Goal: Check status: Check status

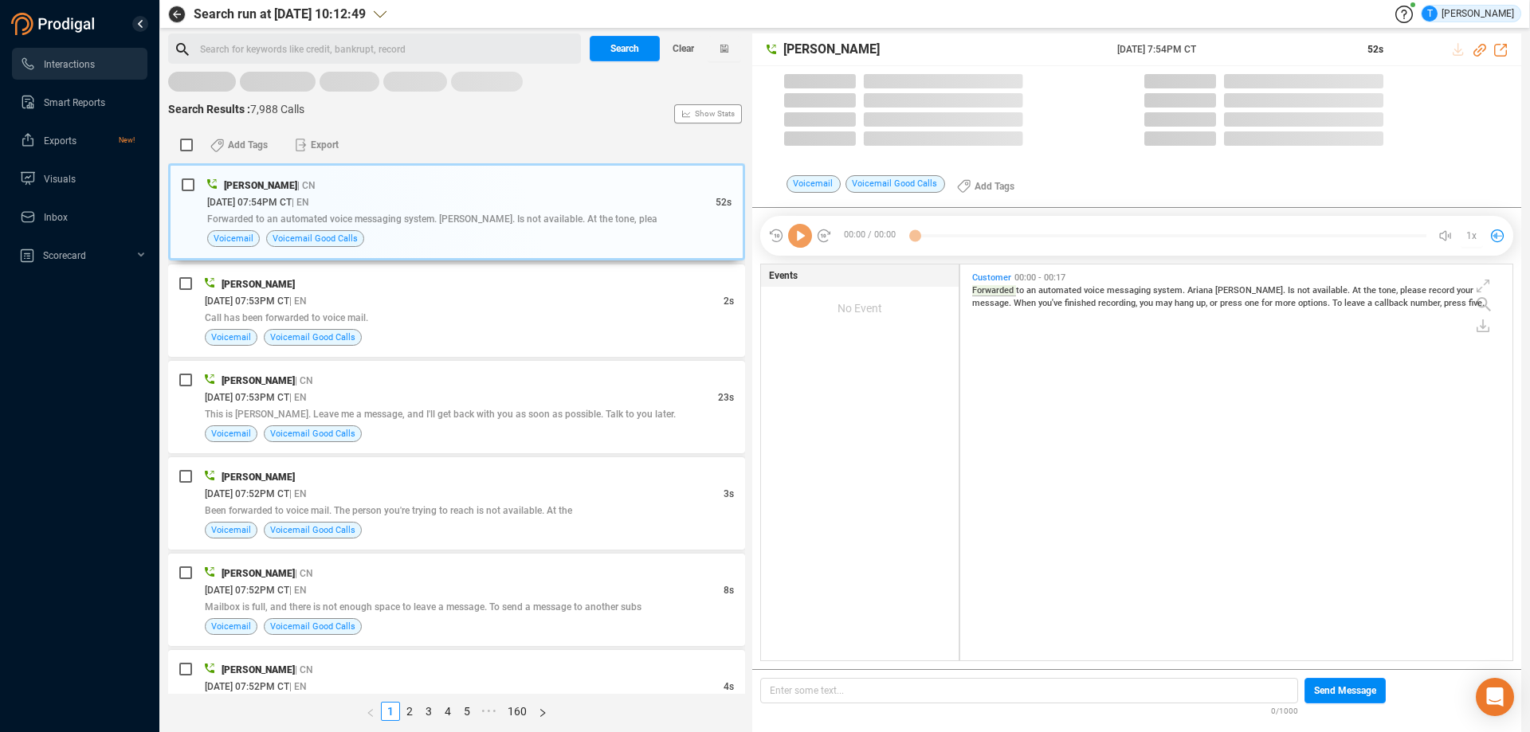
scroll to position [392, 544]
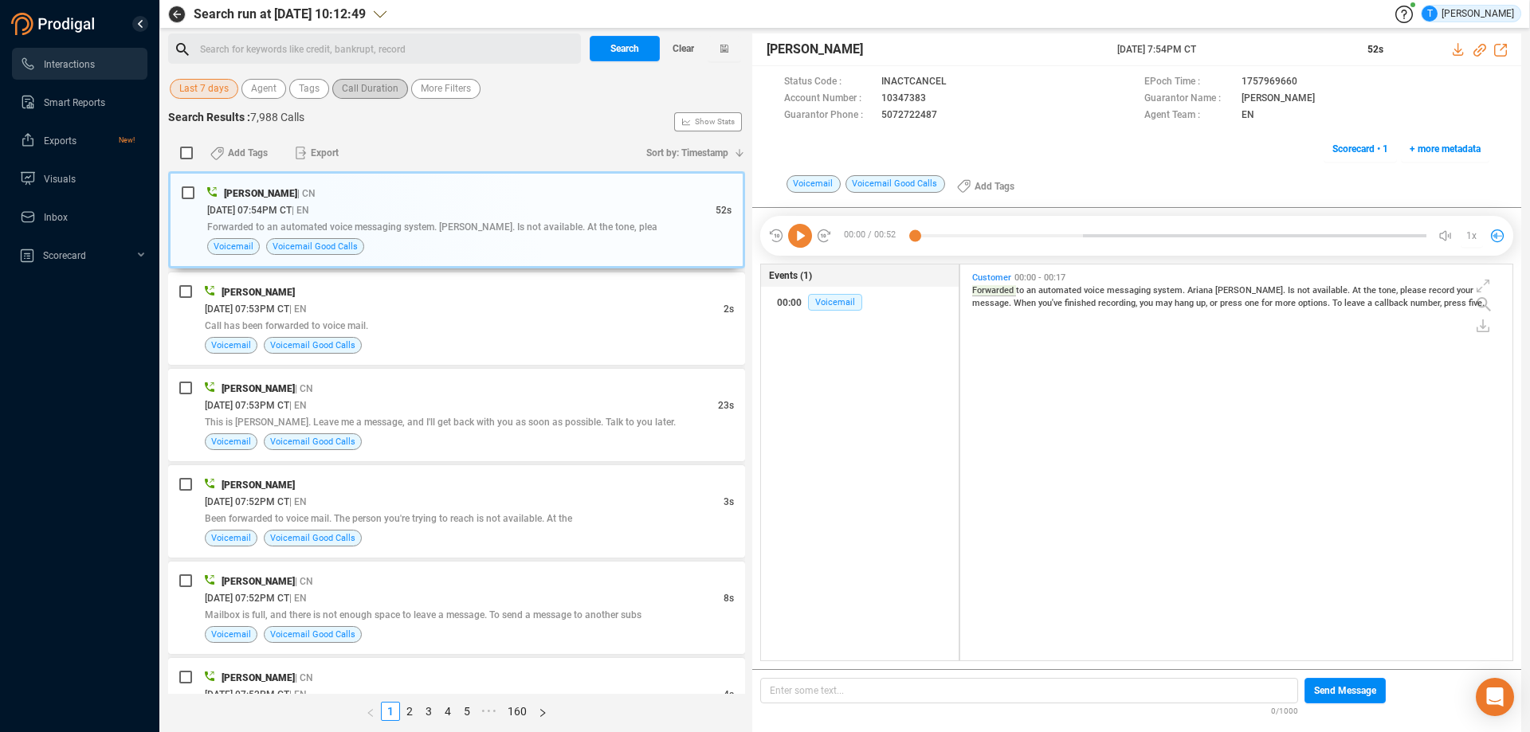
click at [361, 82] on span "Call Duration" at bounding box center [370, 89] width 57 height 20
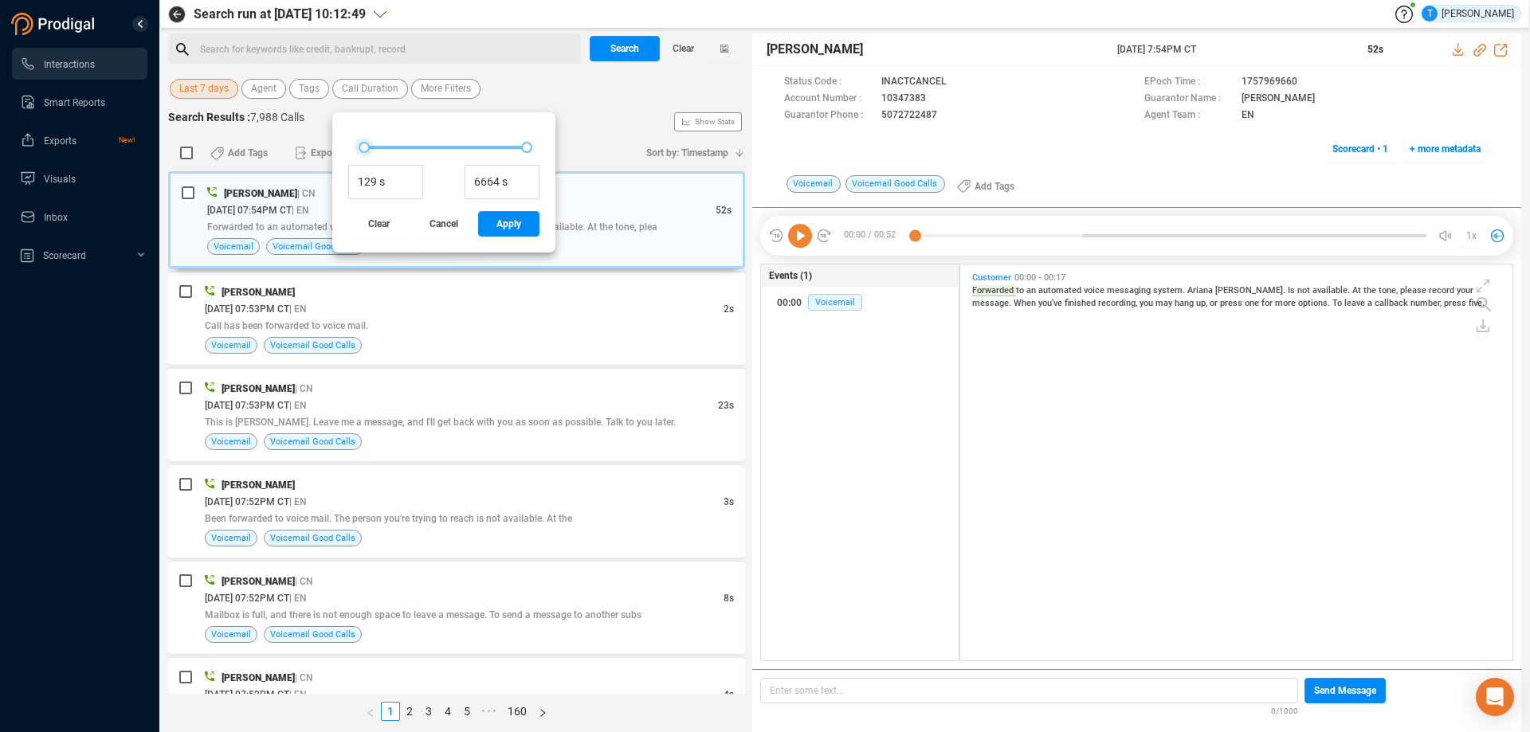
type input "161 s"
click at [366, 146] on div at bounding box center [364, 147] width 11 height 11
click at [497, 219] on span "Apply" at bounding box center [508, 224] width 25 height 26
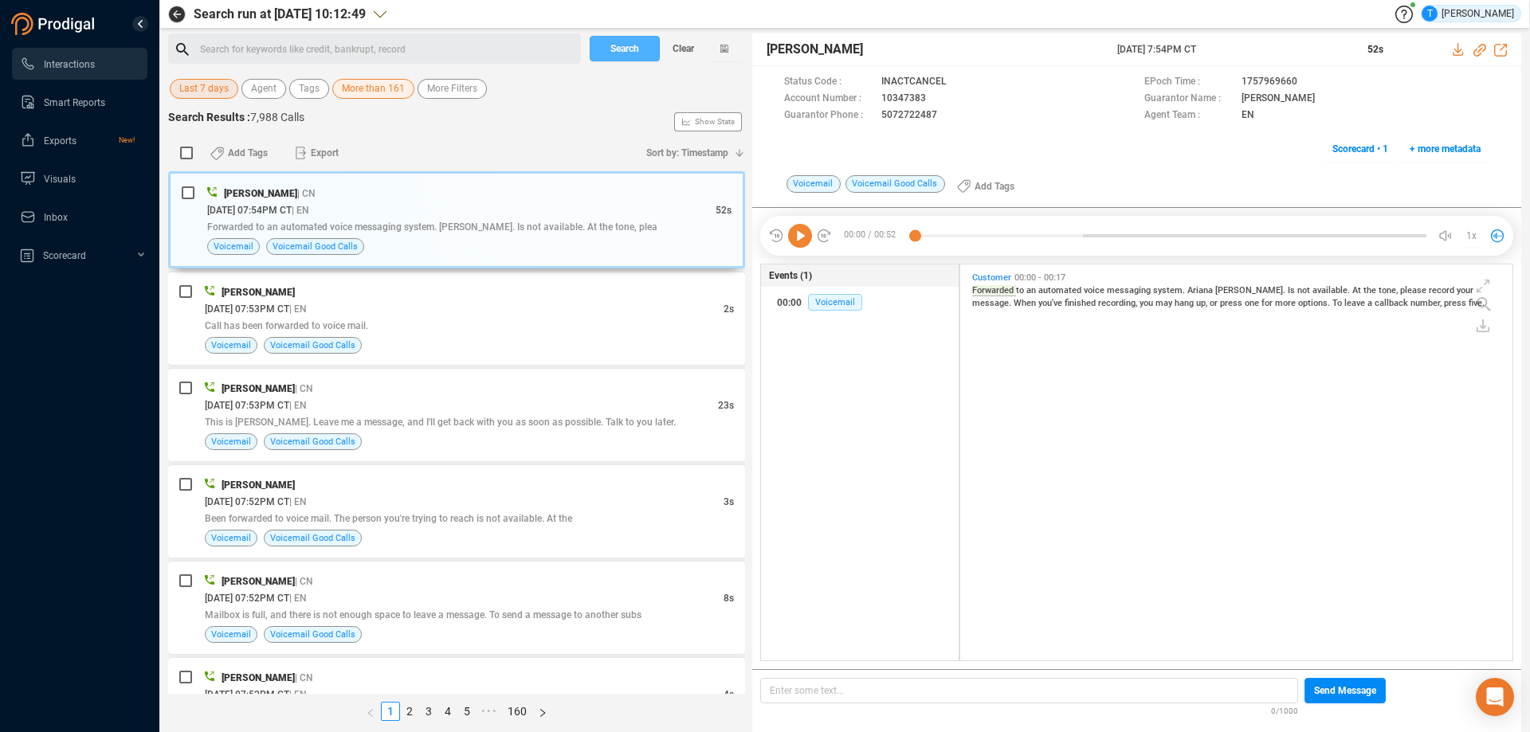
click at [610, 50] on span "Search" at bounding box center [624, 49] width 29 height 26
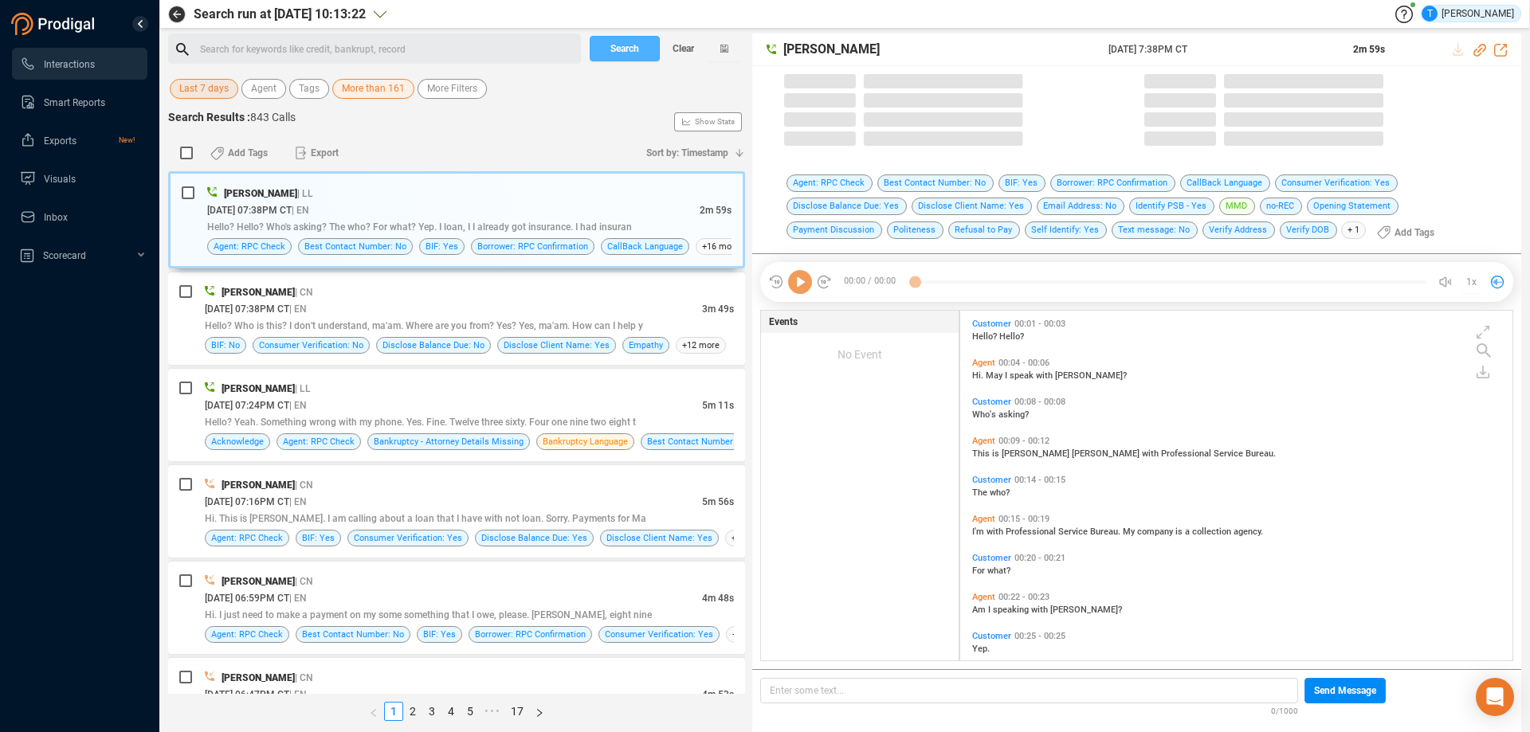
scroll to position [346, 544]
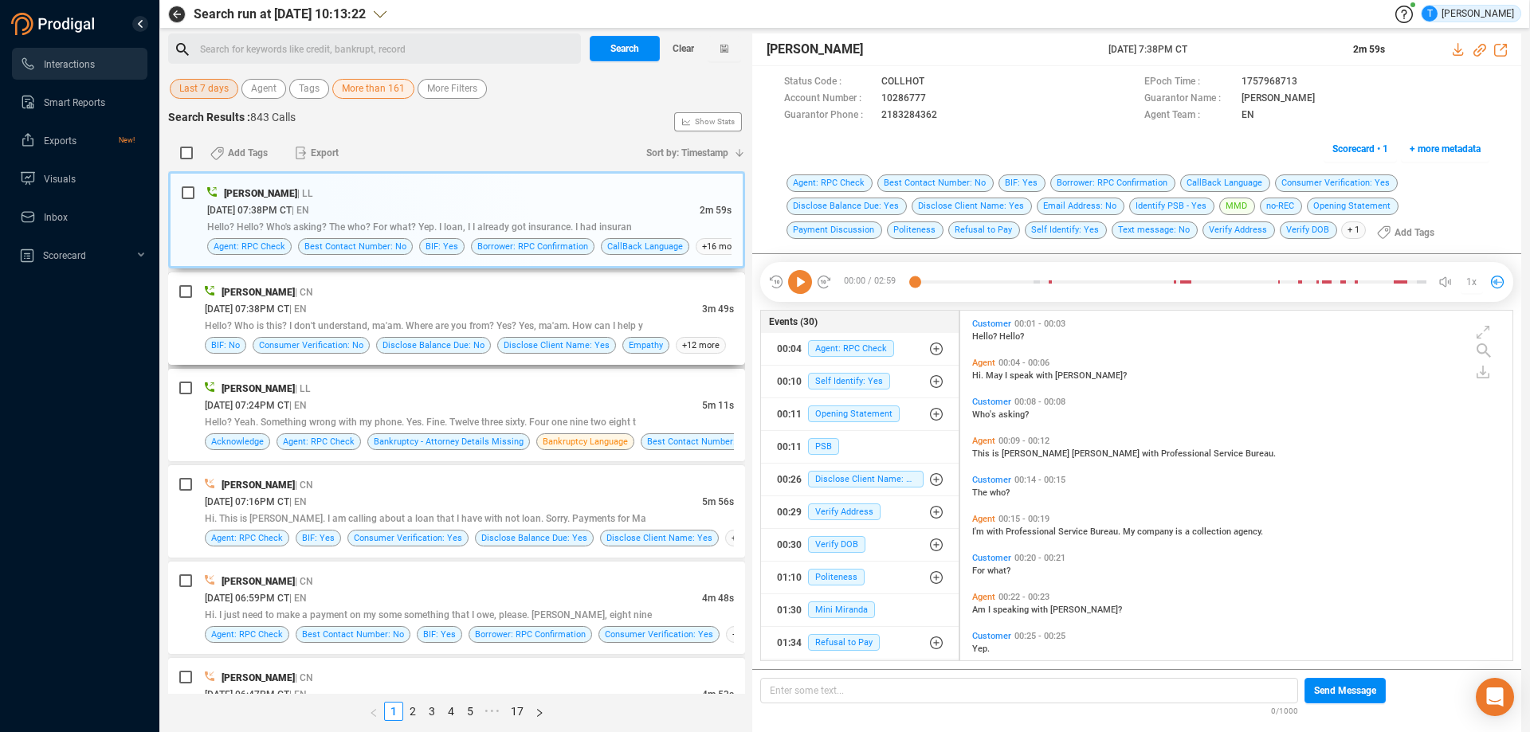
click at [567, 312] on div "[DATE] 07:38PM CT | EN" at bounding box center [453, 308] width 497 height 17
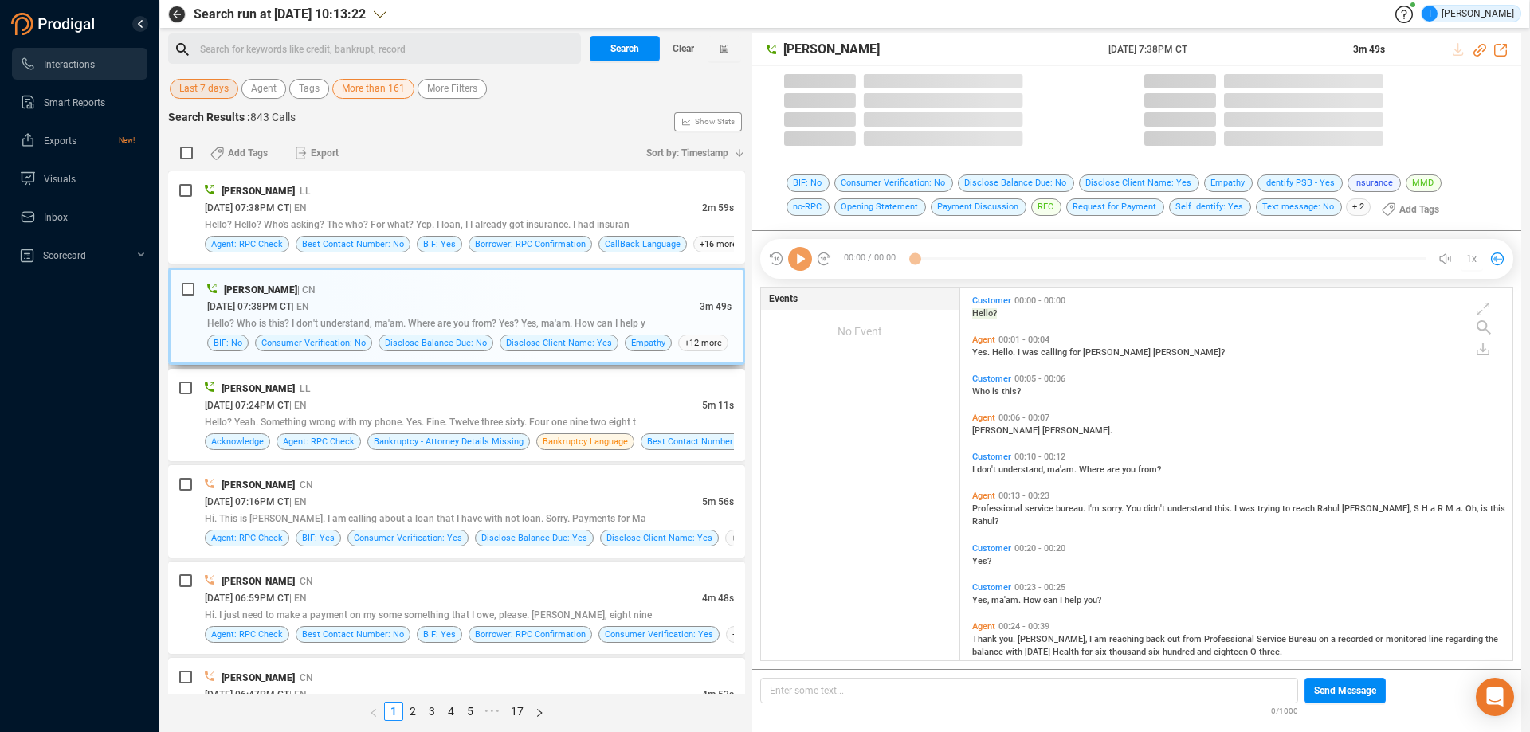
scroll to position [369, 544]
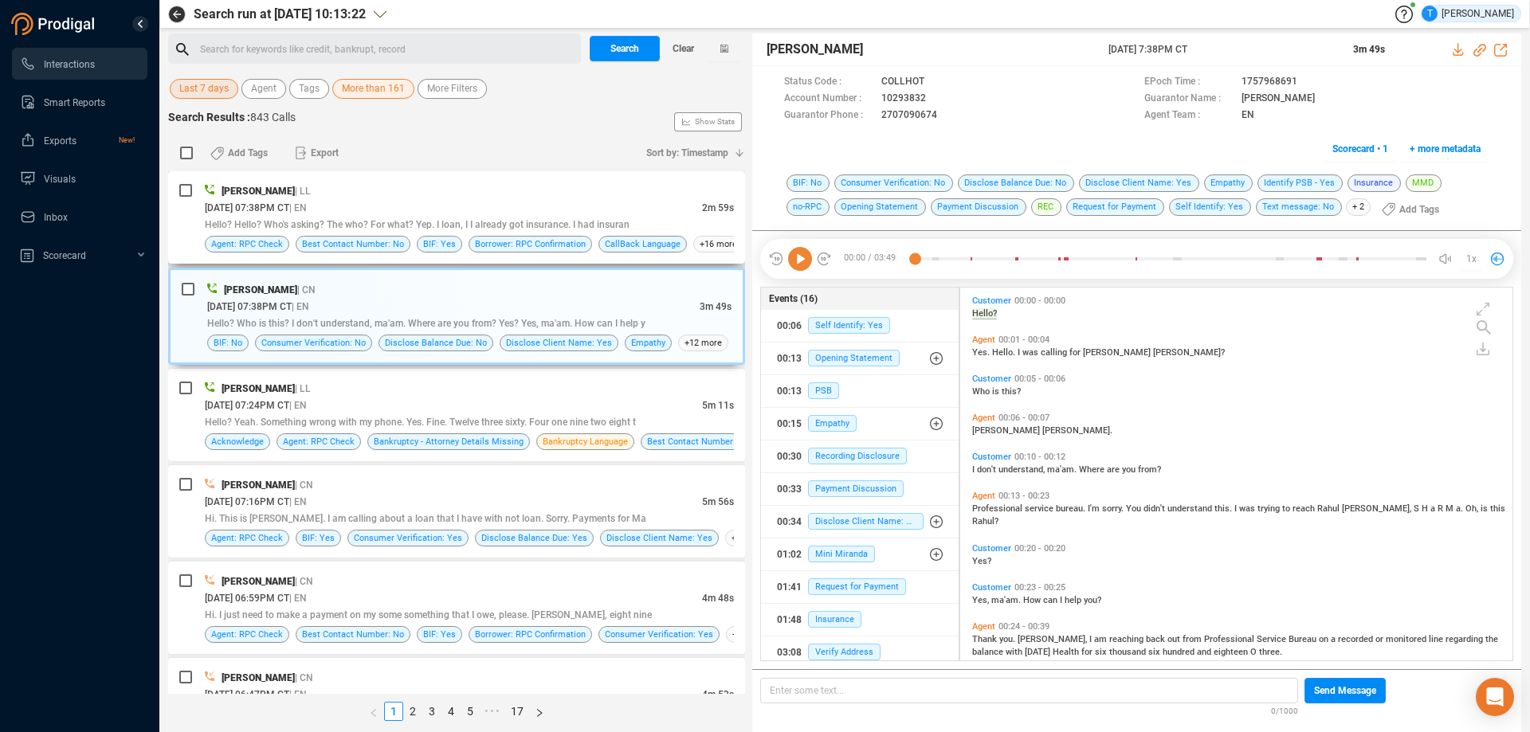
click at [544, 209] on div "[DATE] 07:38PM CT | EN" at bounding box center [453, 207] width 497 height 17
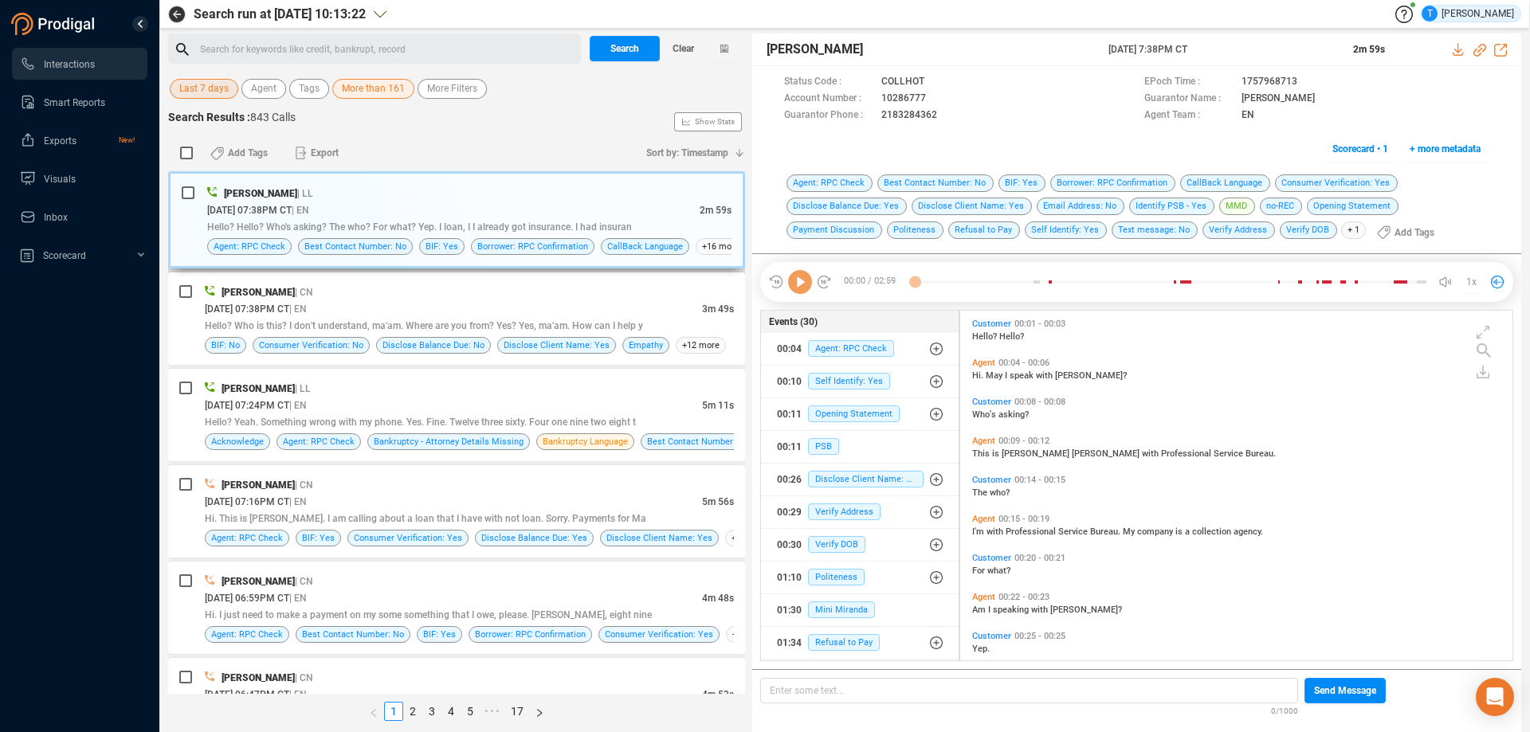
scroll to position [346, 544]
click at [935, 97] on icon at bounding box center [939, 99] width 13 height 13
click at [486, 400] on div "[DATE] 07:24PM CT | EN" at bounding box center [453, 405] width 497 height 17
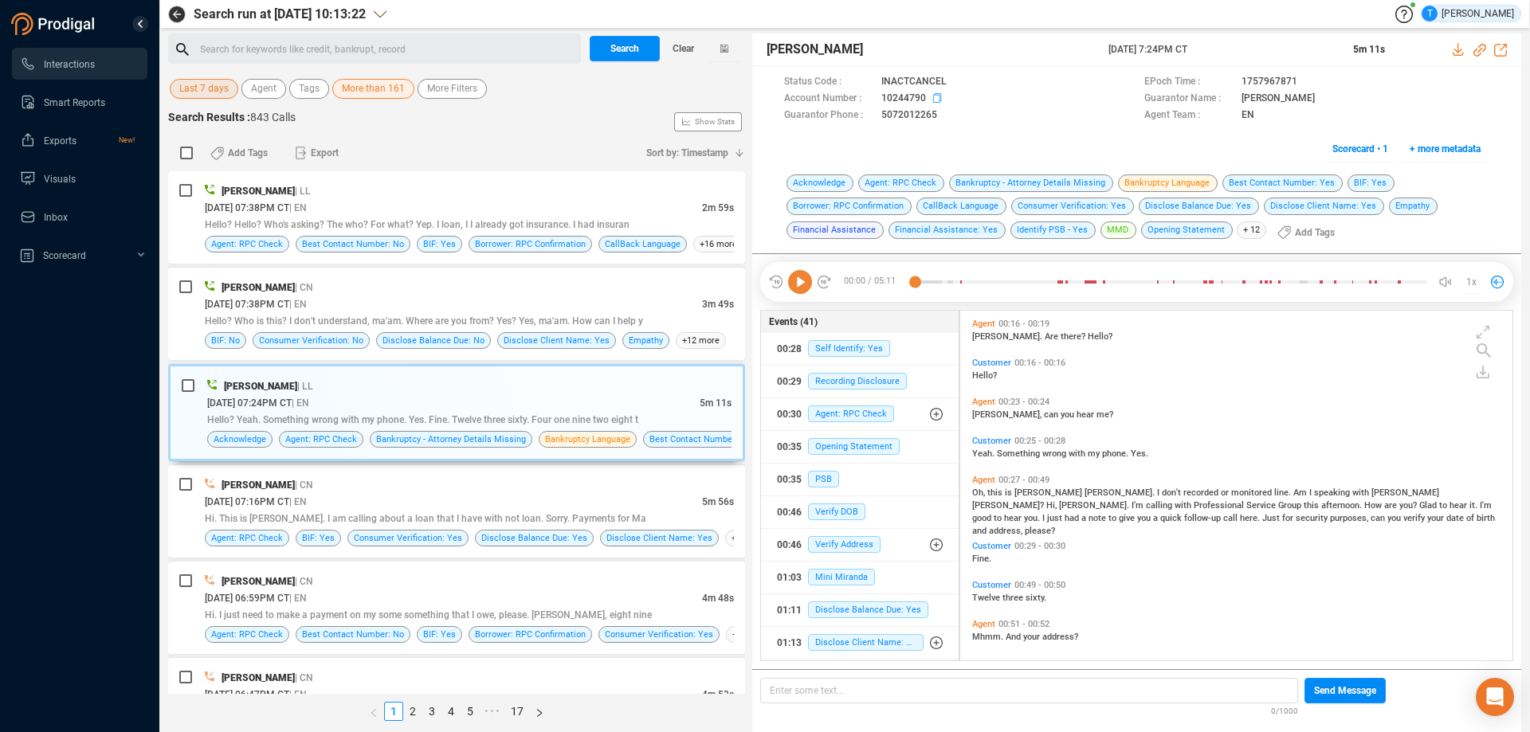
click at [938, 99] on icon at bounding box center [939, 99] width 13 height 13
click at [1481, 374] on icon at bounding box center [1483, 372] width 13 height 13
click at [1450, 383] on icon at bounding box center [1450, 381] width 13 height 13
click at [1461, 50] on icon at bounding box center [1458, 49] width 10 height 13
click at [935, 98] on icon at bounding box center [939, 99] width 13 height 13
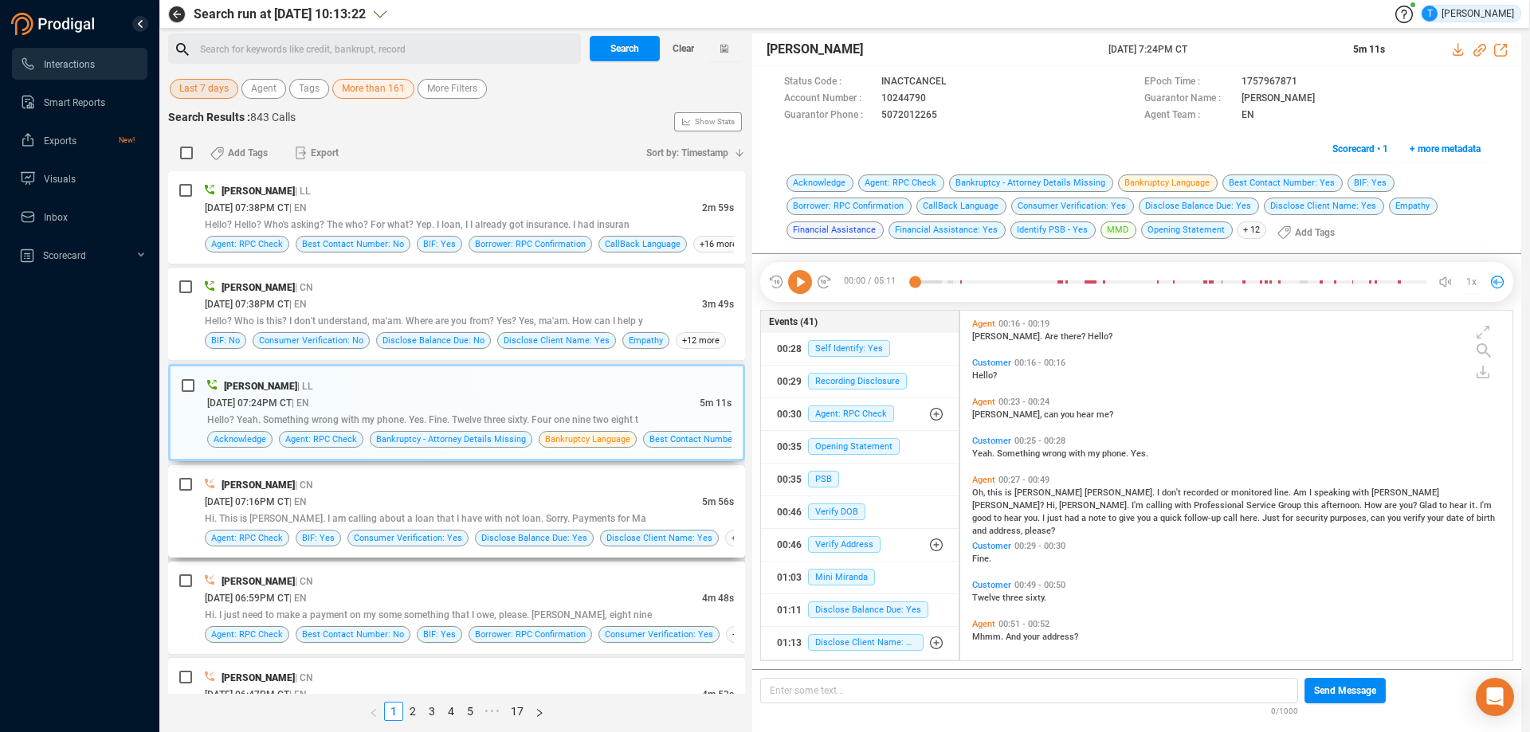
click at [527, 490] on div "[PERSON_NAME] | CN" at bounding box center [469, 485] width 529 height 17
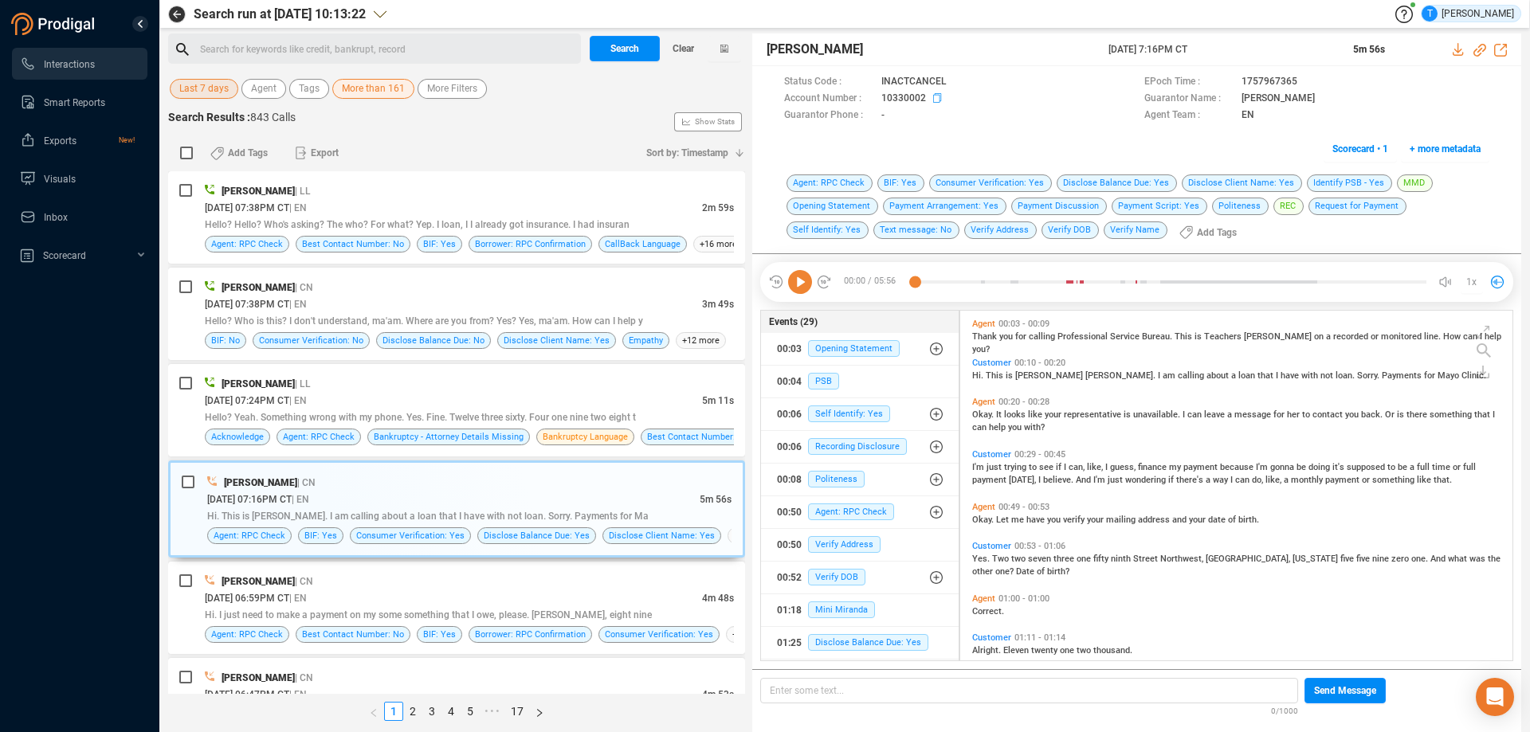
click at [936, 94] on icon at bounding box center [939, 99] width 13 height 13
click at [1364, 158] on span "Scorecard • 1" at bounding box center [1360, 149] width 56 height 26
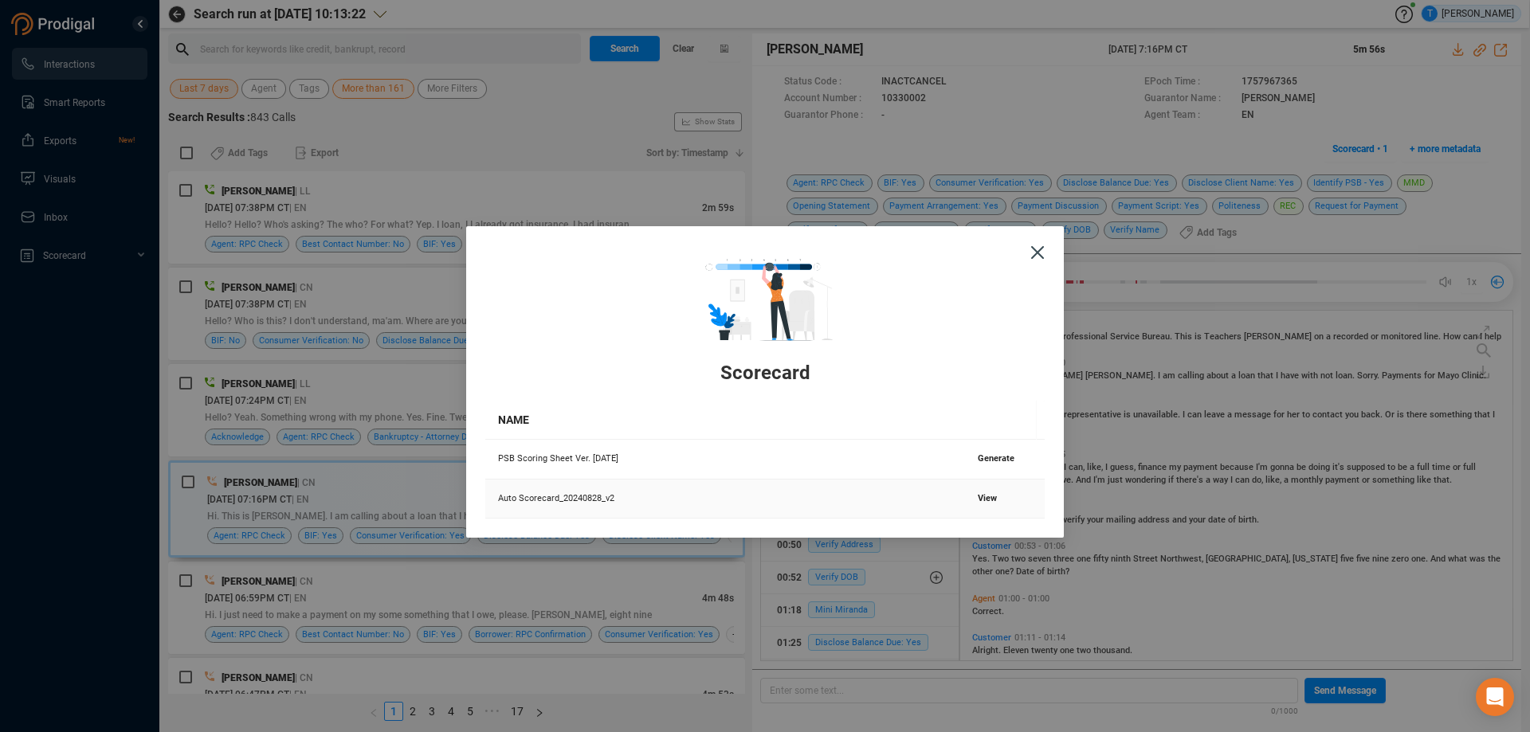
click at [980, 500] on span "View" at bounding box center [987, 498] width 19 height 10
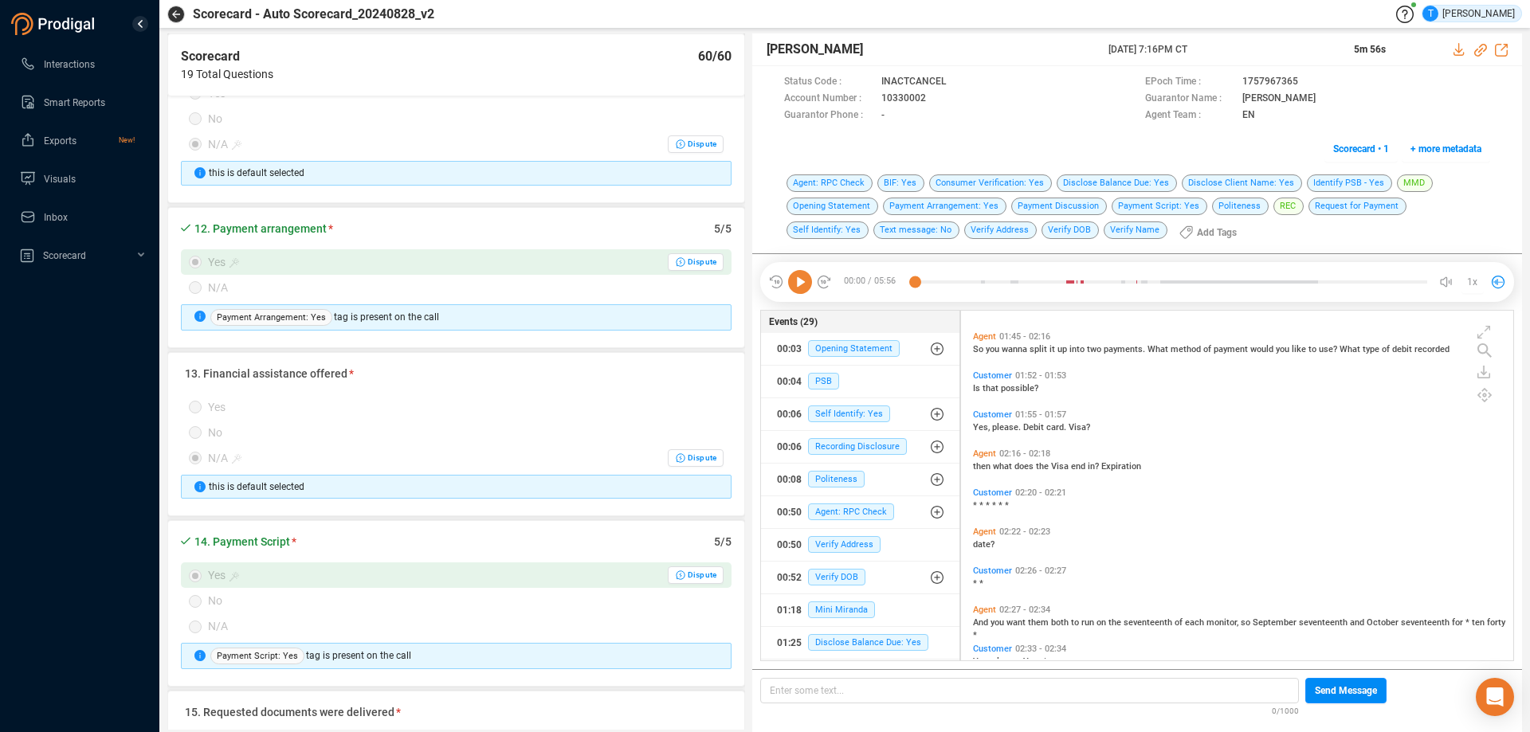
scroll to position [33, 0]
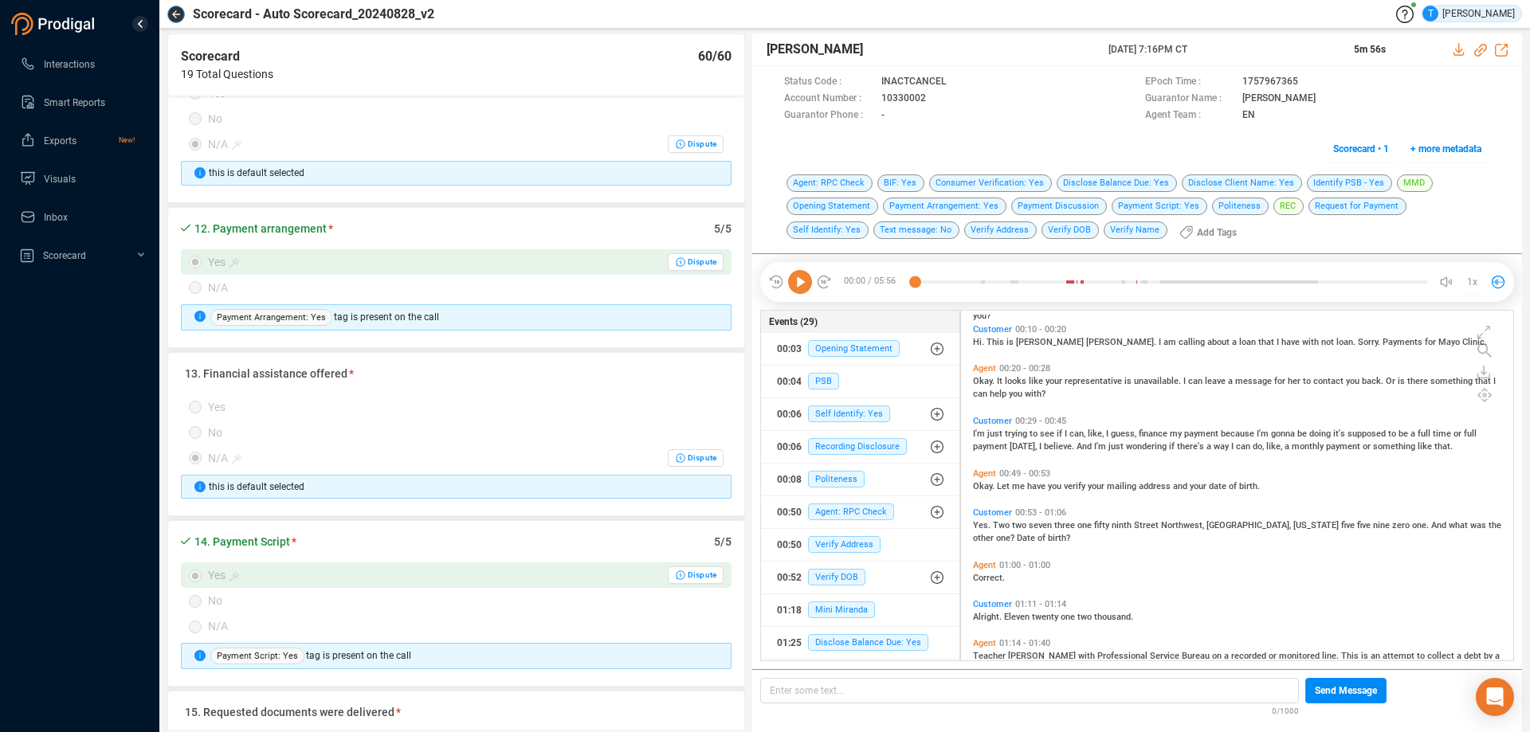
click at [178, 9] on button "button" at bounding box center [176, 15] width 18 height 18
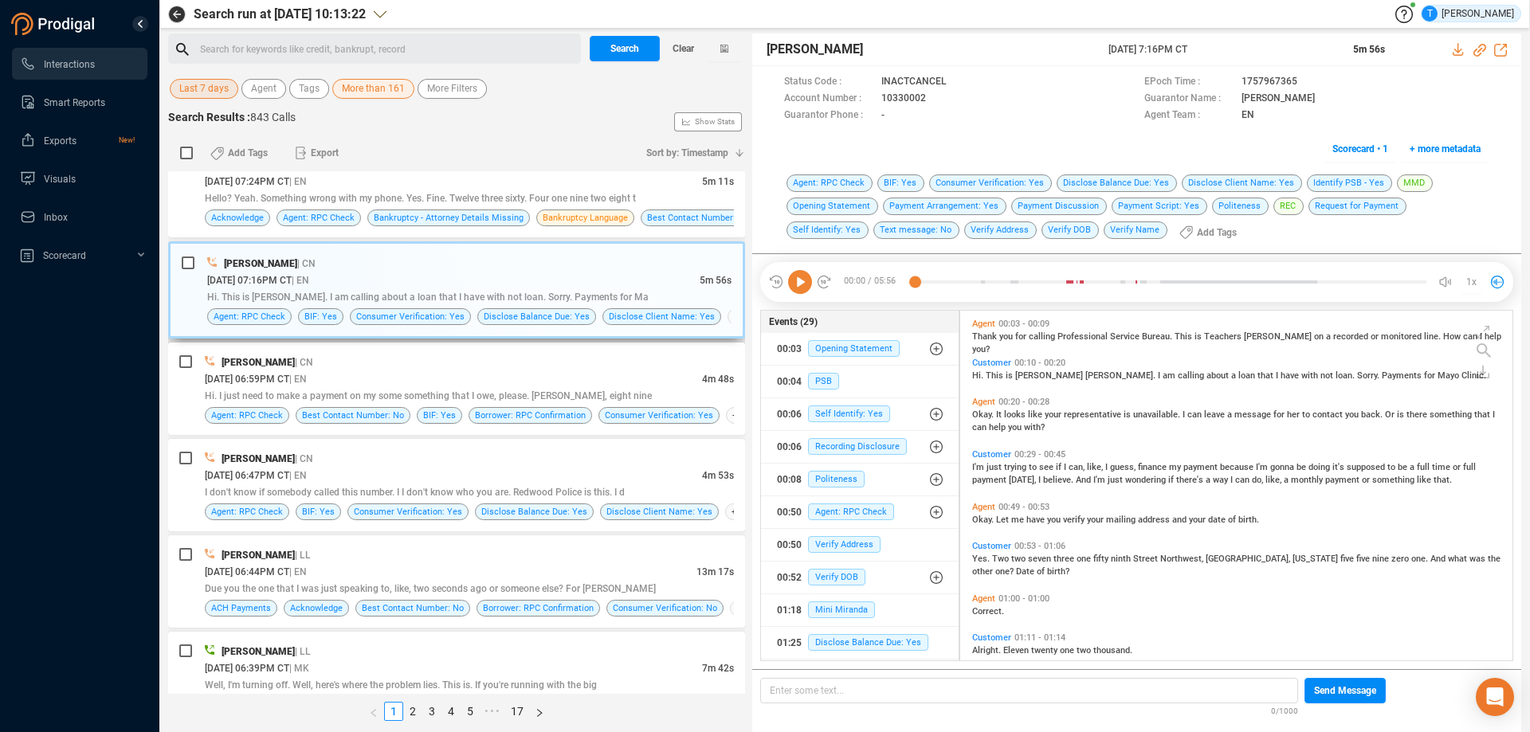
scroll to position [239, 0]
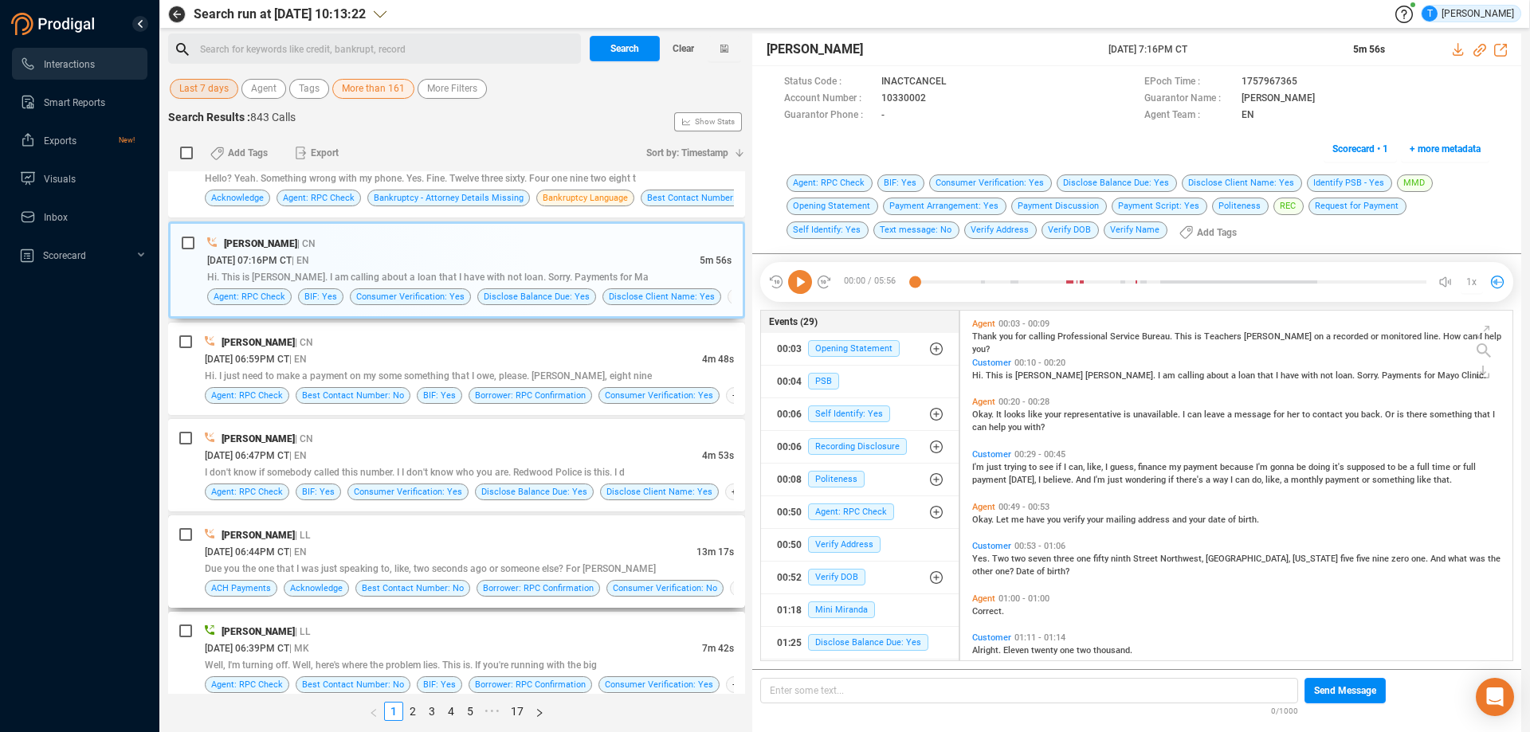
click at [599, 535] on div "[PERSON_NAME] | LL" at bounding box center [469, 535] width 529 height 17
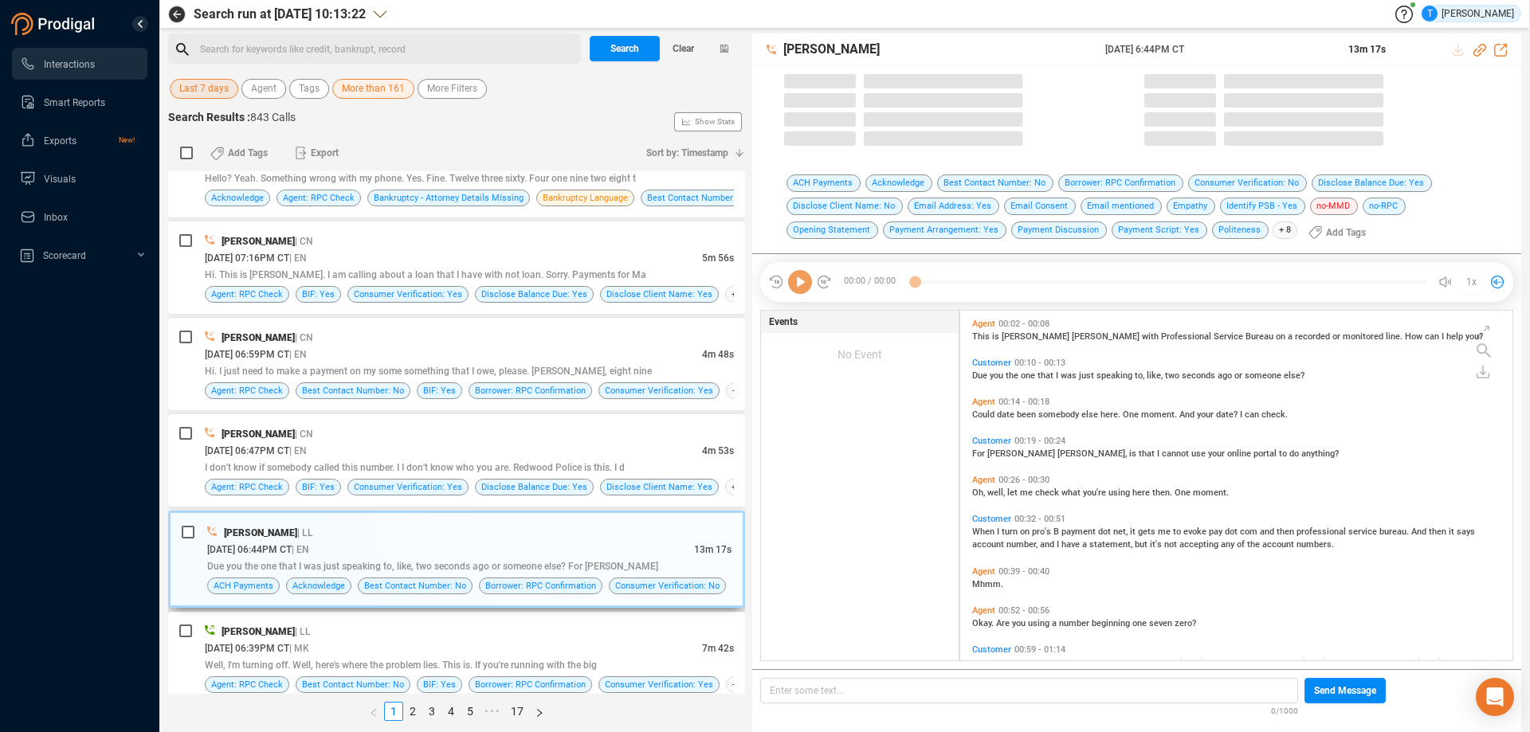
scroll to position [346, 544]
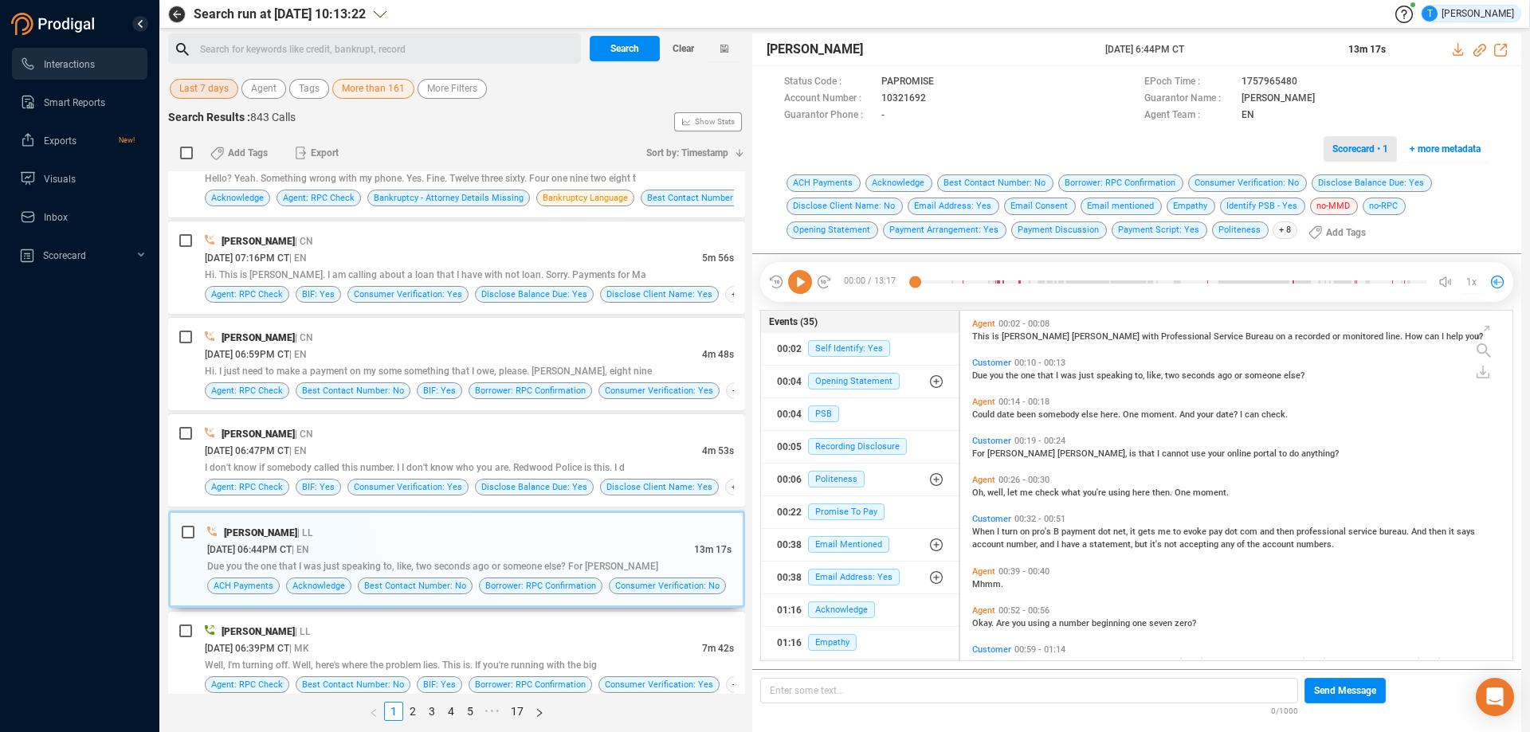
click at [1356, 149] on span "Scorecard • 1" at bounding box center [1360, 149] width 56 height 26
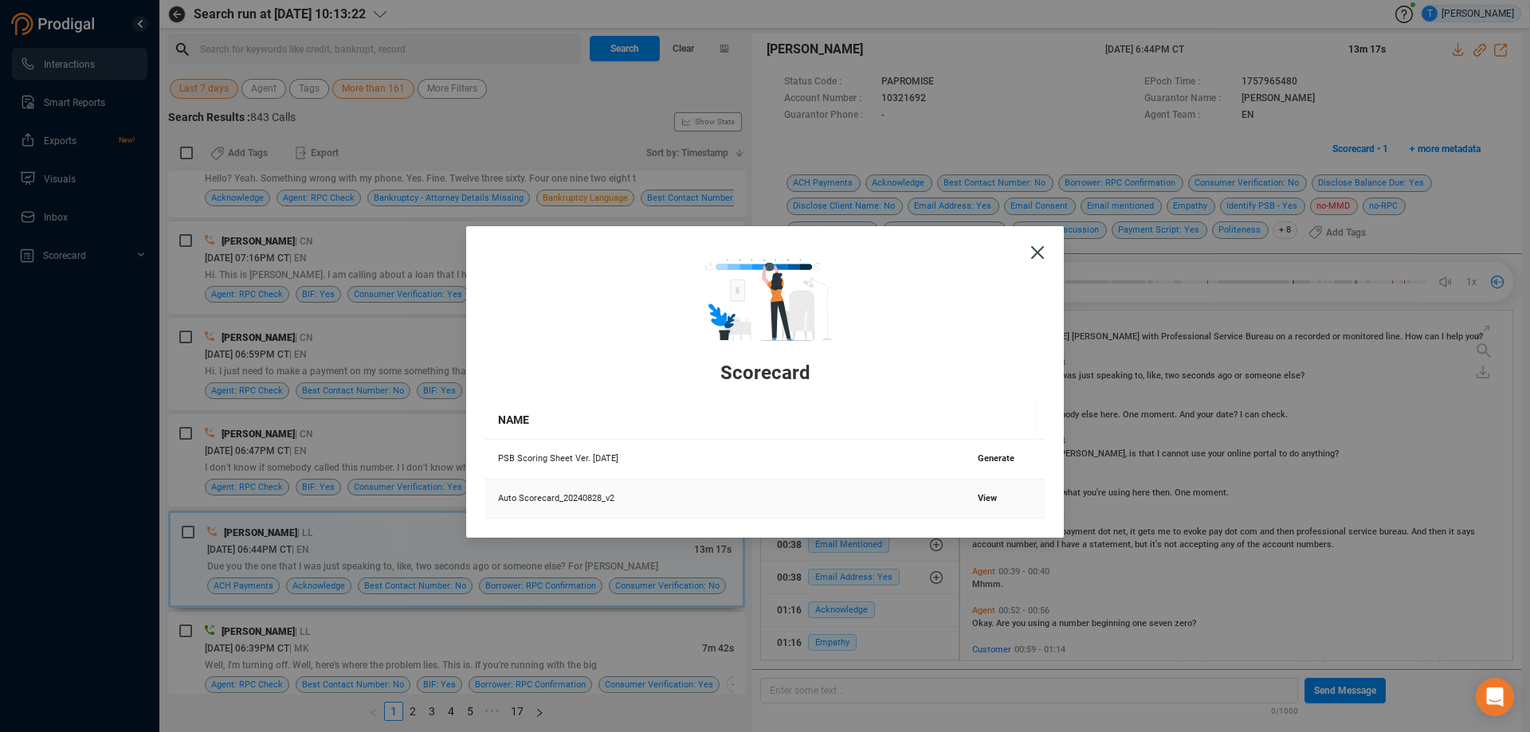
click at [980, 496] on span "View" at bounding box center [987, 498] width 19 height 10
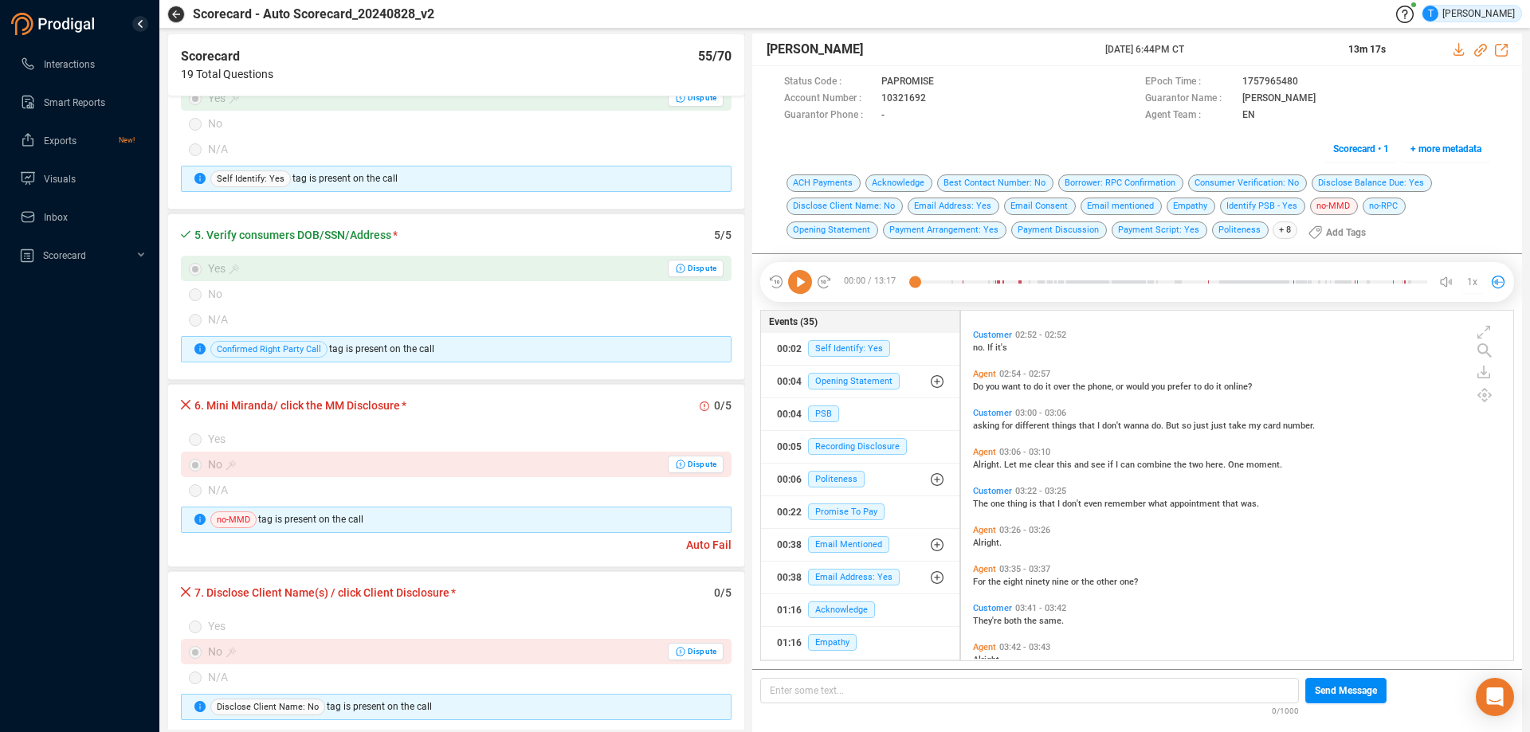
scroll to position [1036, 0]
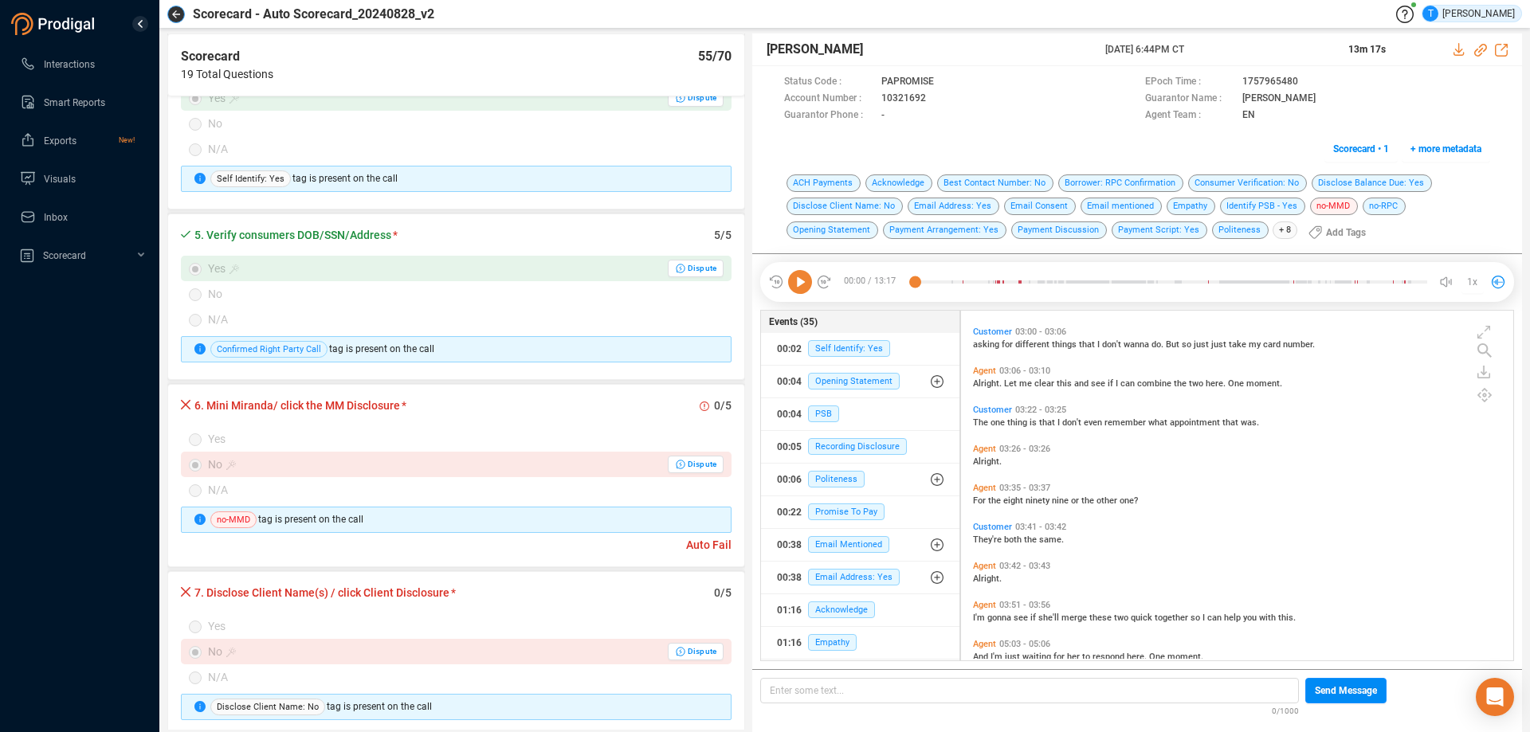
click at [181, 12] on button "button" at bounding box center [176, 15] width 18 height 18
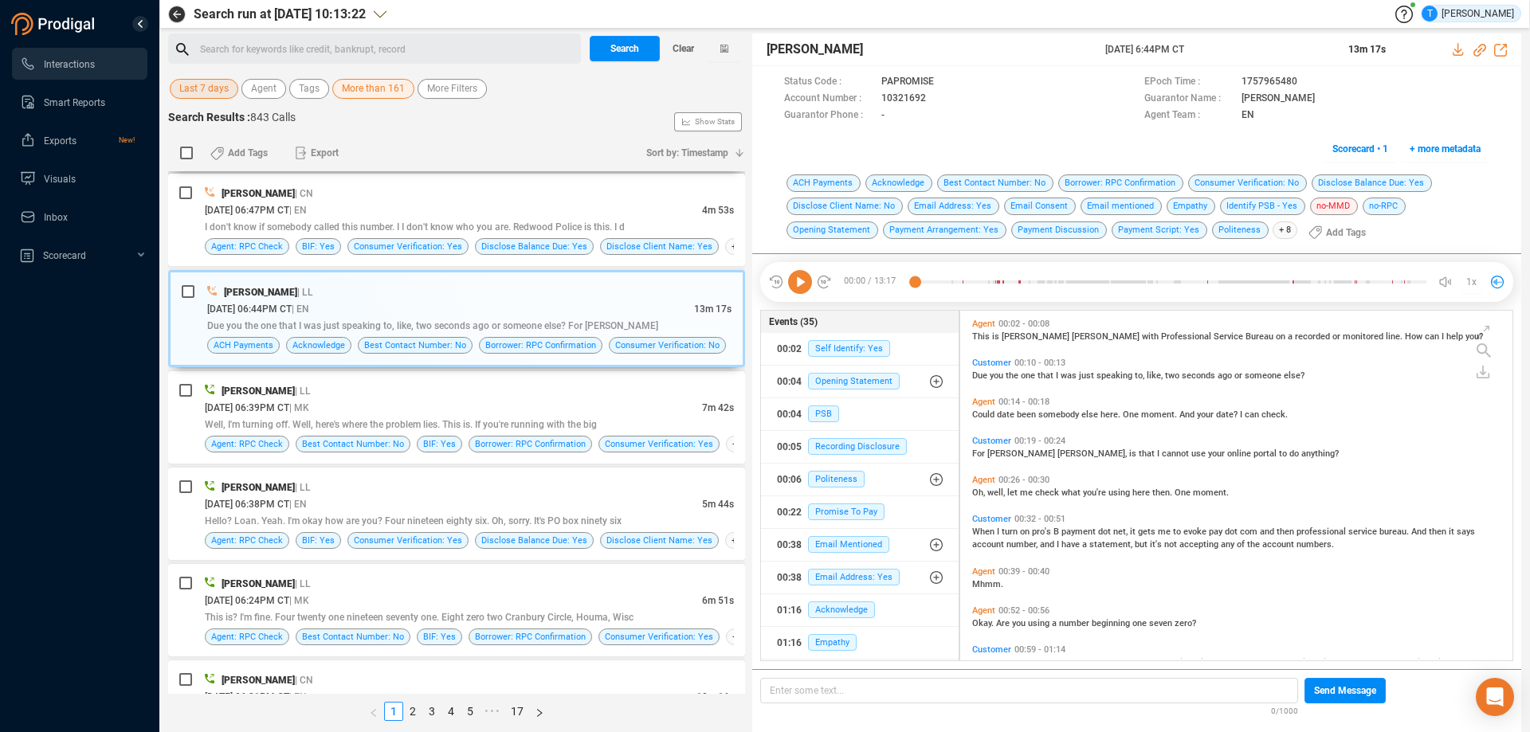
scroll to position [558, 0]
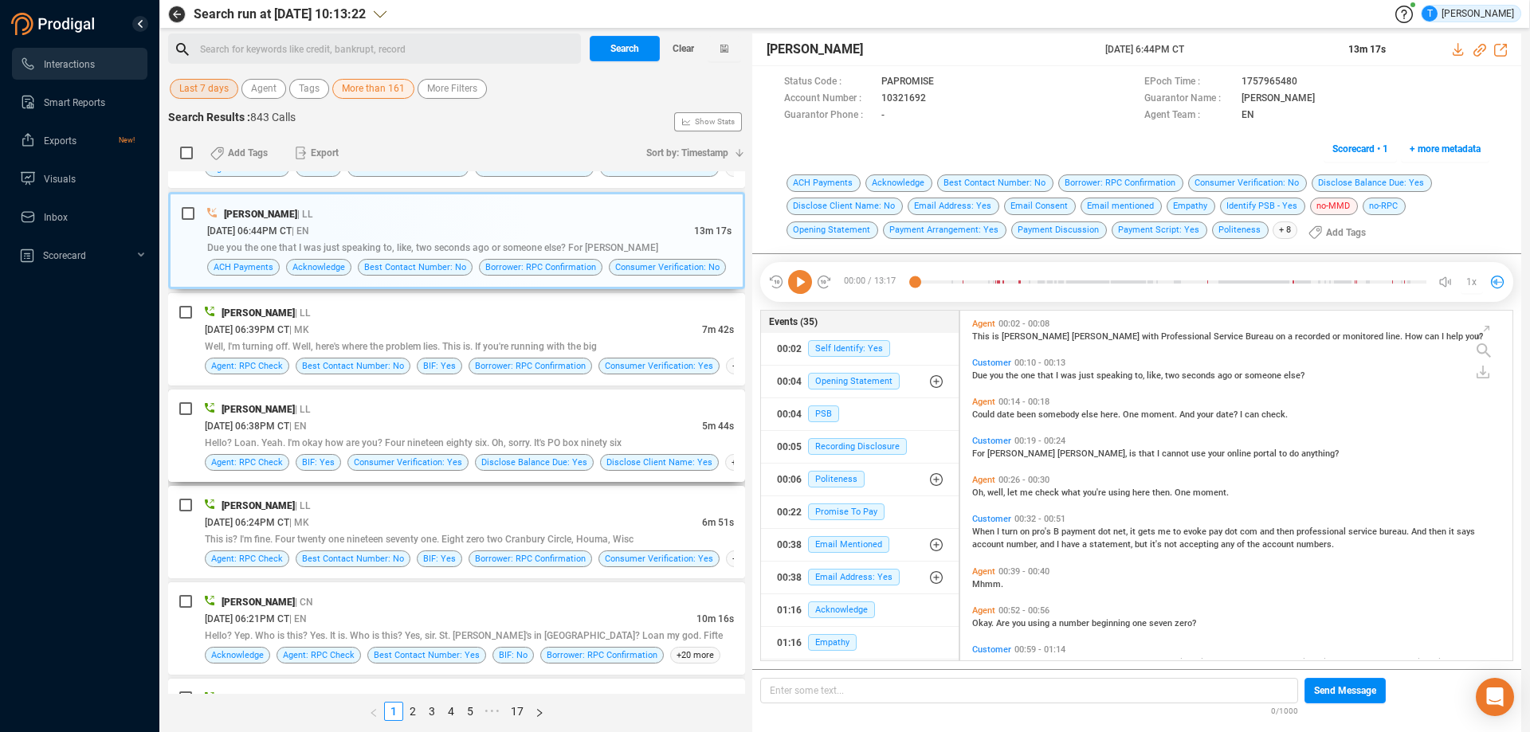
click at [536, 423] on div "[DATE] 06:38PM CT | EN" at bounding box center [453, 426] width 497 height 17
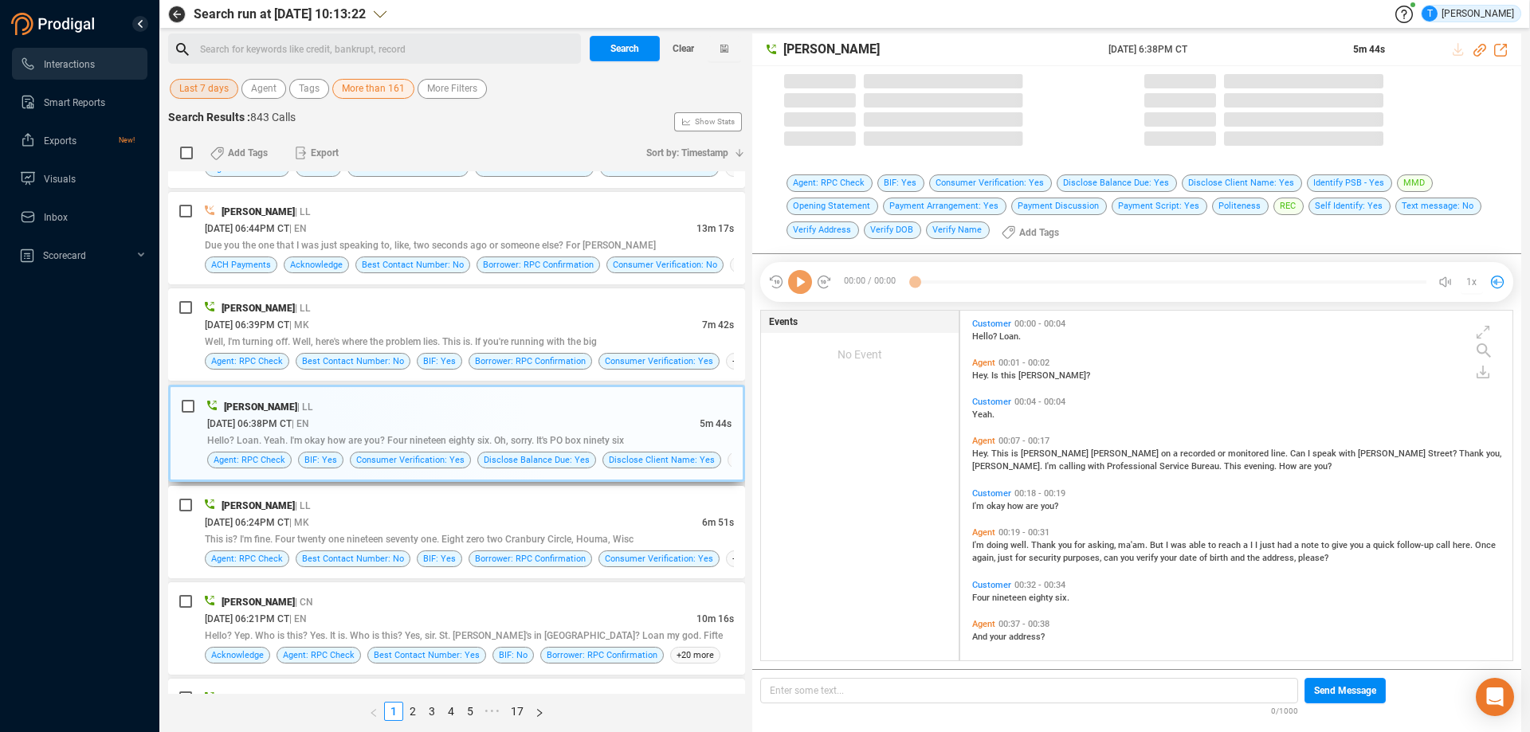
scroll to position [346, 544]
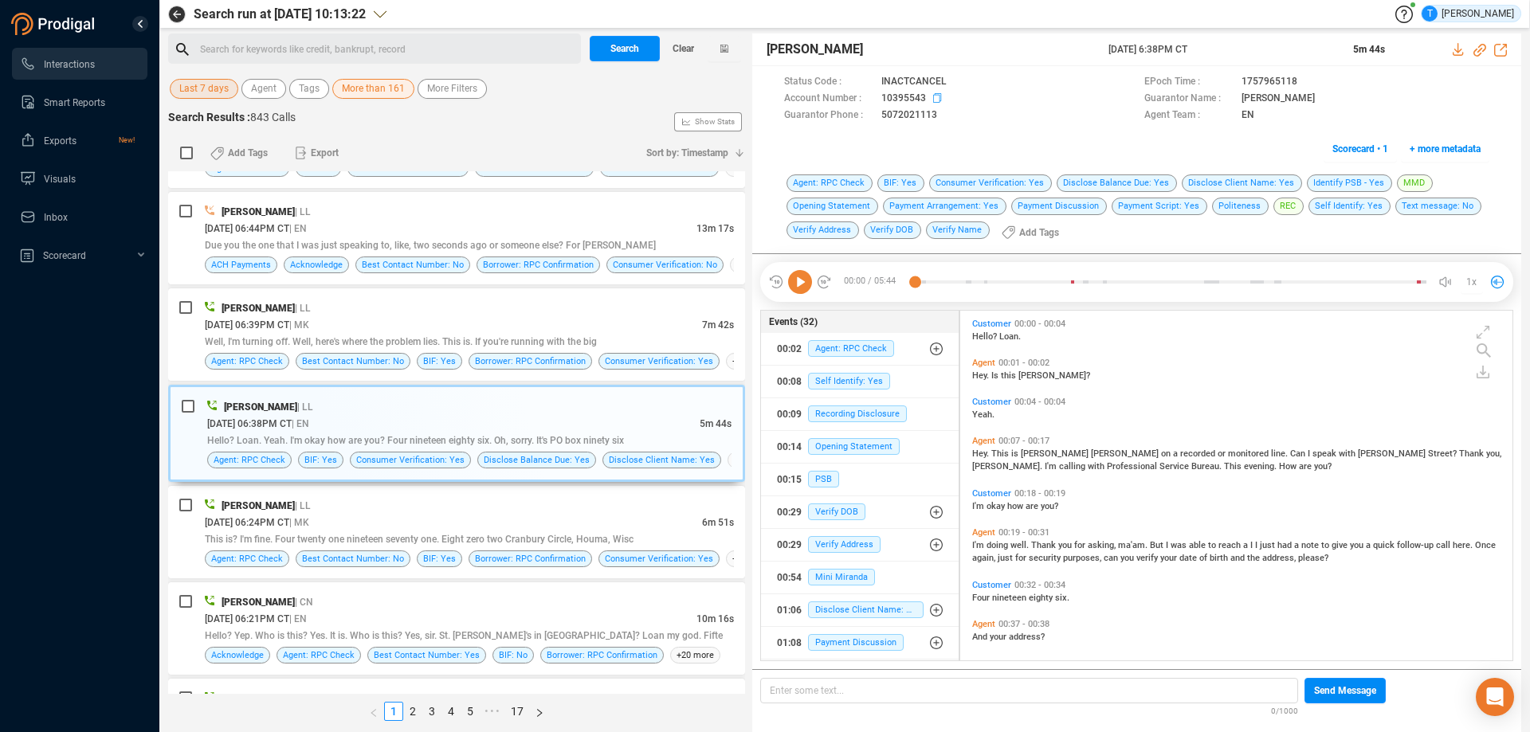
click at [938, 96] on icon at bounding box center [939, 99] width 13 height 13
click at [1360, 145] on span "Scorecard • 1" at bounding box center [1360, 149] width 56 height 26
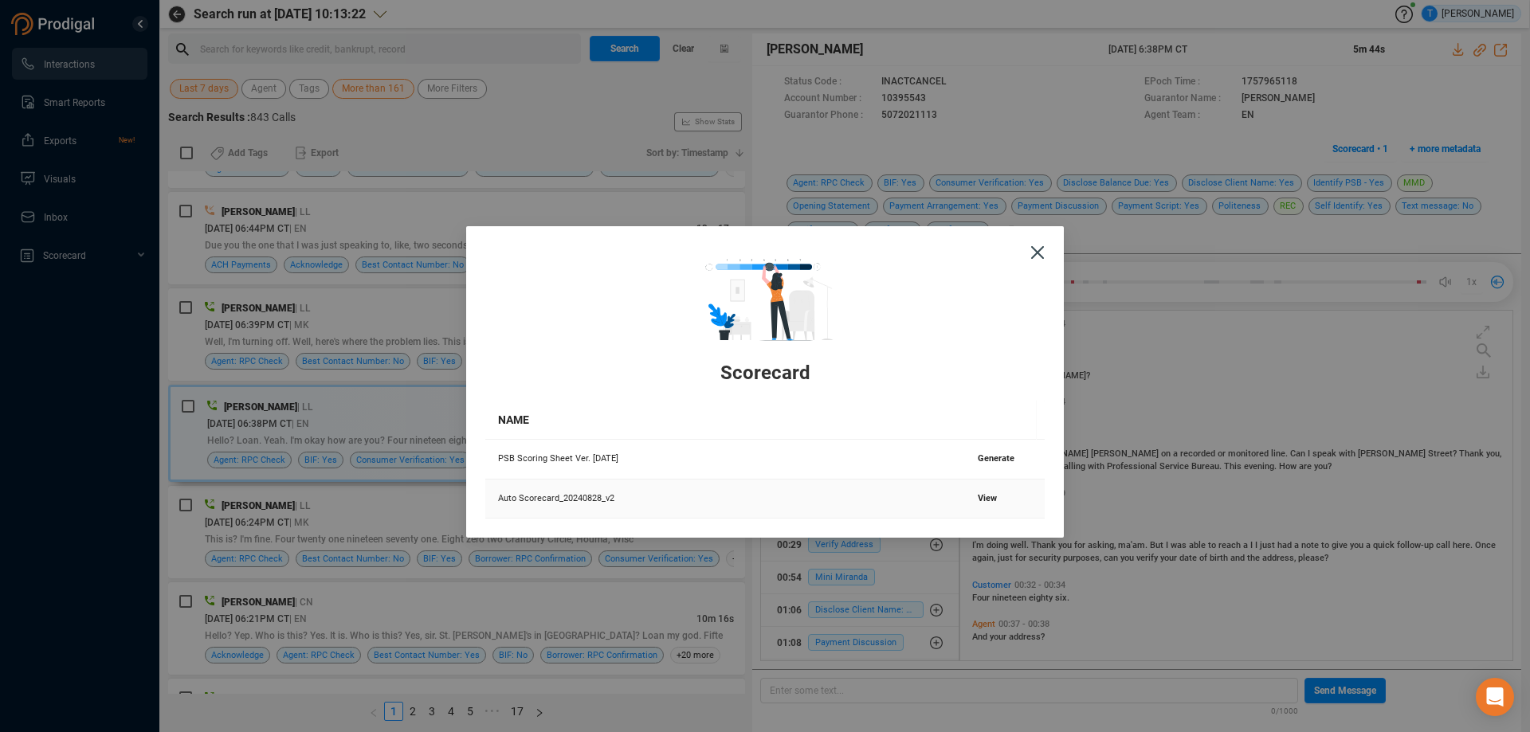
click at [981, 500] on span "View" at bounding box center [987, 498] width 19 height 10
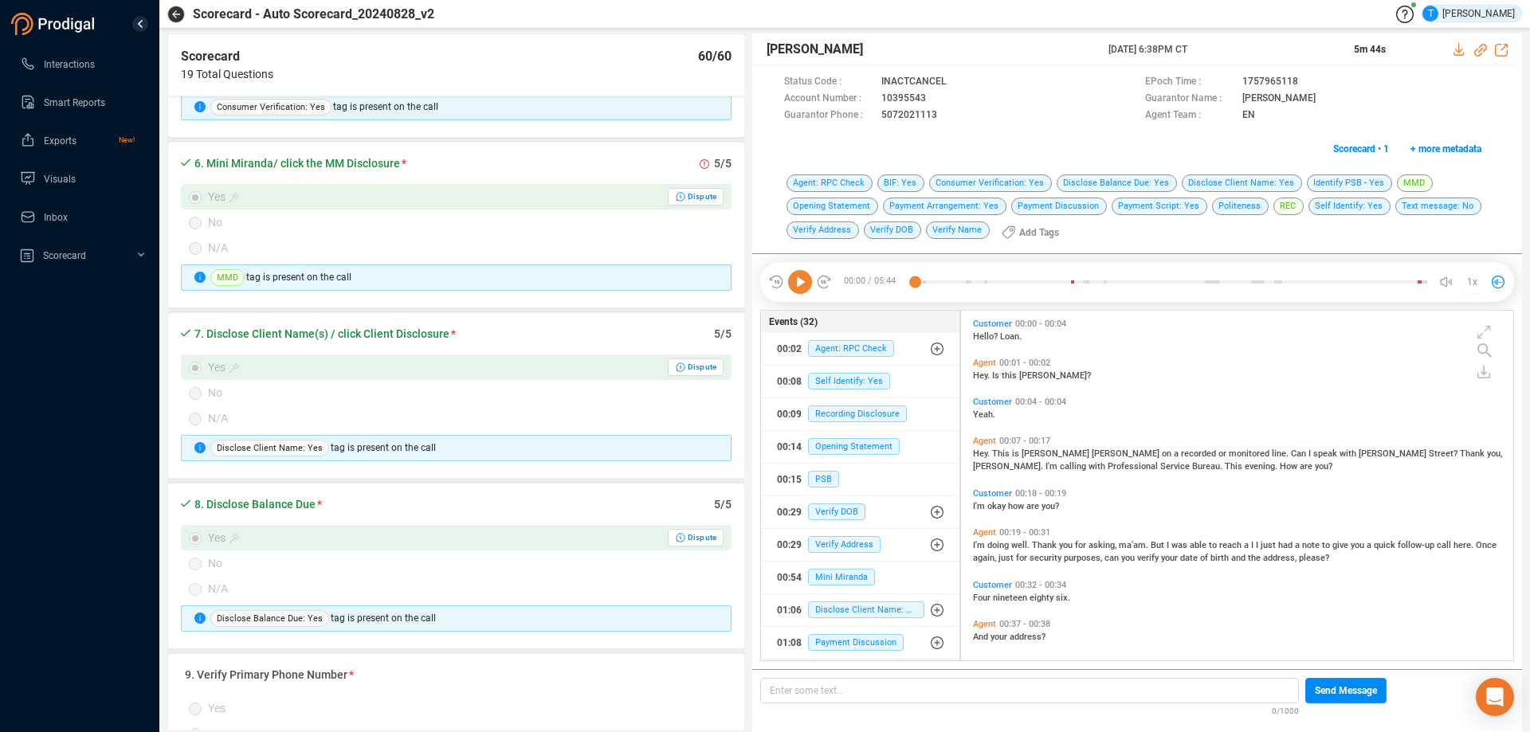
scroll to position [877, 0]
click at [178, 13] on icon "button" at bounding box center [176, 14] width 8 height 8
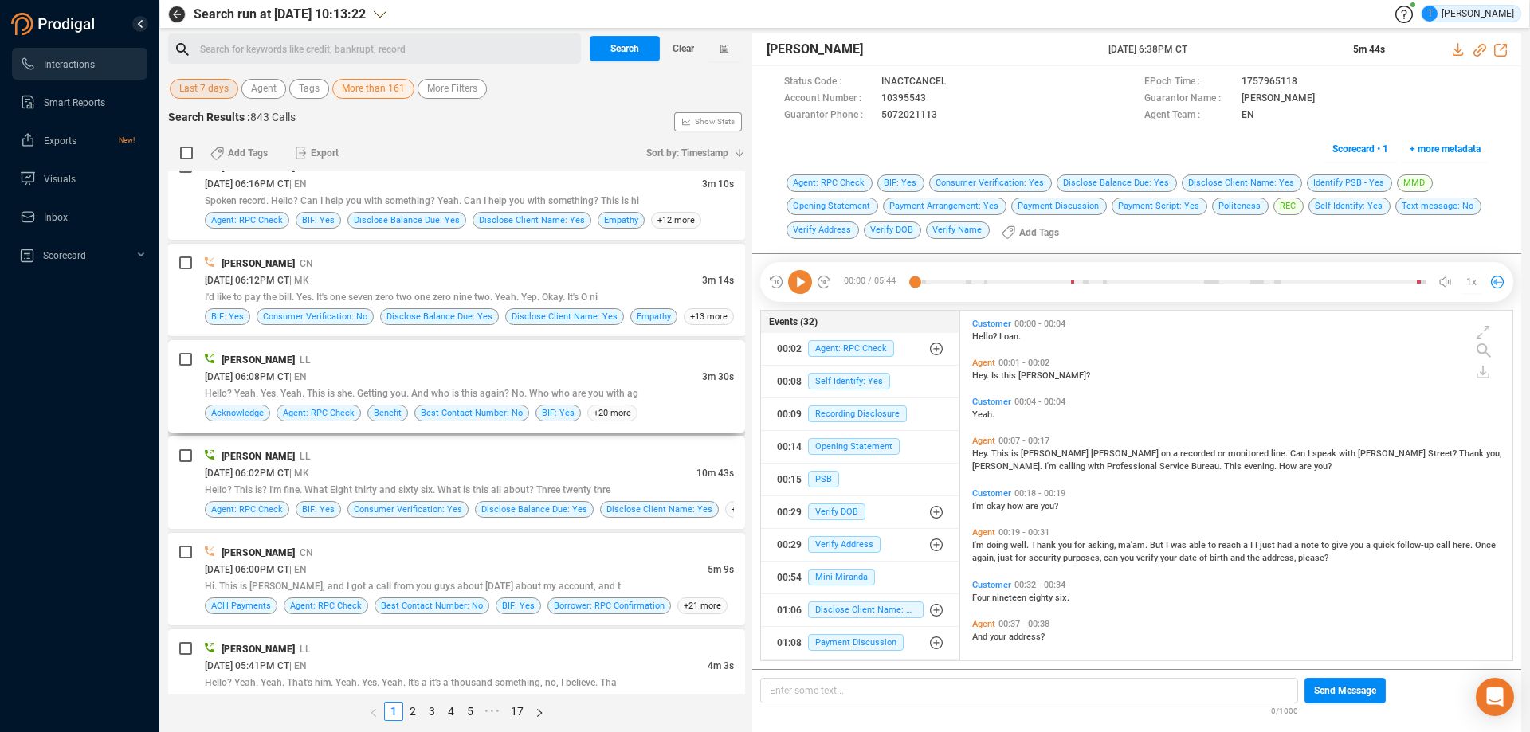
scroll to position [1116, 0]
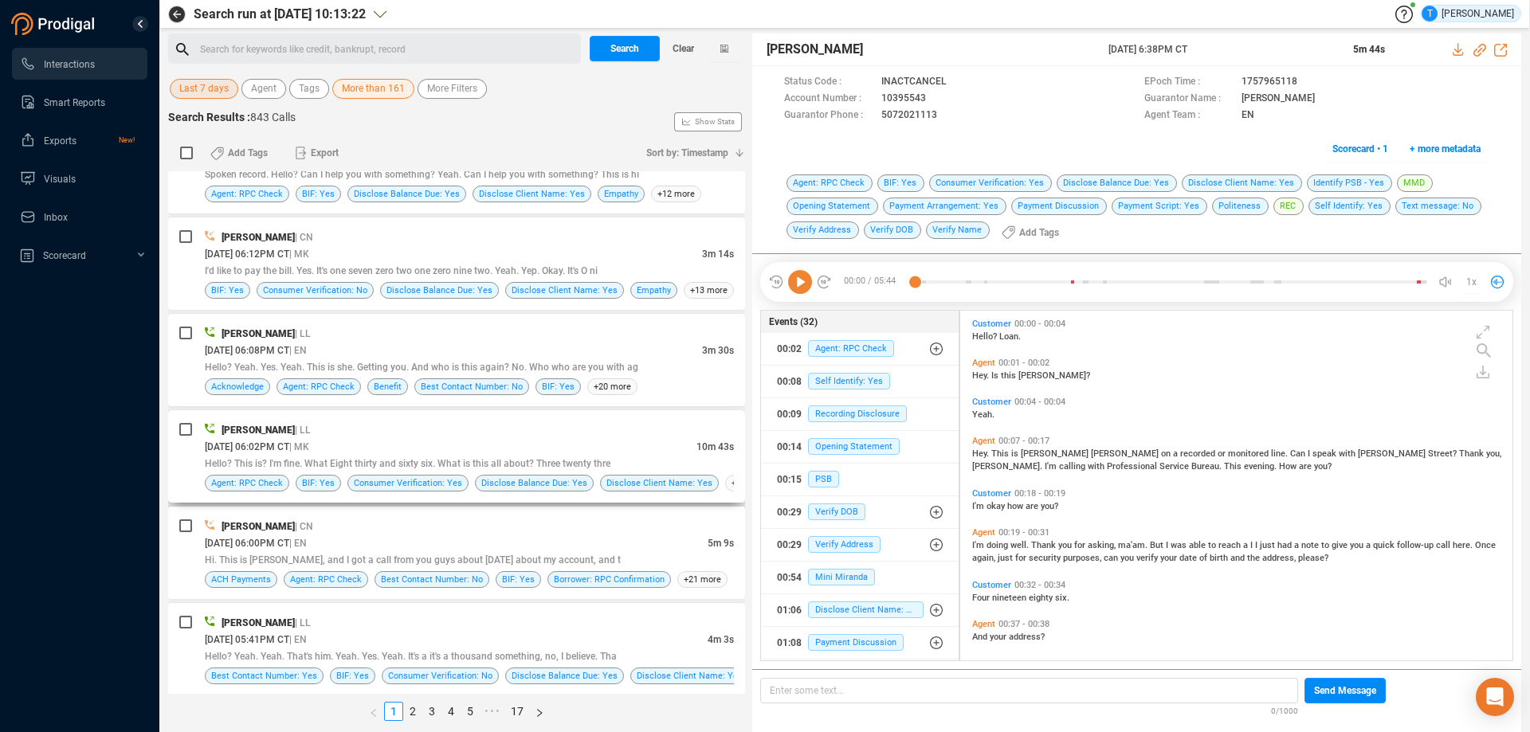
click at [552, 432] on div "[PERSON_NAME] | LL" at bounding box center [469, 430] width 529 height 17
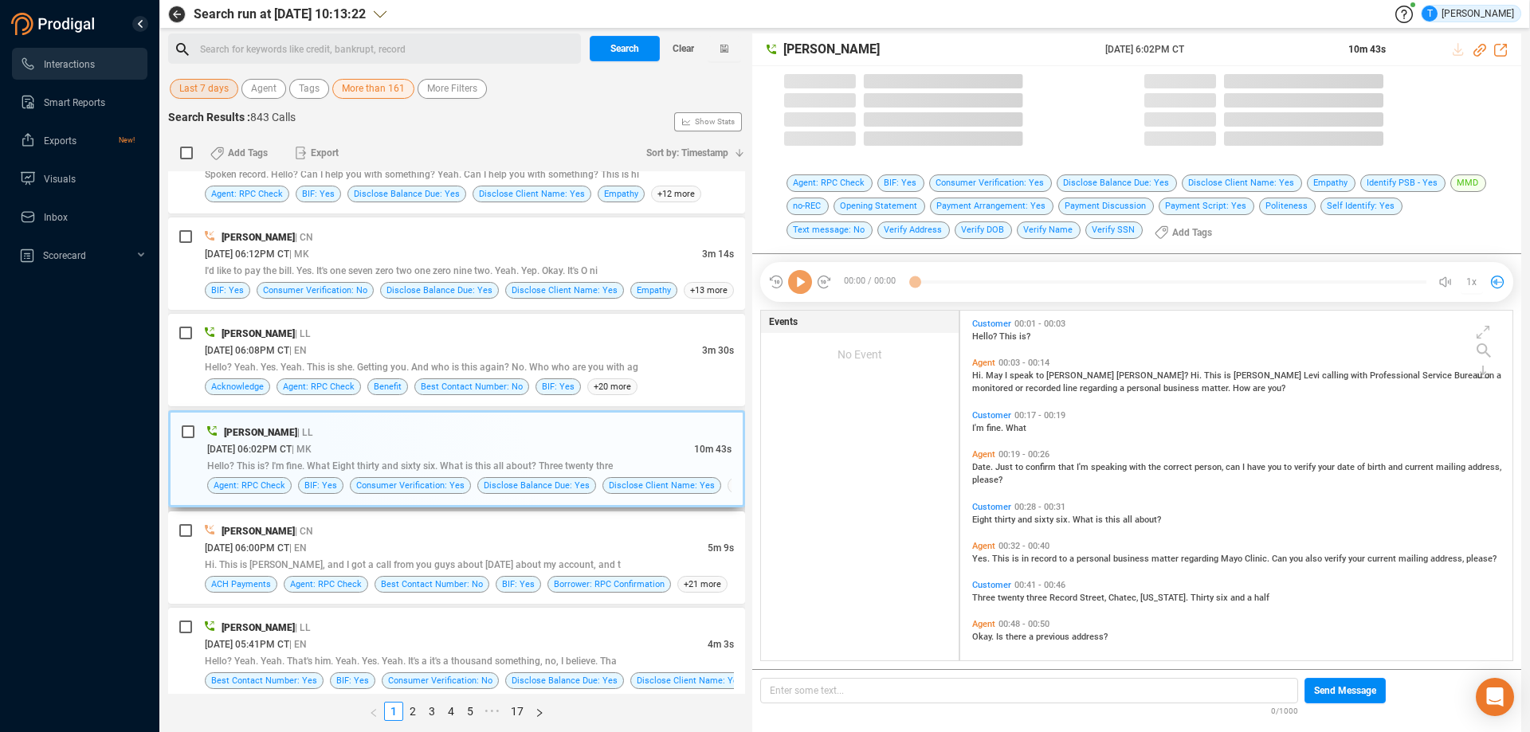
scroll to position [346, 544]
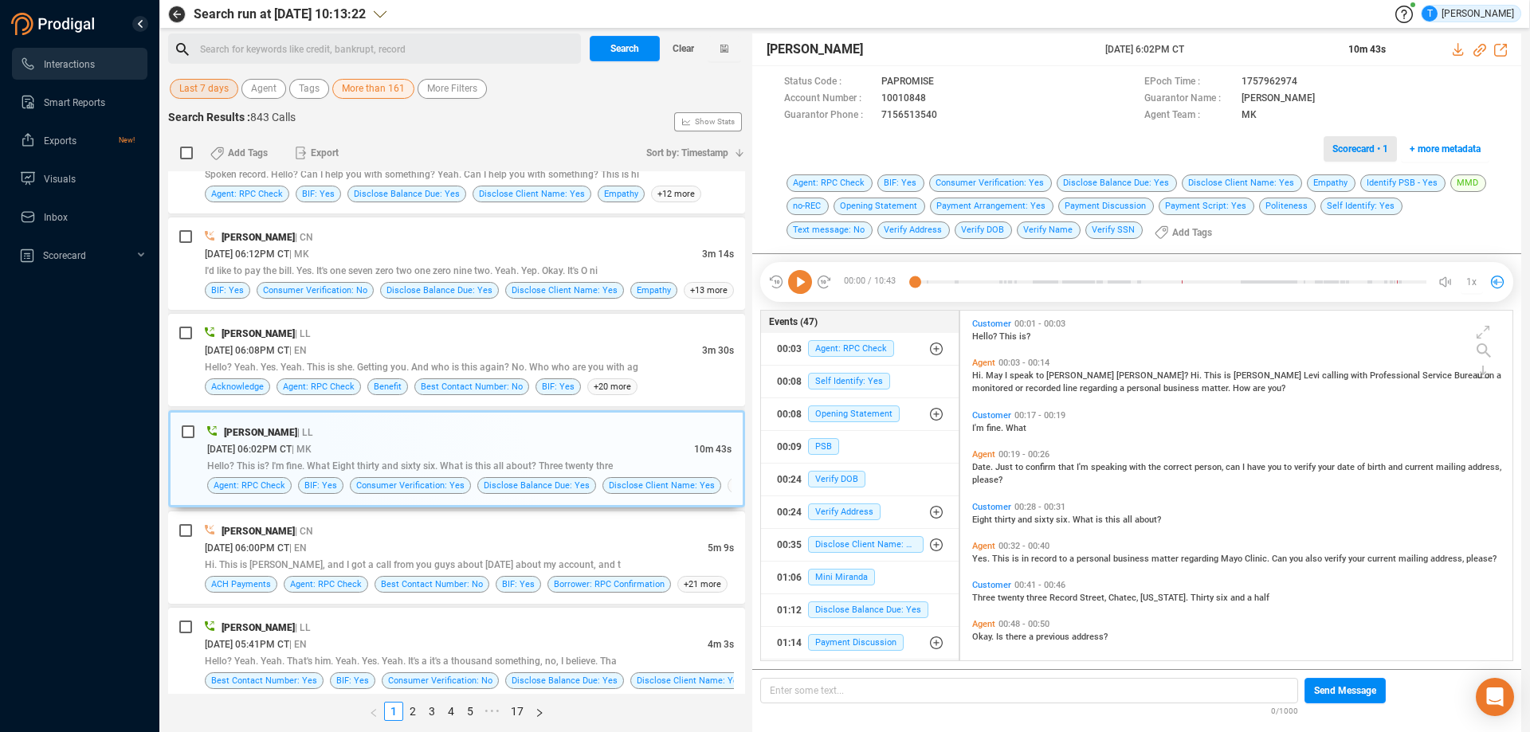
click at [1352, 148] on span "Scorecard • 1" at bounding box center [1360, 149] width 56 height 26
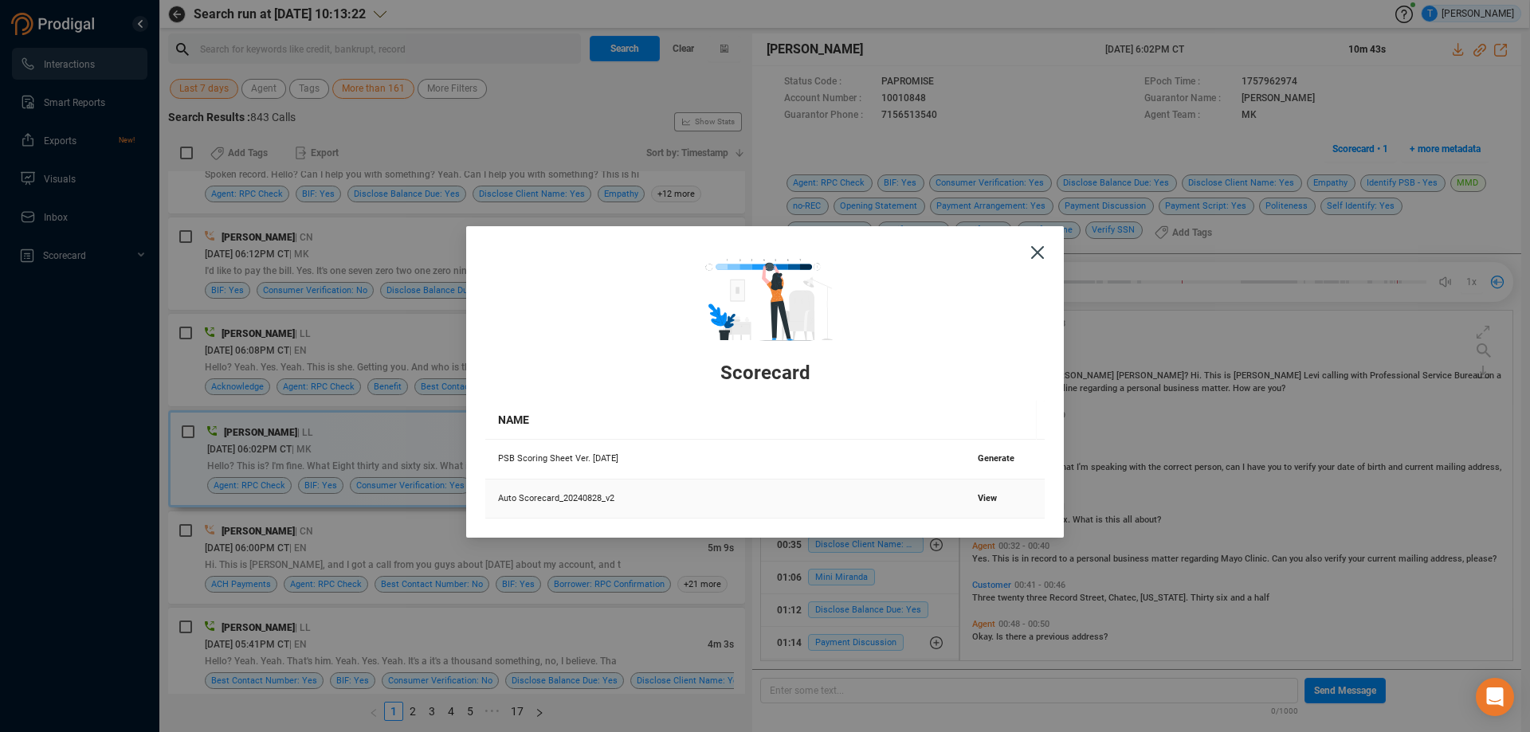
click at [979, 496] on span "View" at bounding box center [987, 498] width 19 height 10
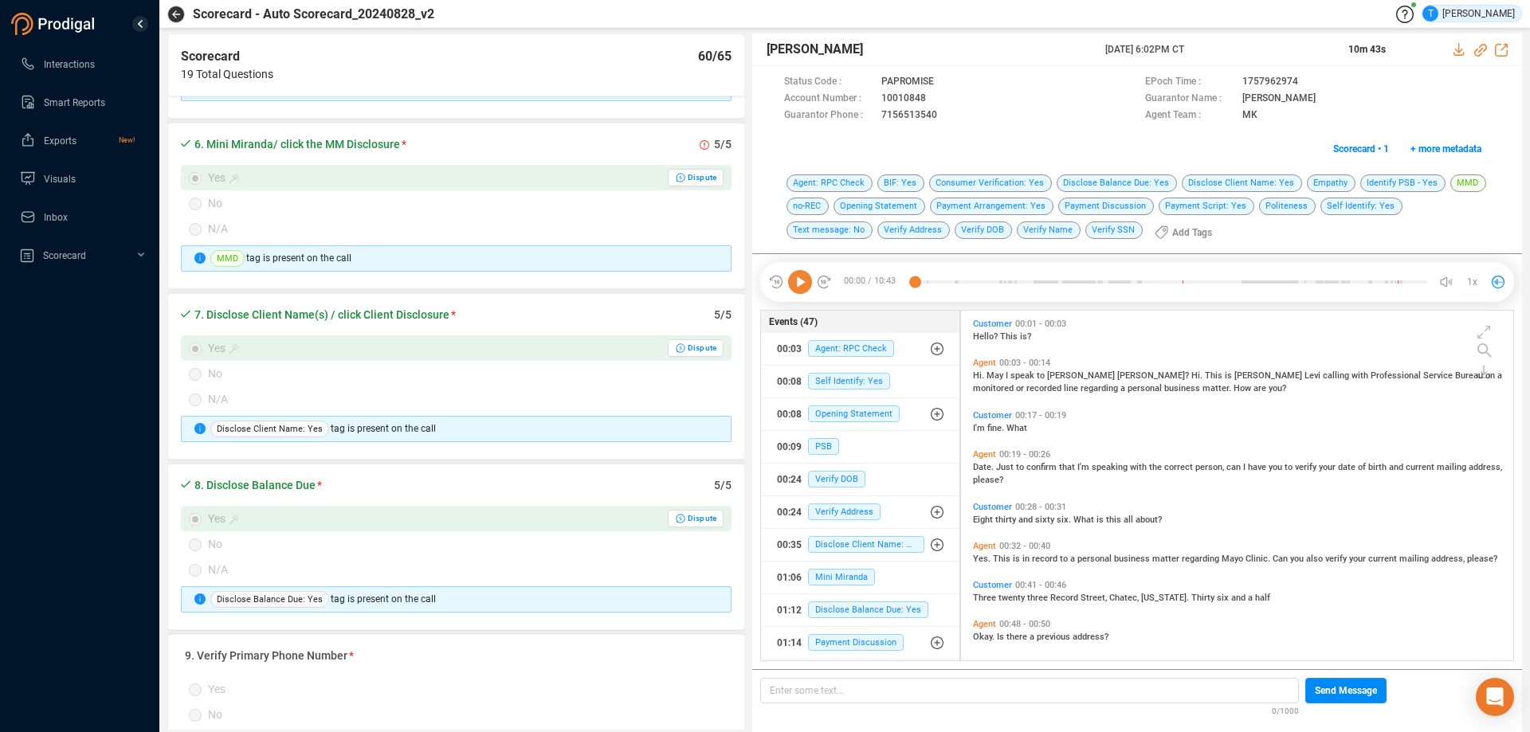
scroll to position [877, 0]
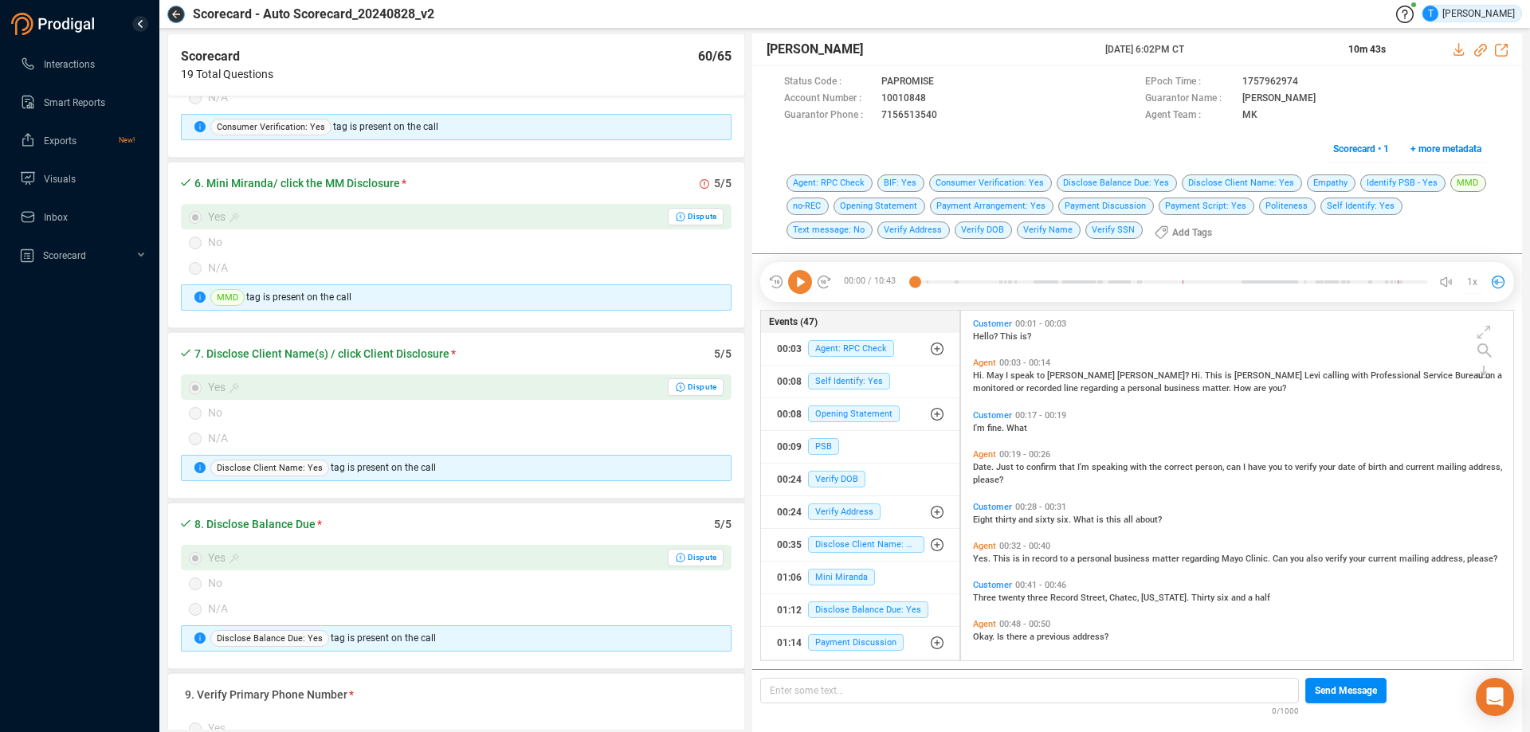
click at [175, 12] on icon "button" at bounding box center [176, 14] width 8 height 8
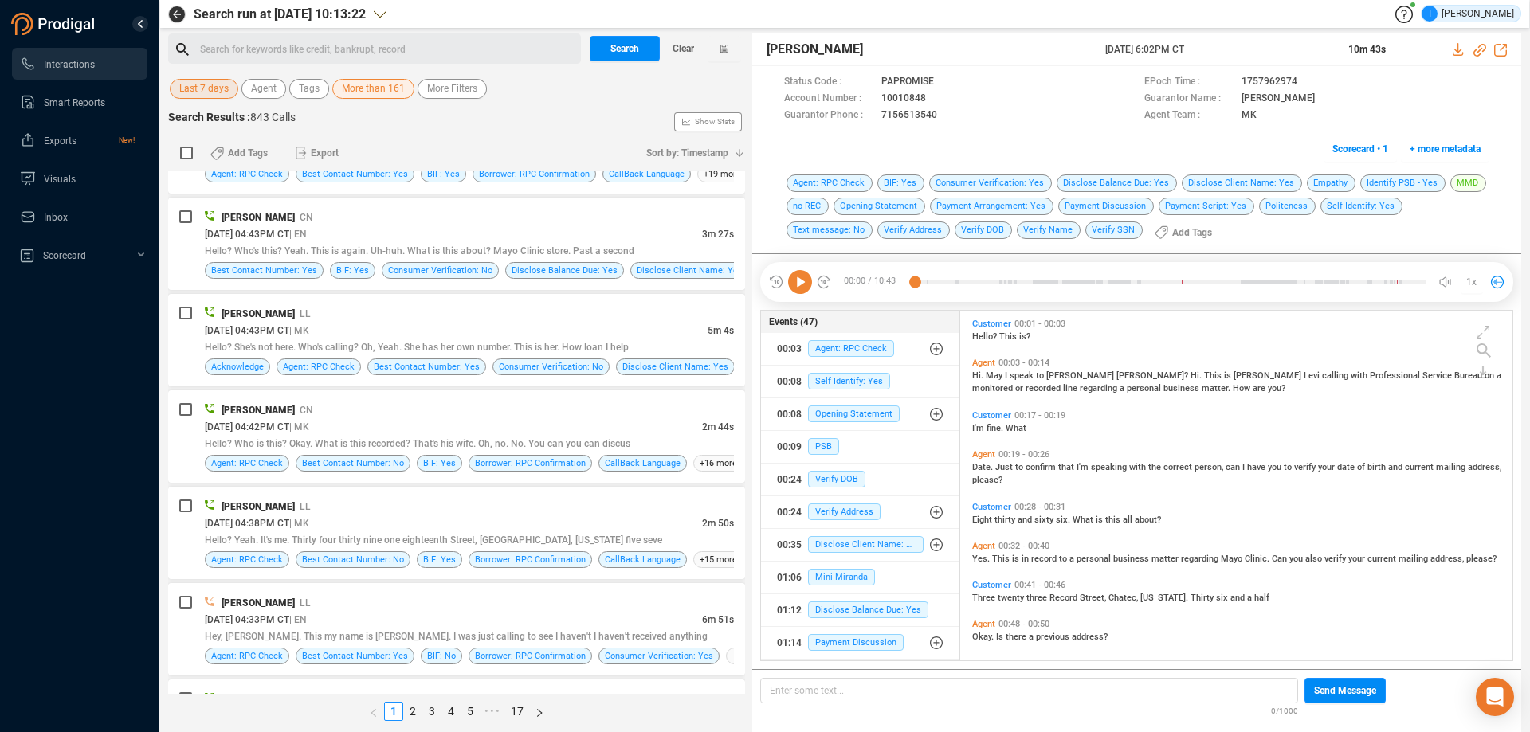
scroll to position [2789, 0]
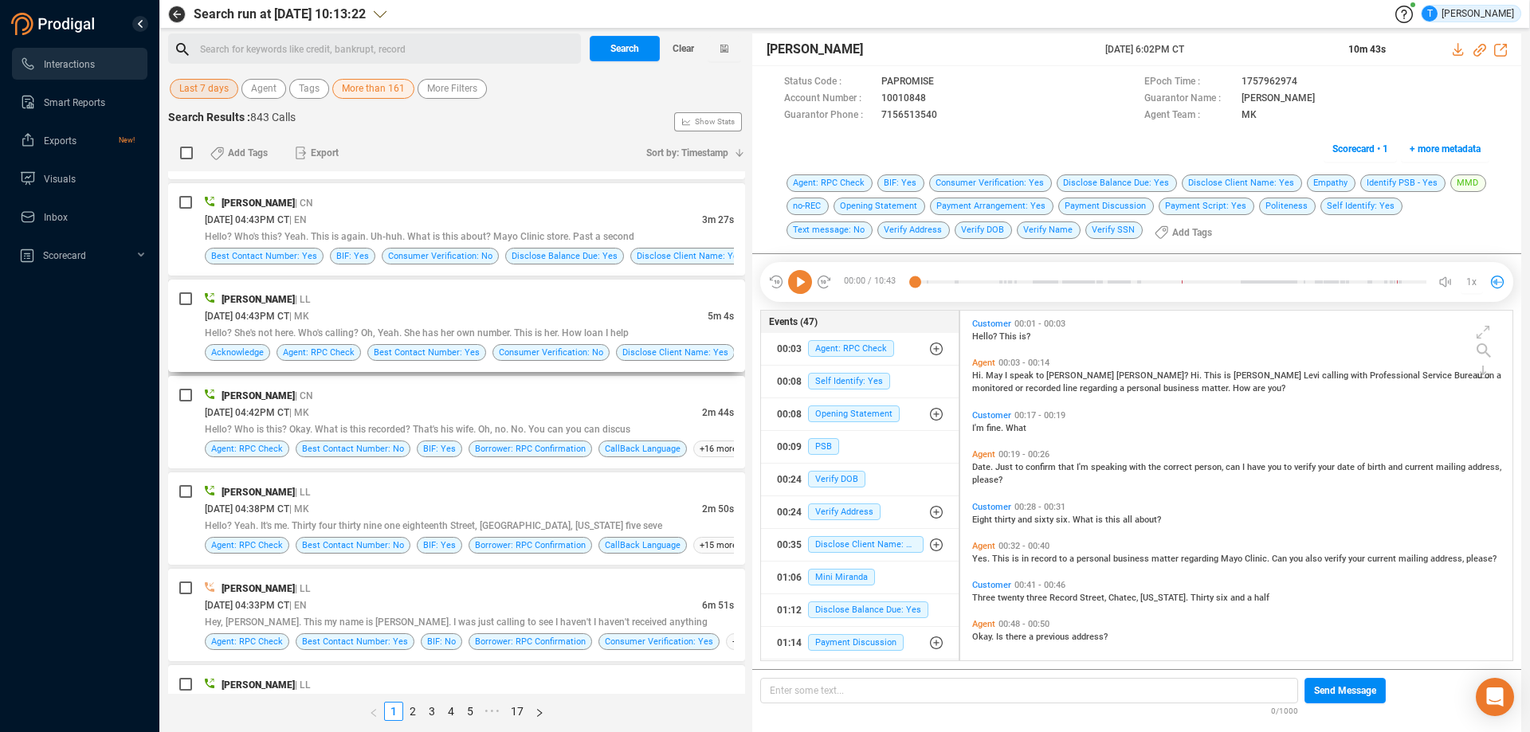
click at [510, 310] on div "[DATE] 04:43PM CT | MK" at bounding box center [456, 316] width 503 height 17
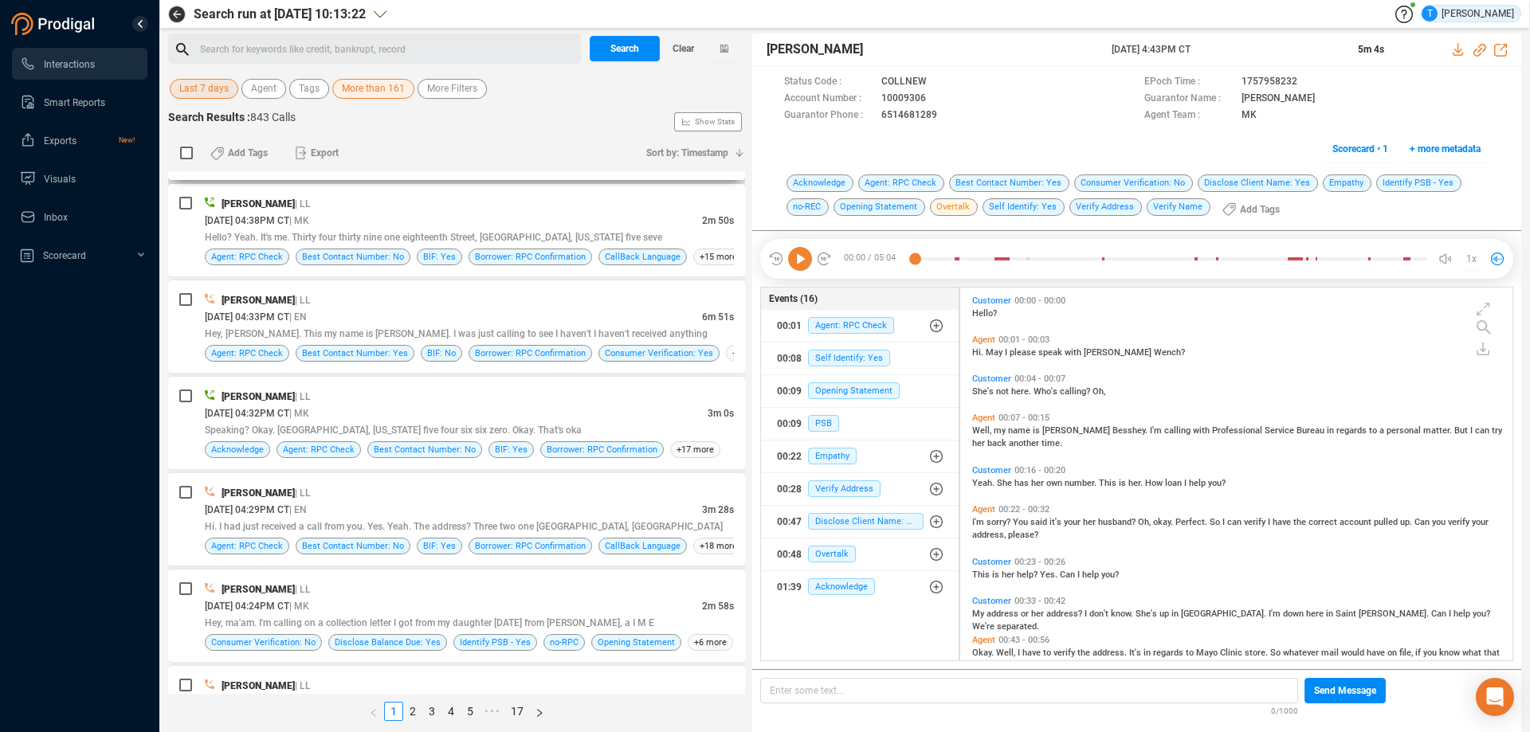
scroll to position [3103, 0]
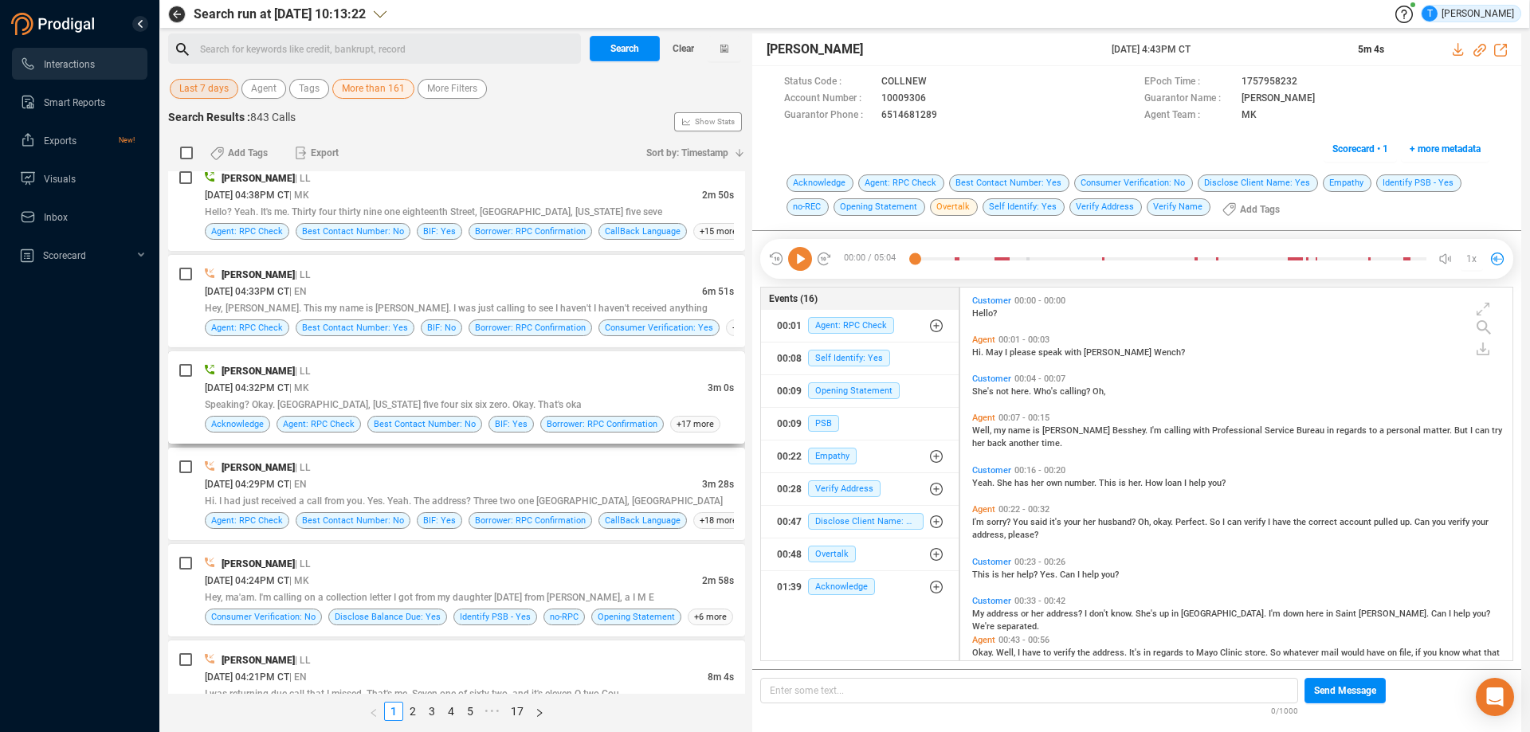
click at [421, 385] on div "[DATE] 04:32PM CT | MK" at bounding box center [456, 387] width 503 height 17
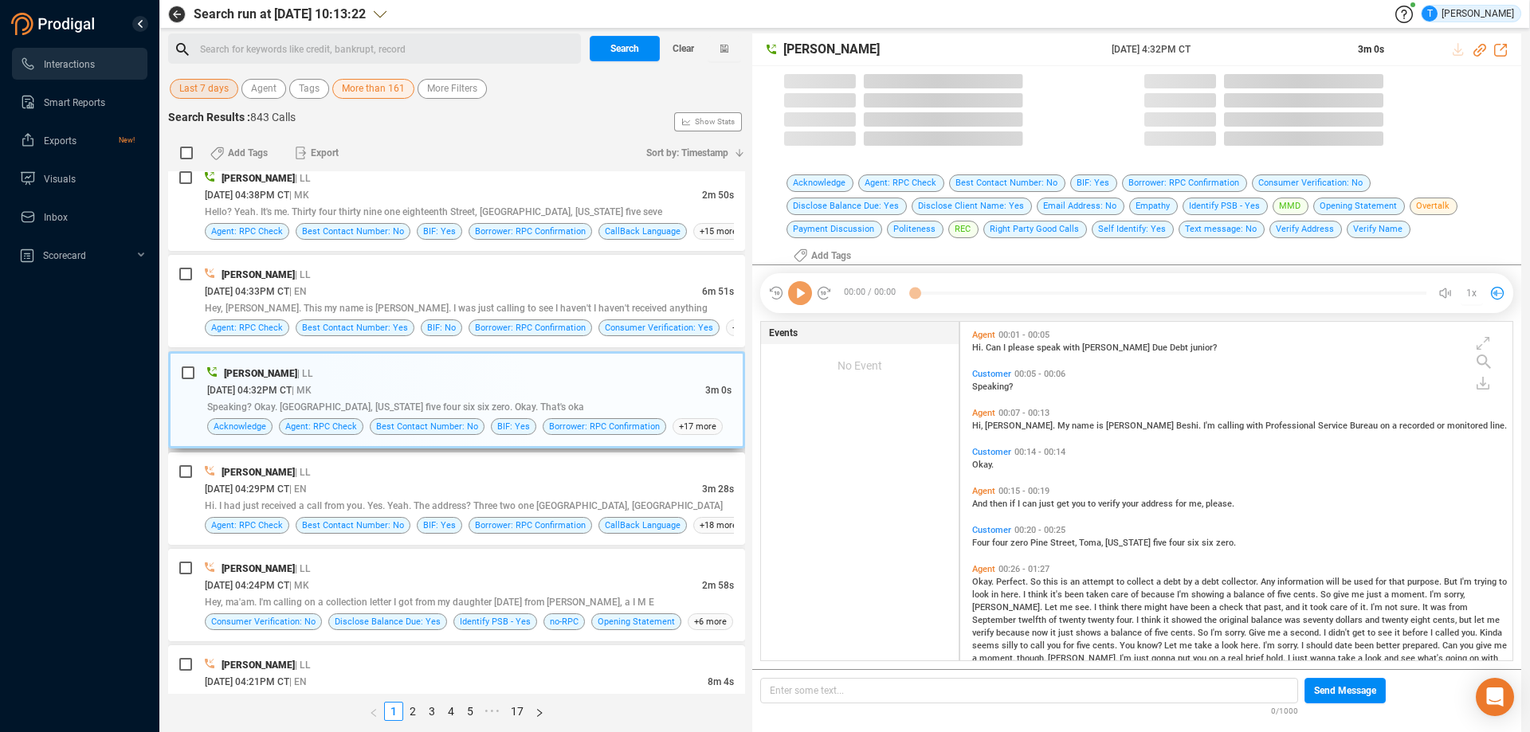
scroll to position [346, 544]
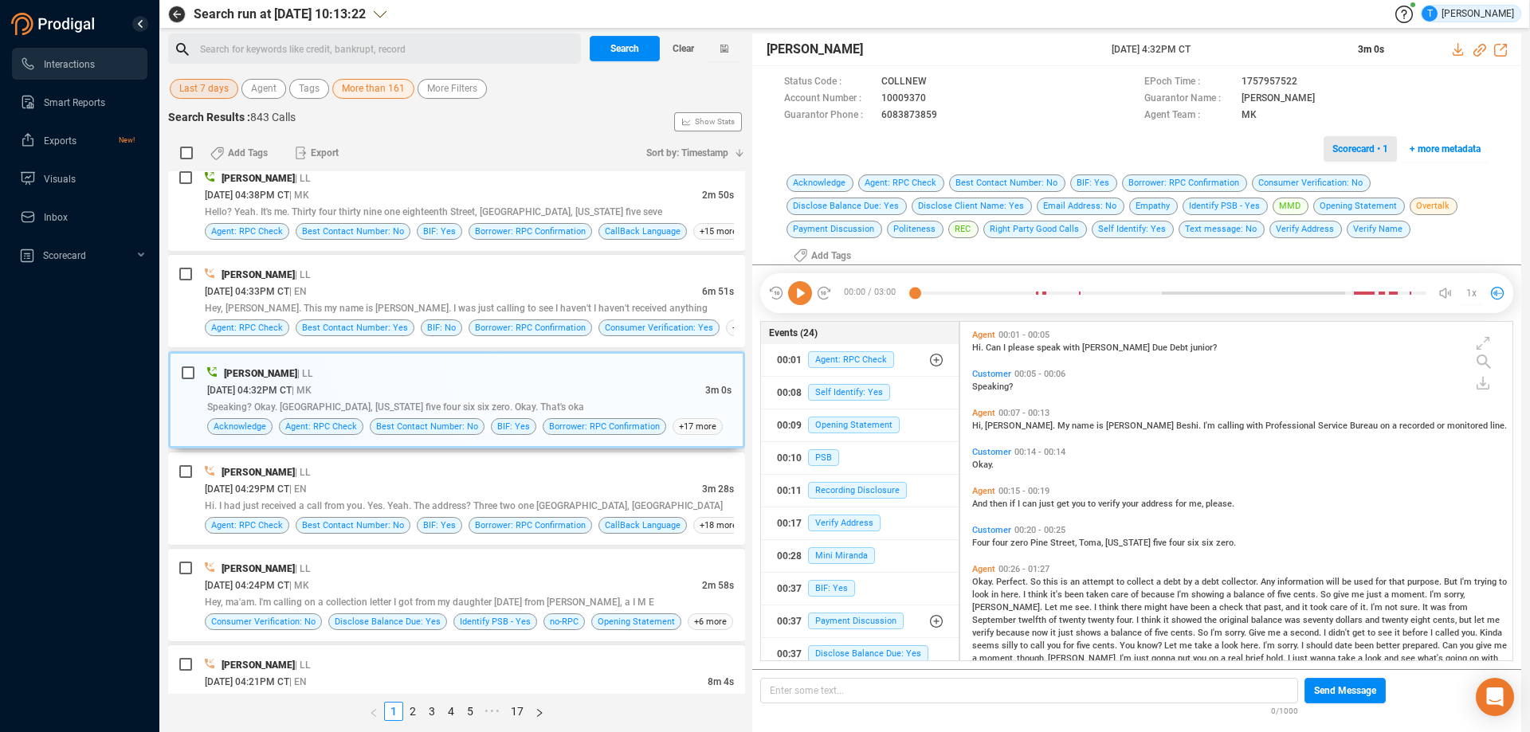
click at [1356, 155] on span "Scorecard • 1" at bounding box center [1360, 149] width 56 height 26
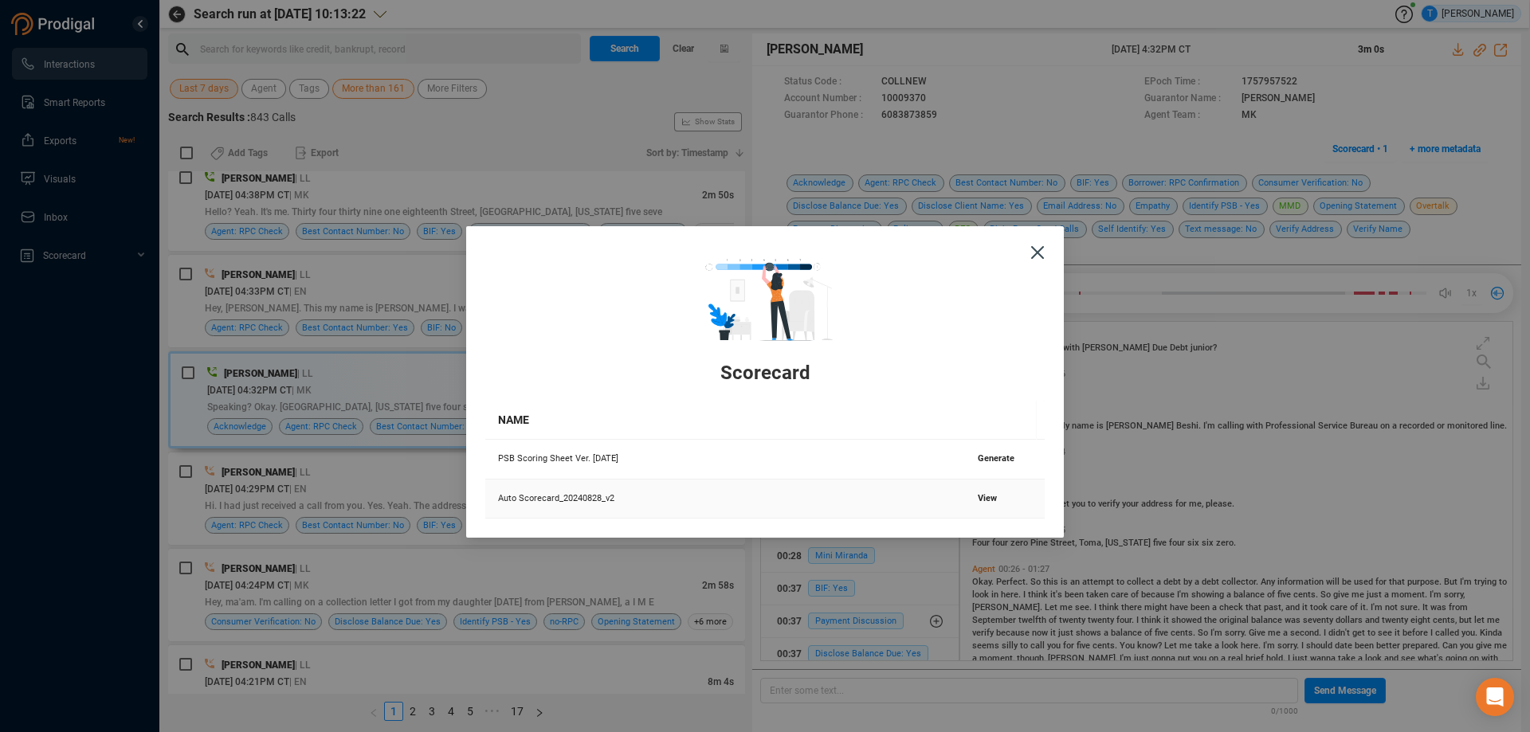
click at [983, 495] on span "View" at bounding box center [987, 498] width 19 height 10
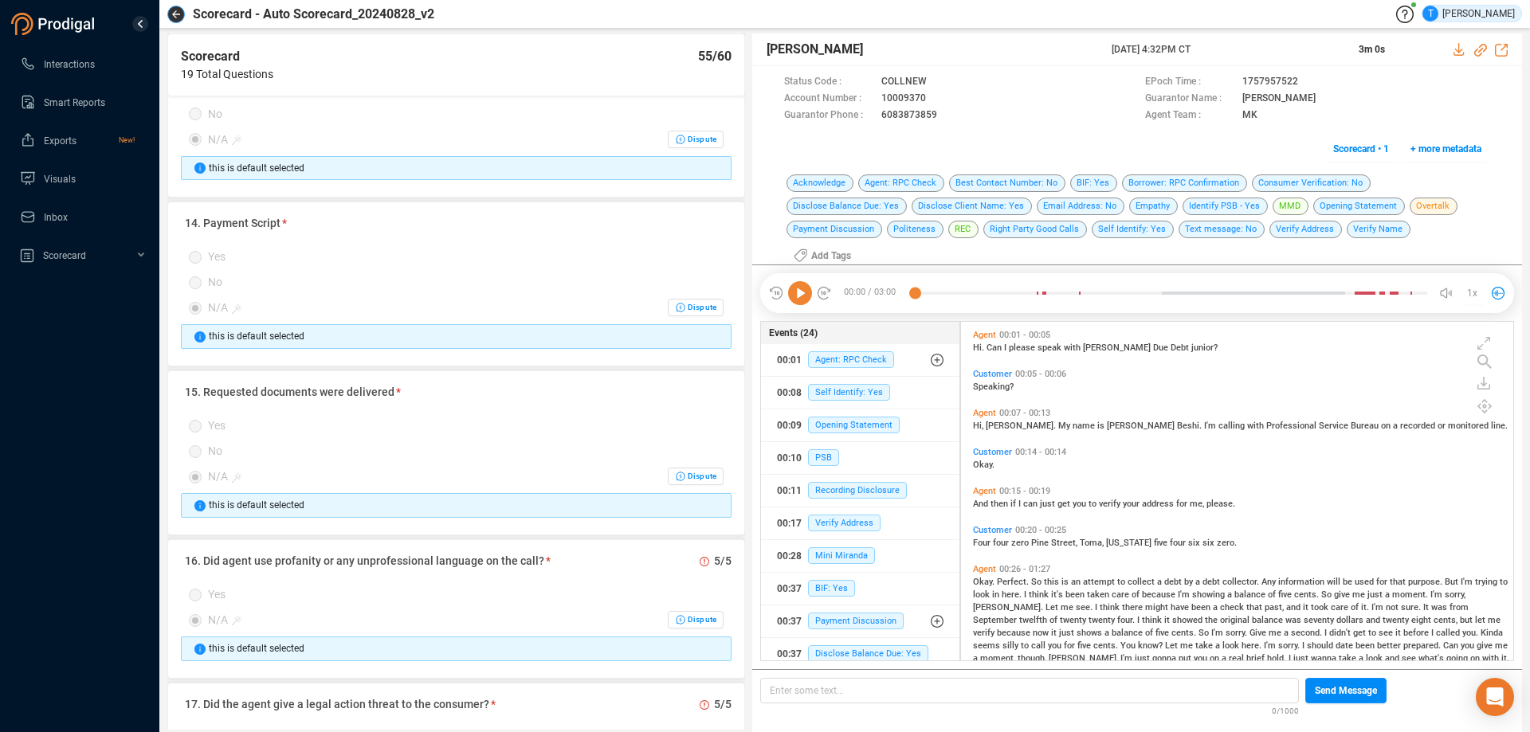
click at [178, 15] on icon "button" at bounding box center [176, 14] width 8 height 8
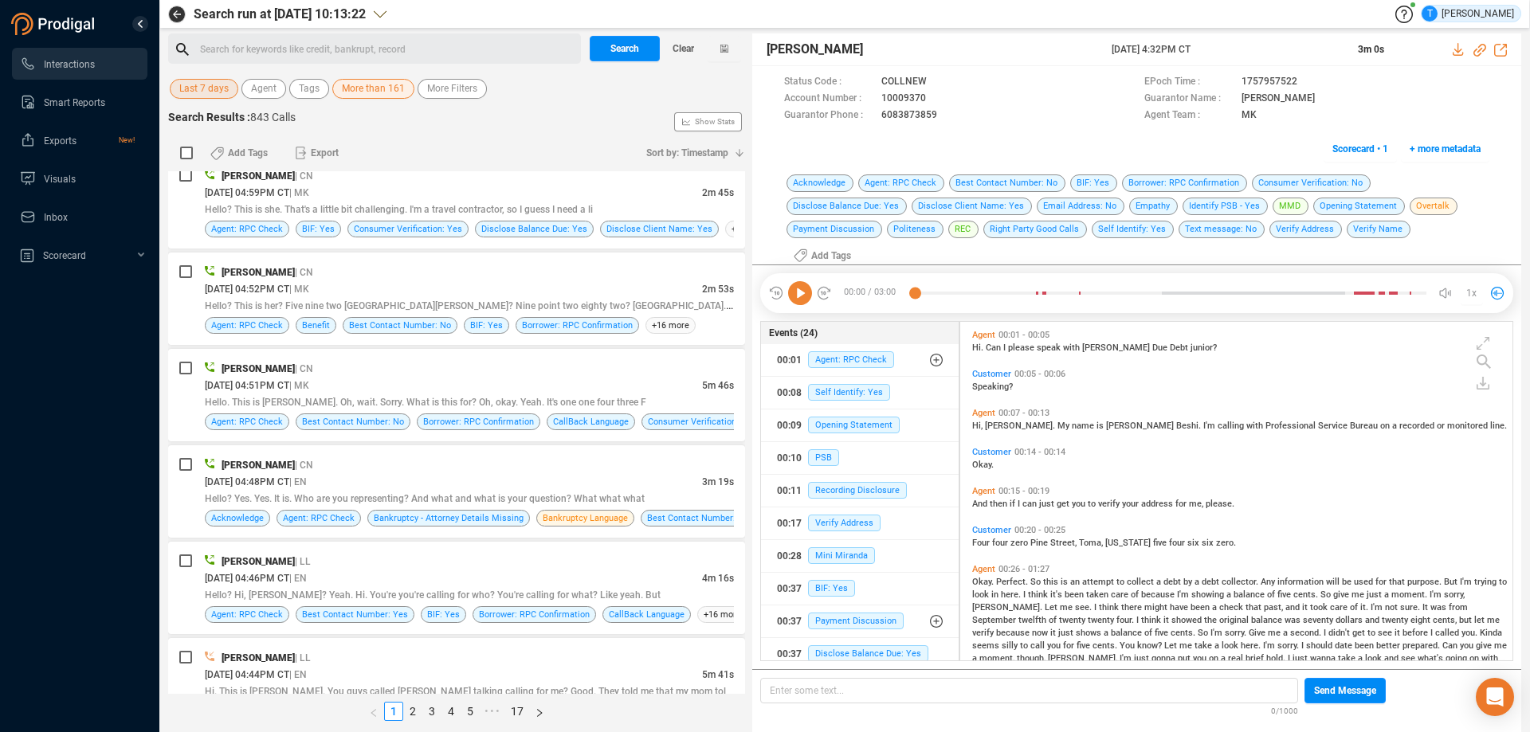
scroll to position [2311, 0]
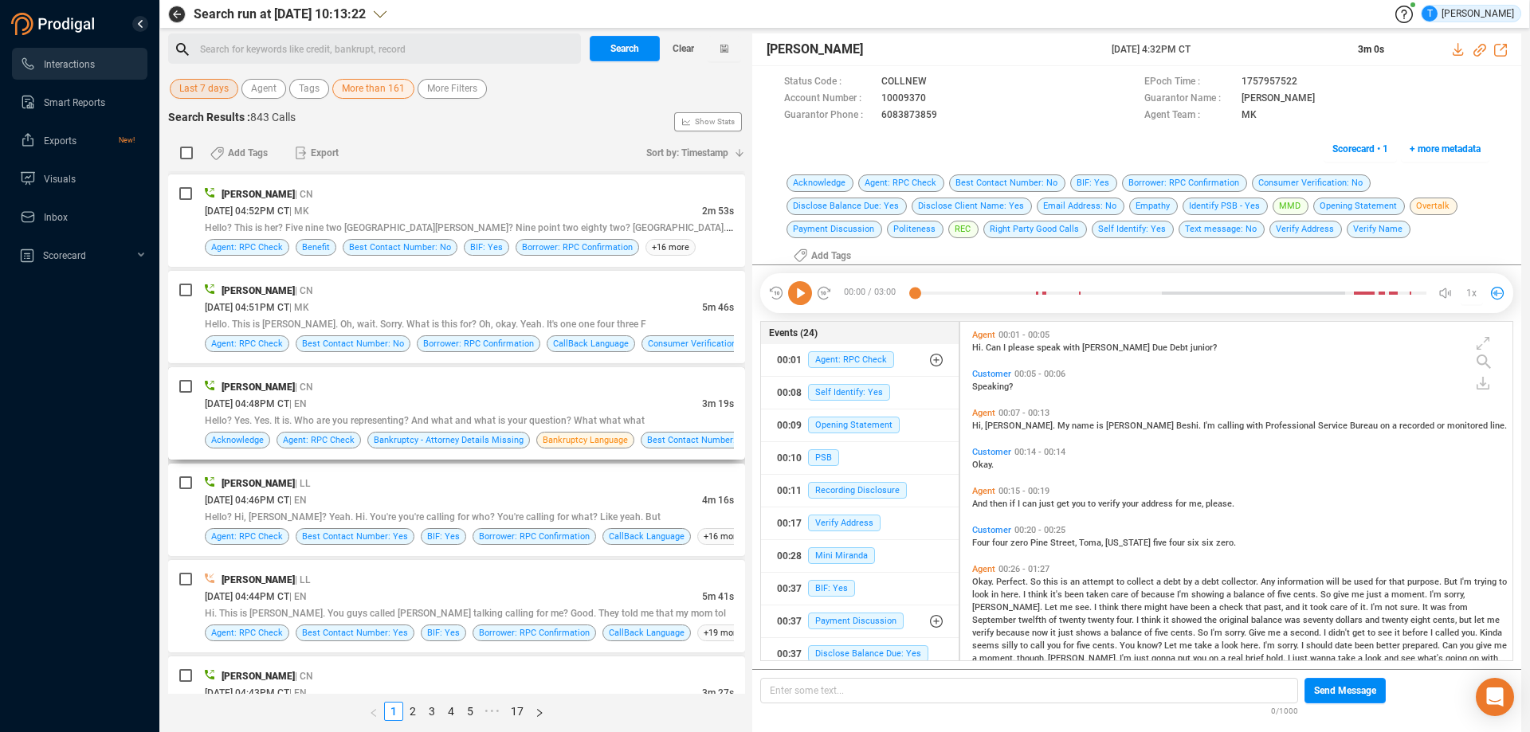
click at [479, 399] on div "[DATE] 04:48PM CT | EN" at bounding box center [453, 403] width 497 height 17
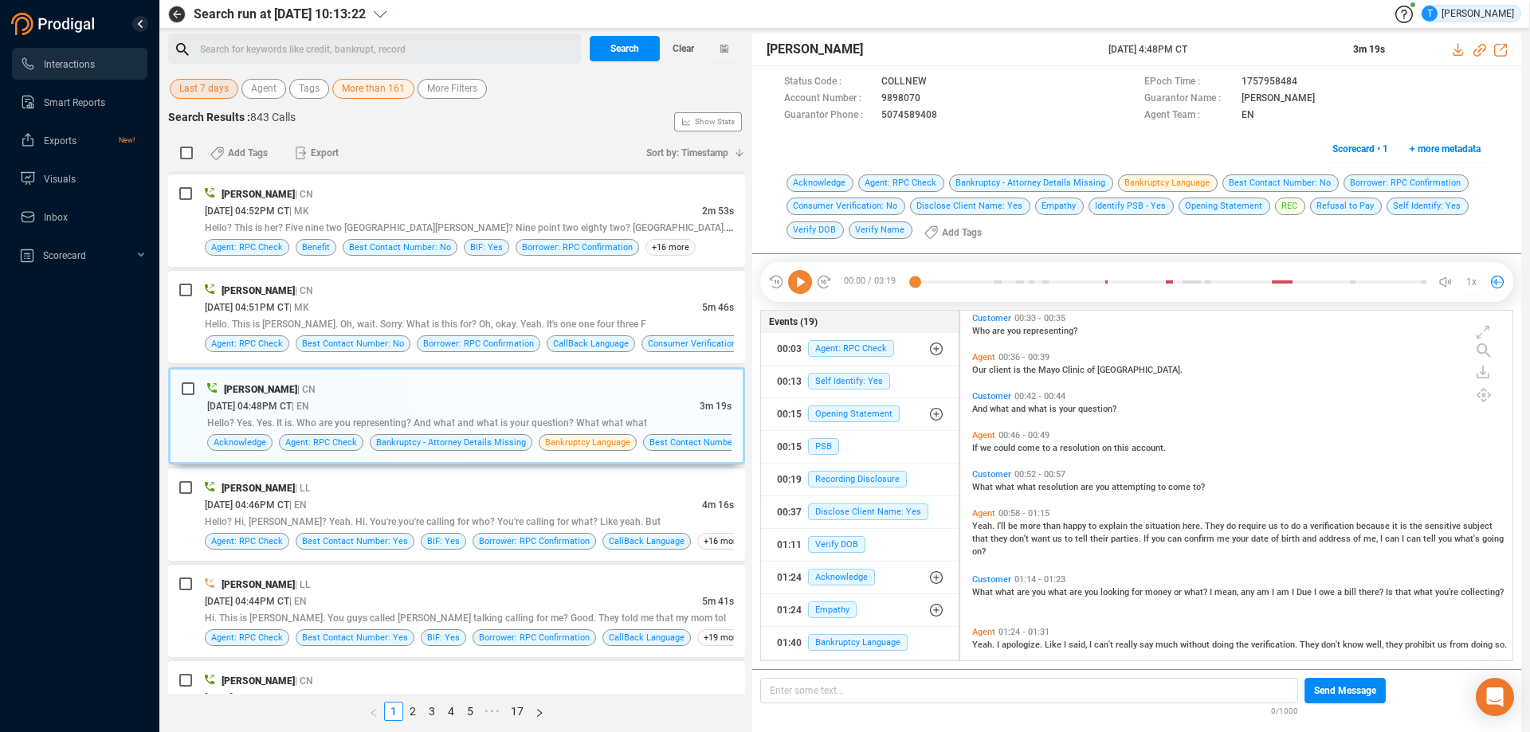
scroll to position [239, 0]
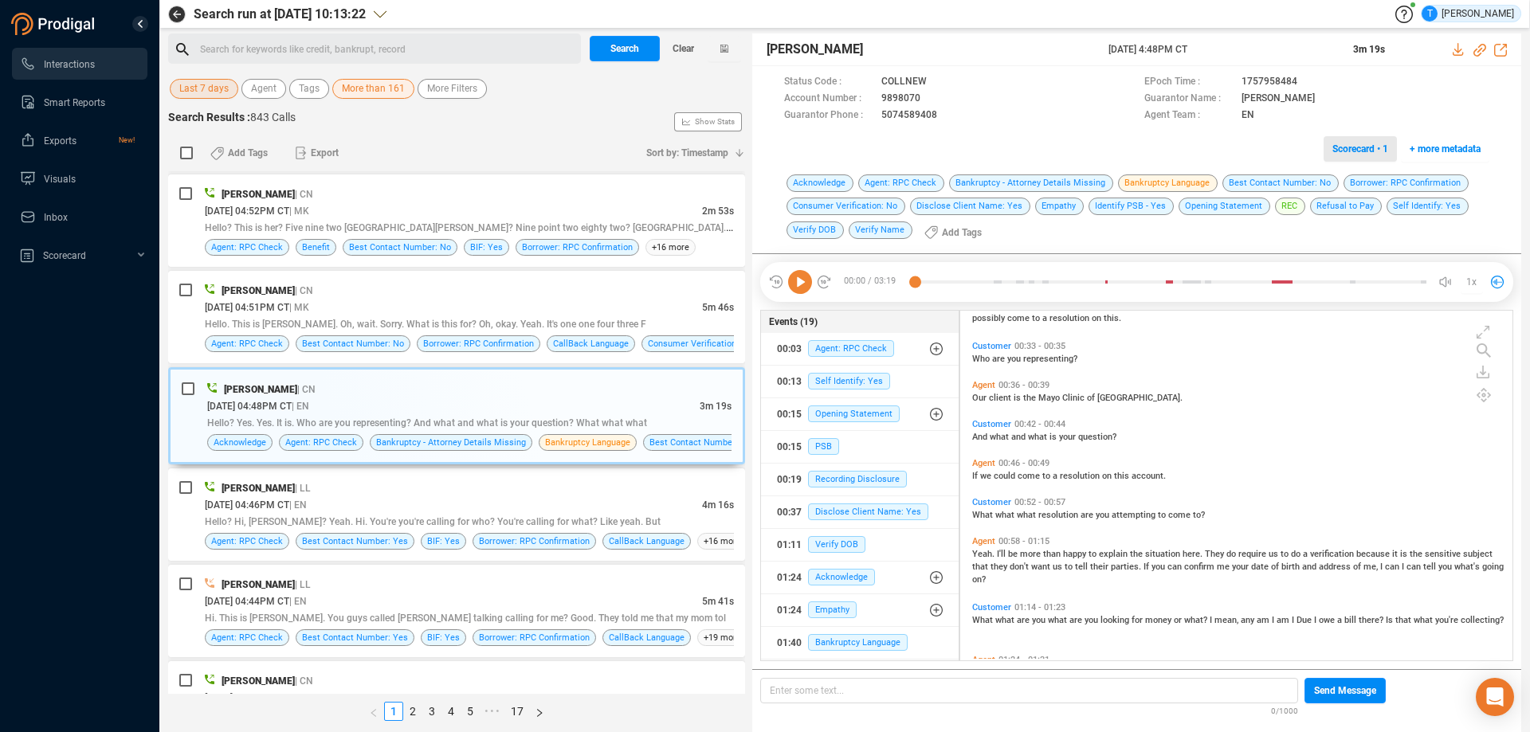
click at [1353, 146] on span "Scorecard • 1" at bounding box center [1360, 149] width 56 height 26
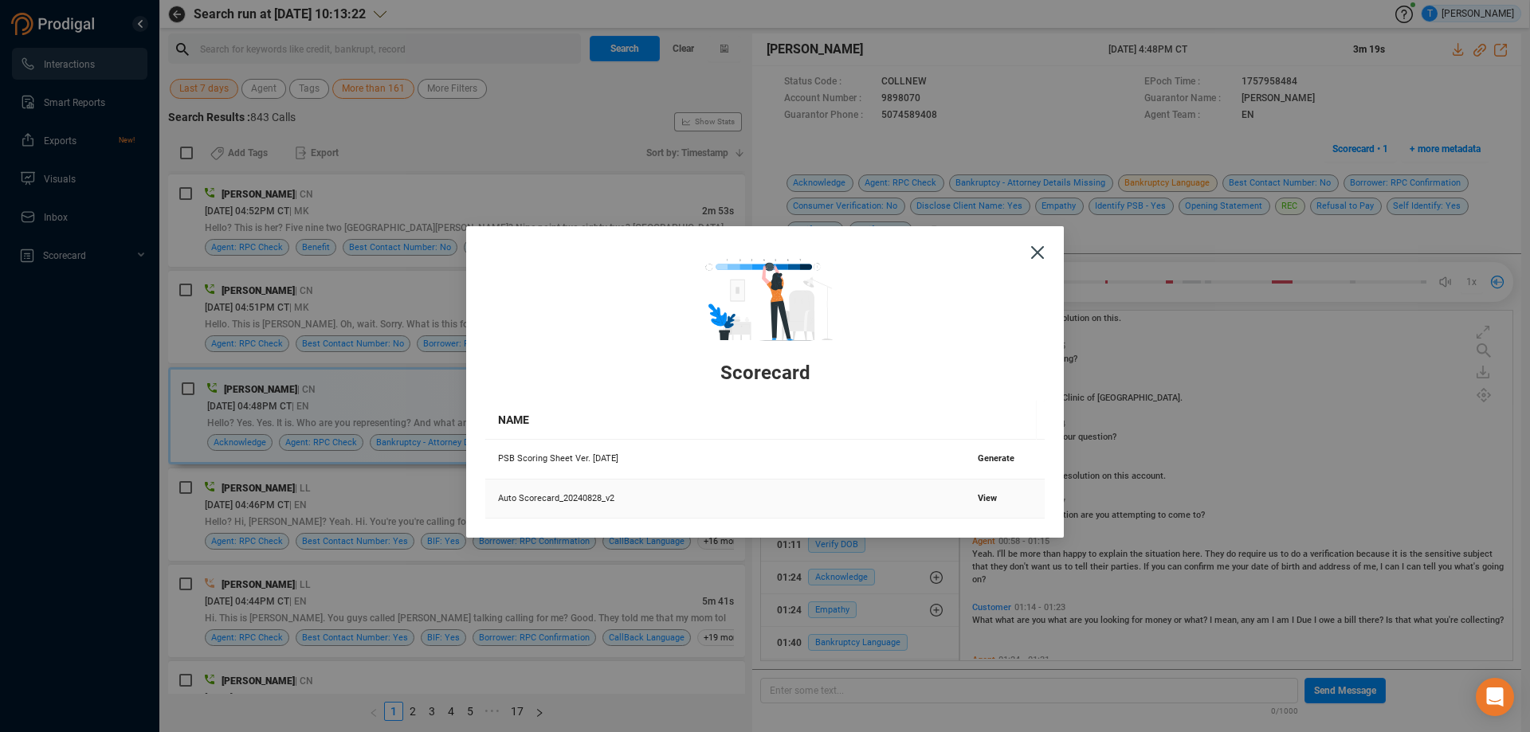
click at [982, 497] on span "View" at bounding box center [987, 498] width 19 height 10
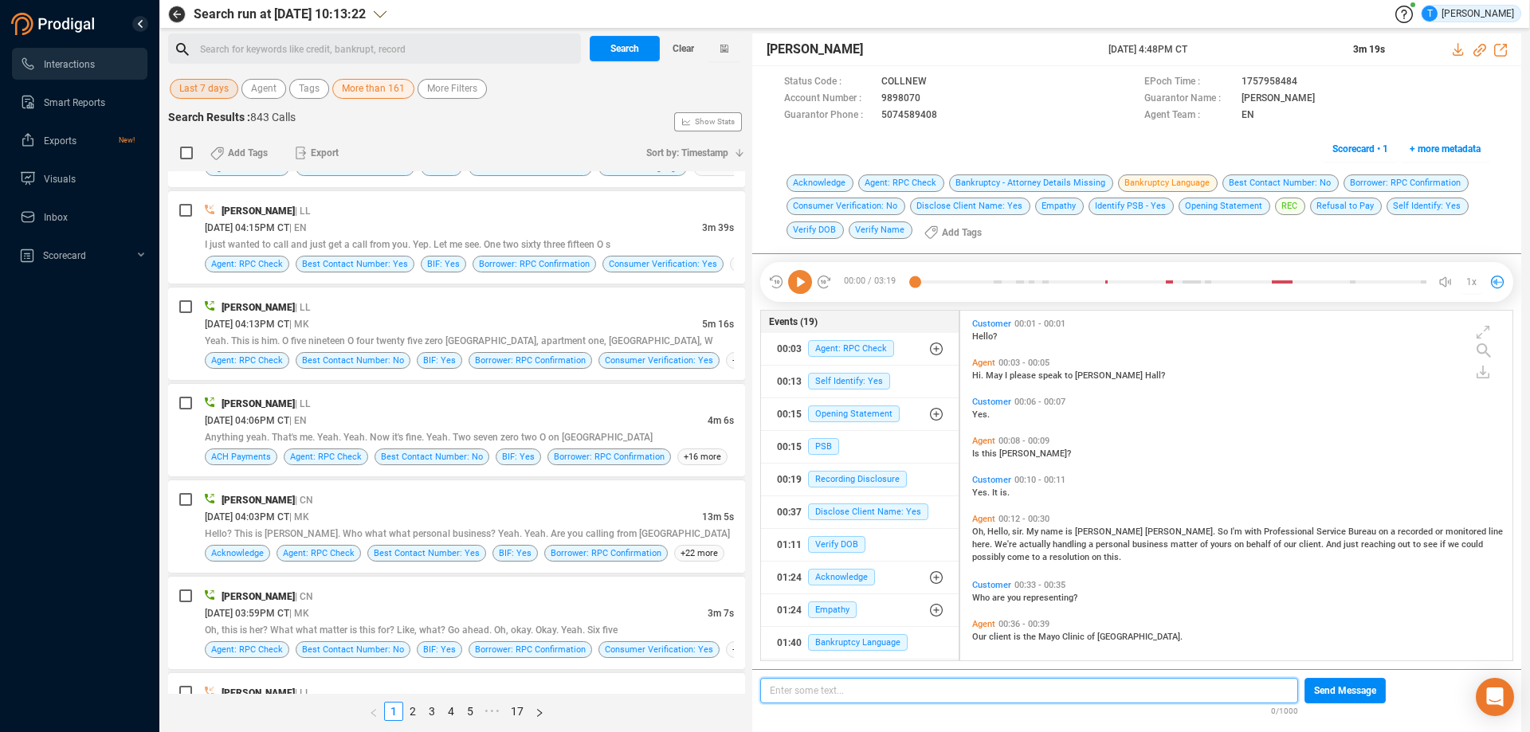
scroll to position [3825, 0]
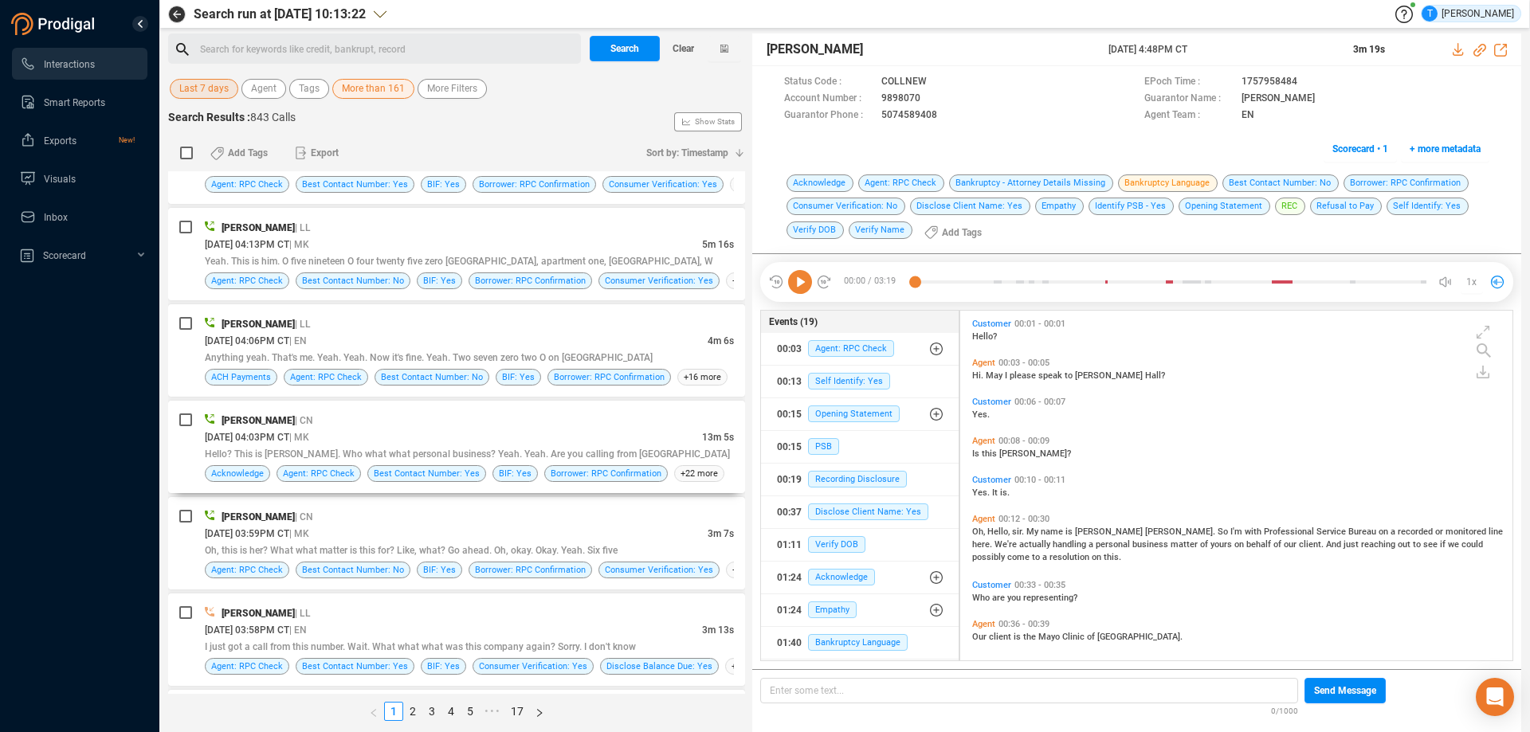
click at [536, 426] on div "[PERSON_NAME] | CN" at bounding box center [469, 420] width 529 height 17
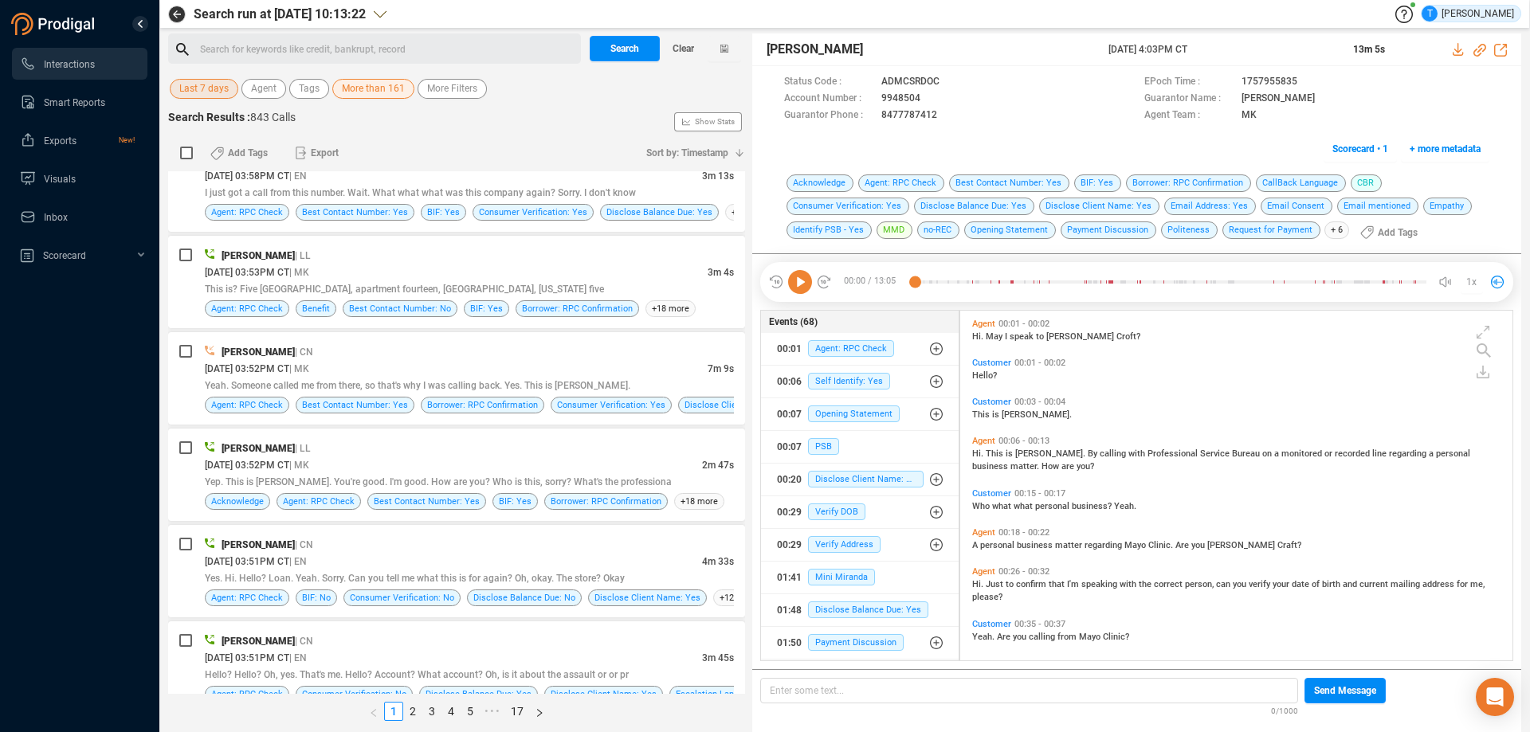
scroll to position [4303, 0]
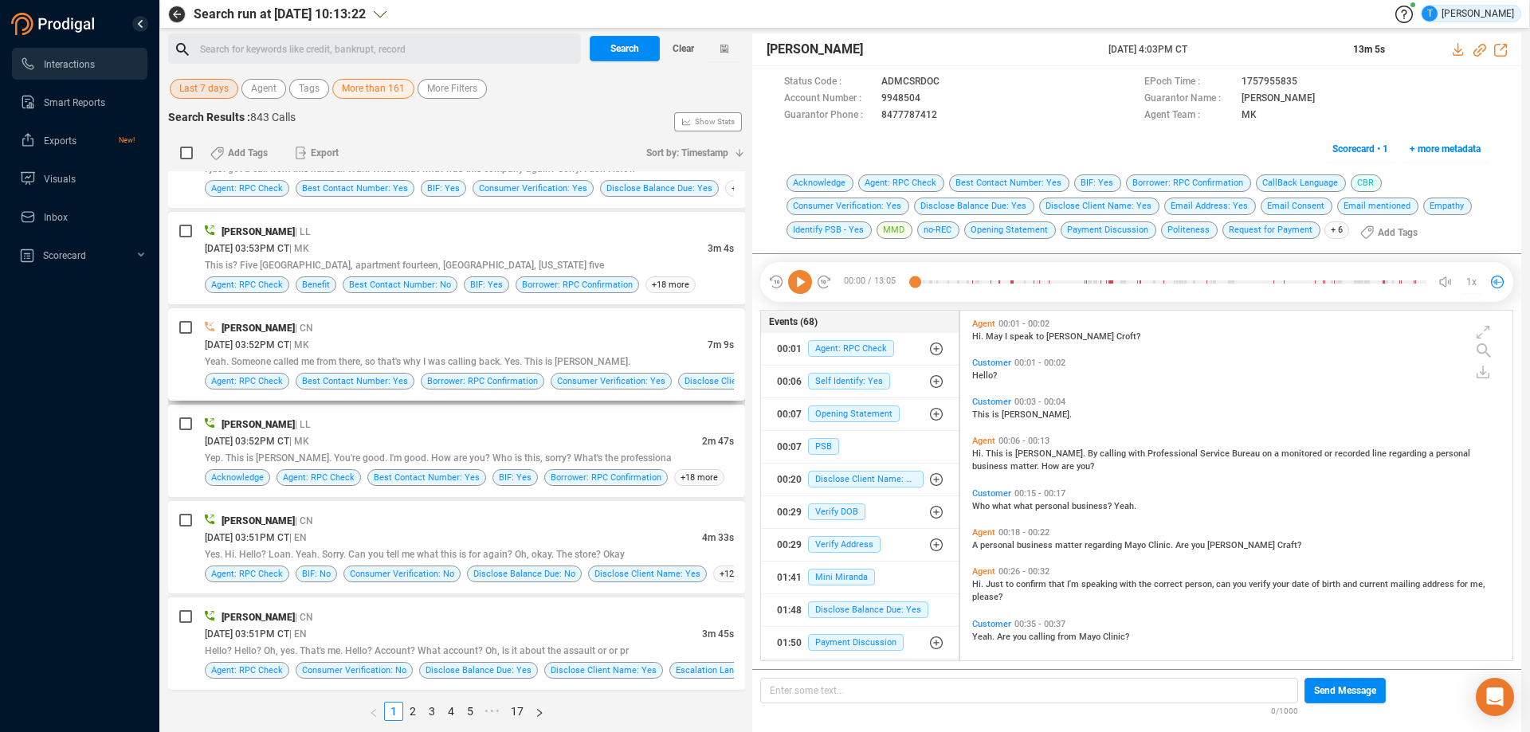
click at [530, 332] on div "[PERSON_NAME] | CN" at bounding box center [469, 328] width 529 height 17
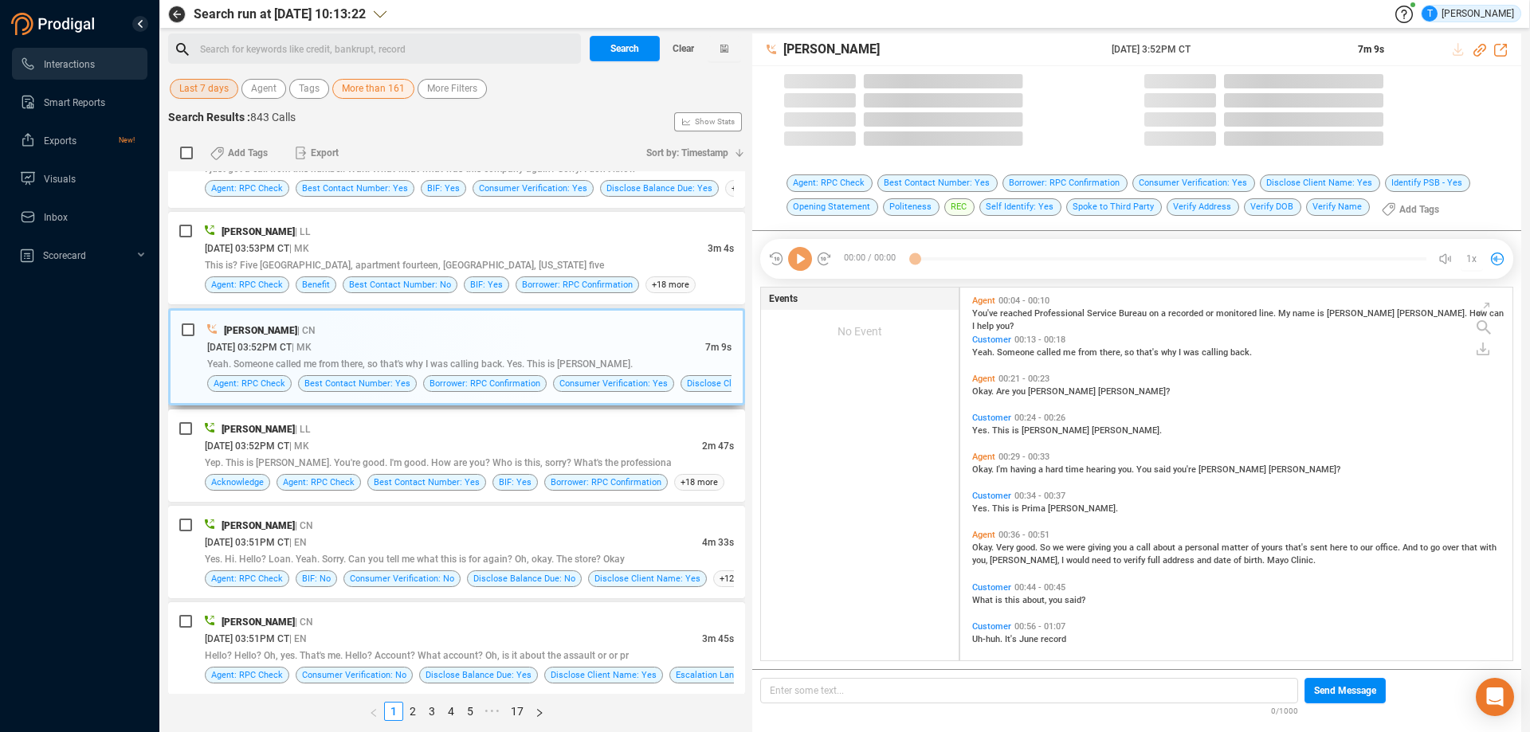
scroll to position [369, 544]
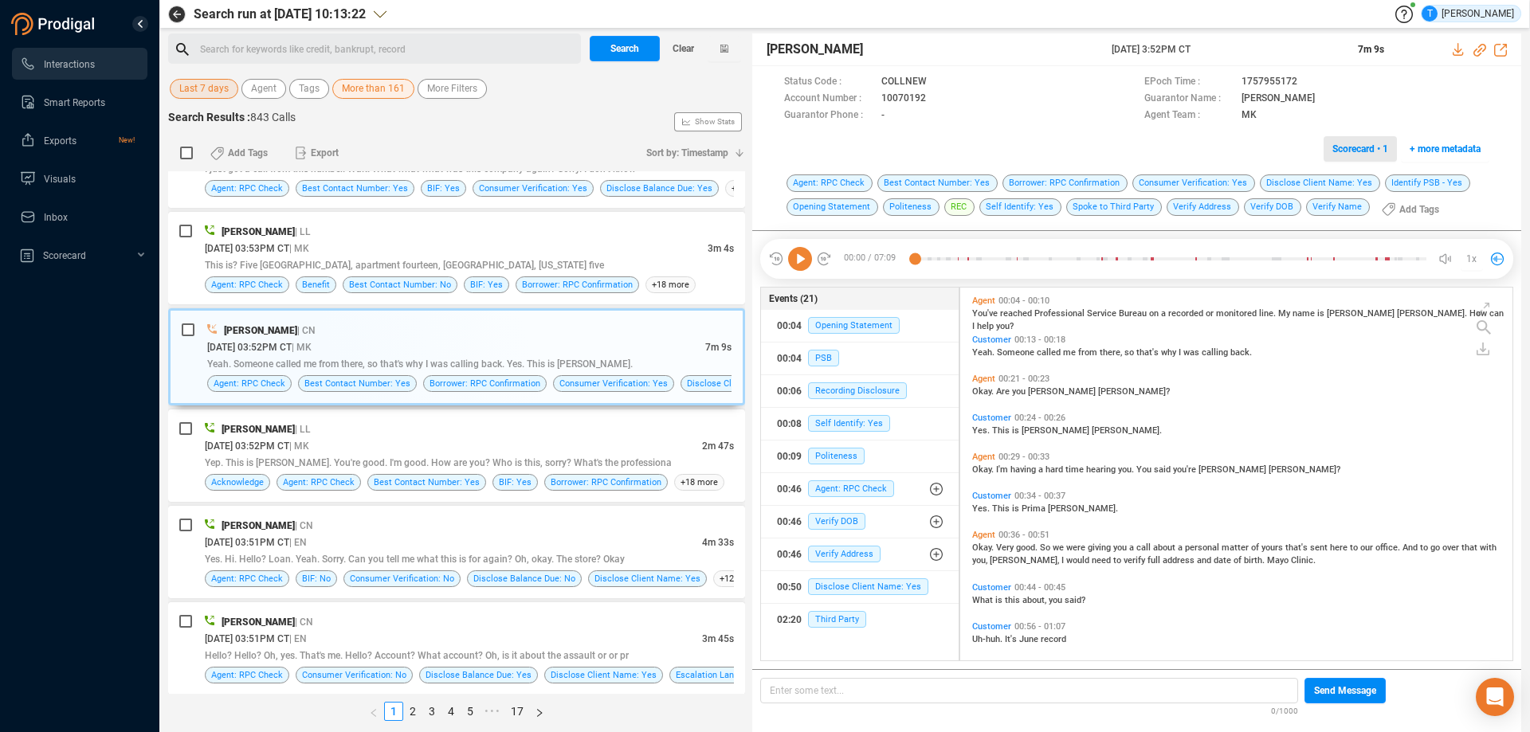
click at [1356, 151] on span "Scorecard • 1" at bounding box center [1360, 149] width 56 height 26
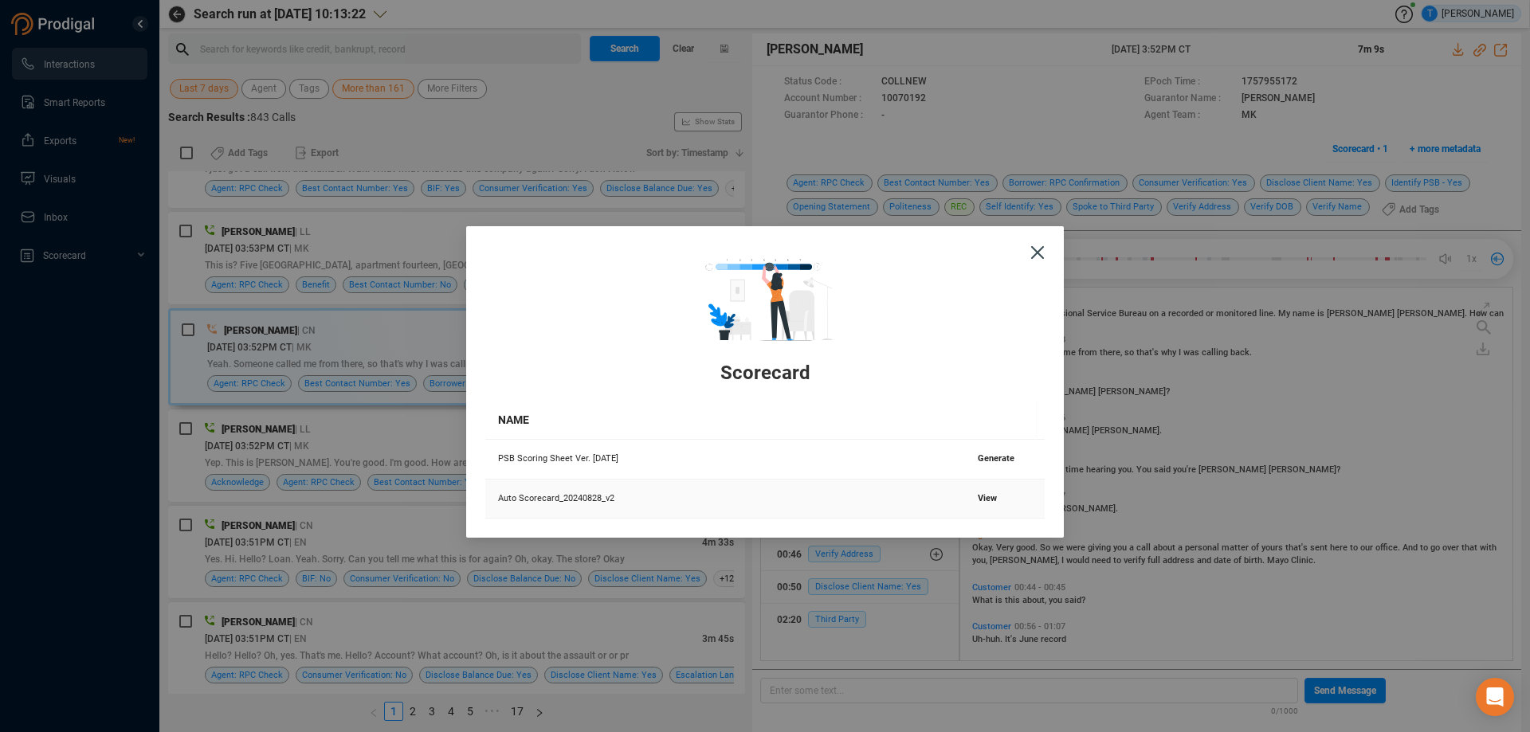
click at [983, 502] on span "View" at bounding box center [987, 498] width 19 height 10
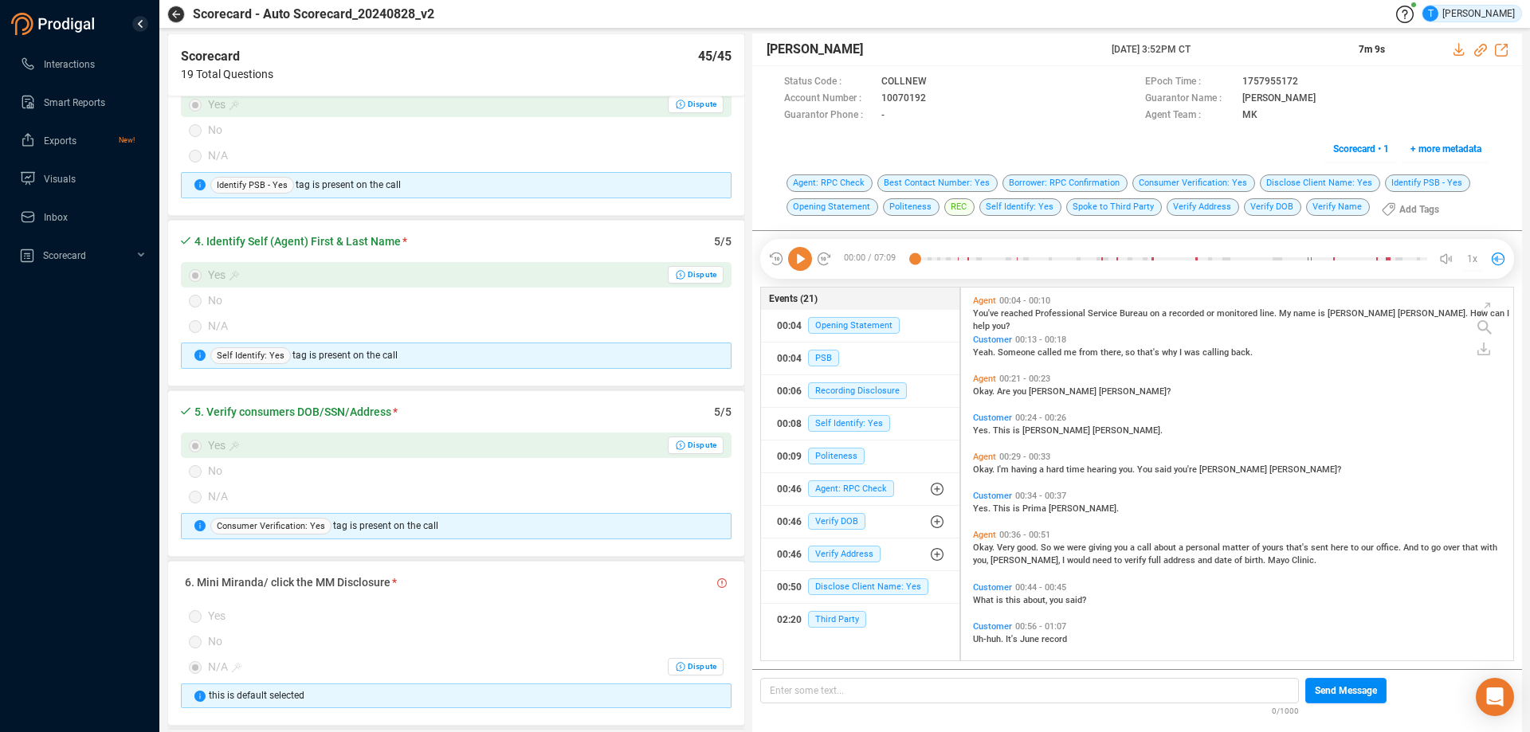
scroll to position [239, 0]
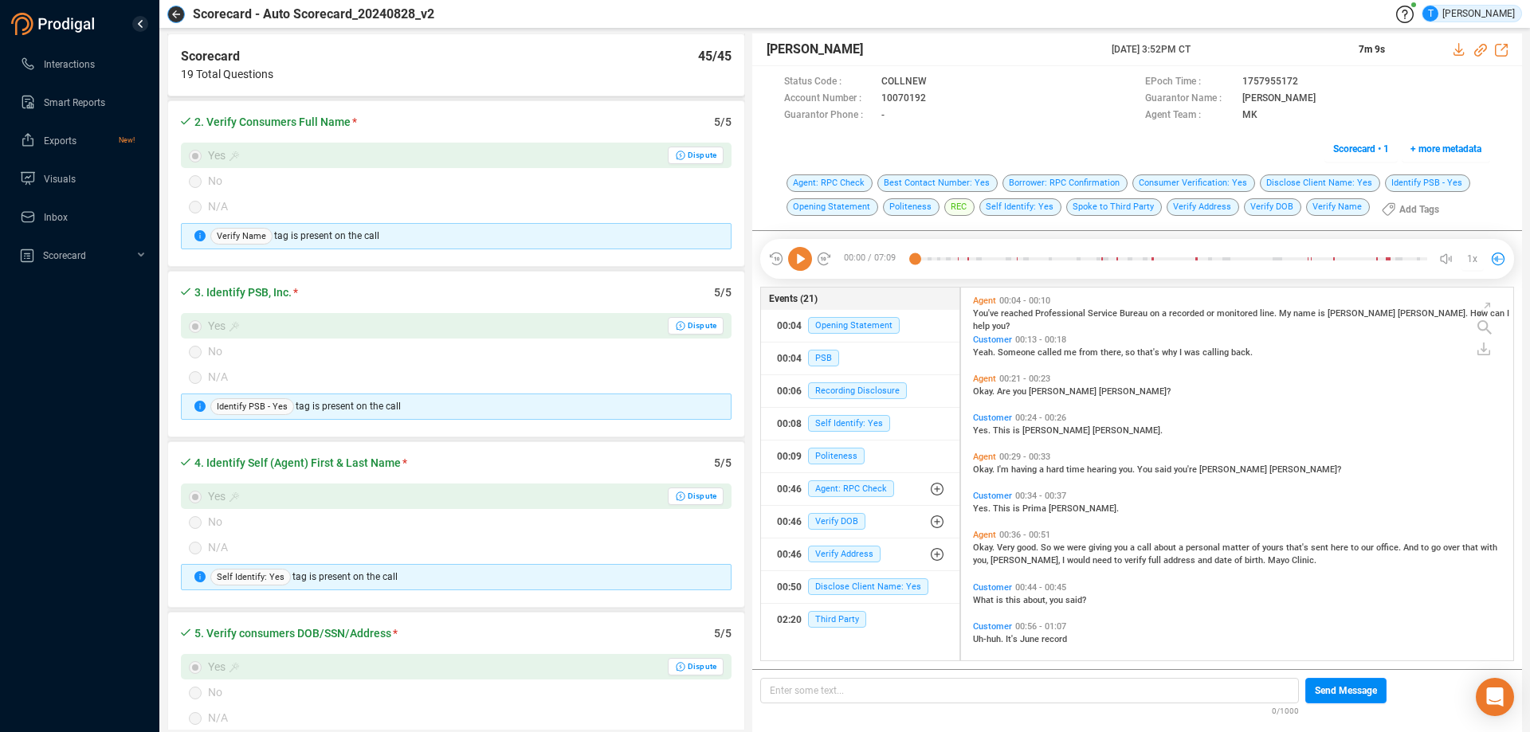
click at [179, 13] on icon "button" at bounding box center [176, 14] width 8 height 8
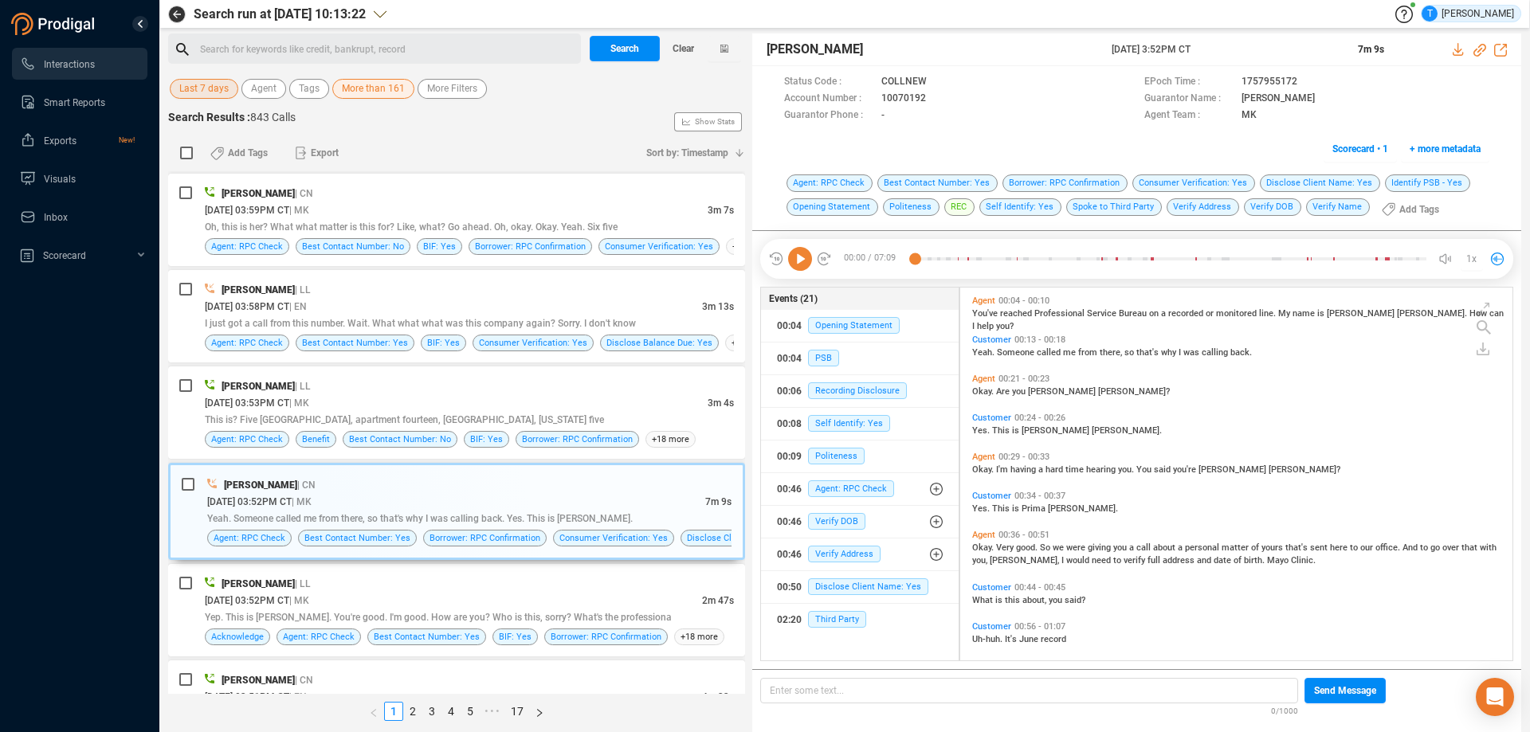
scroll to position [4303, 0]
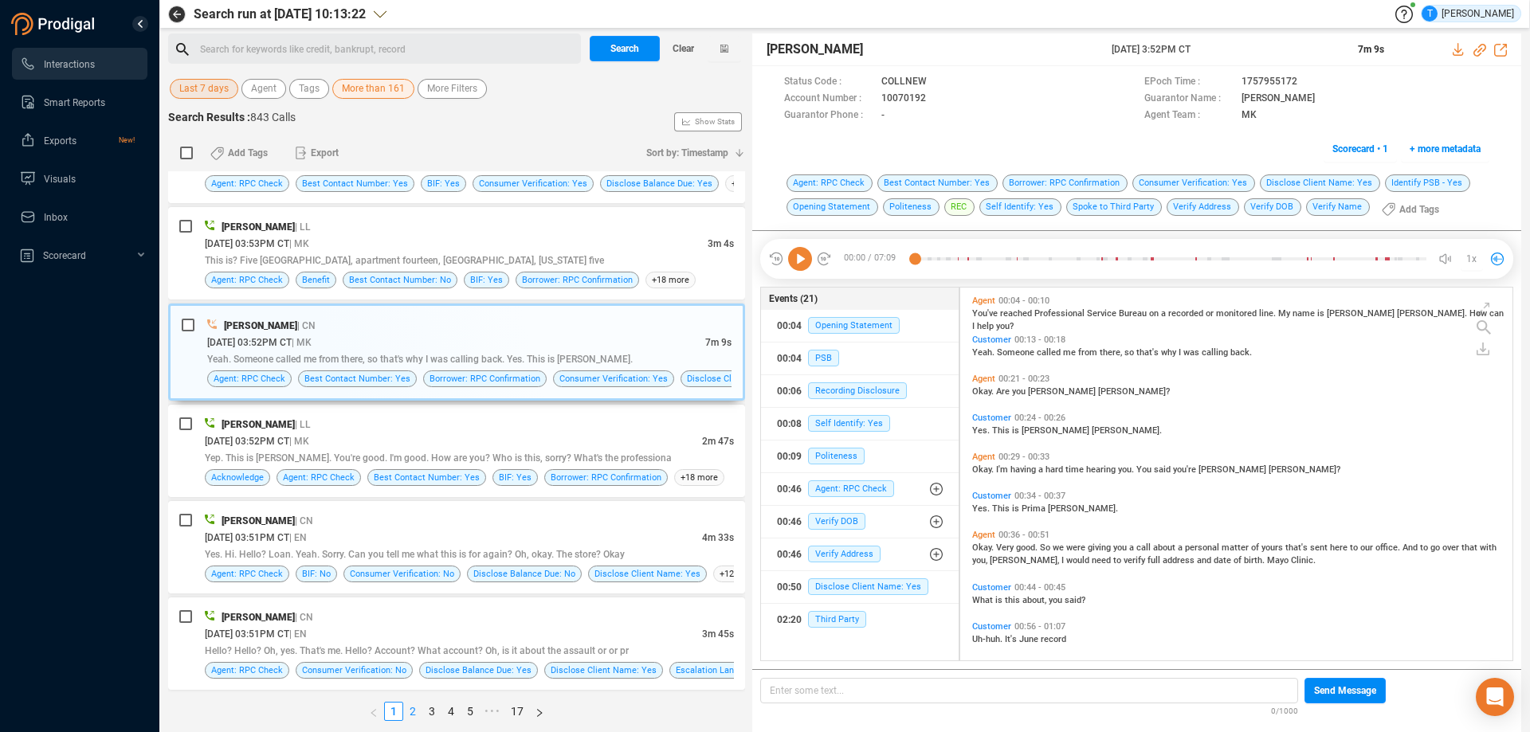
click at [415, 711] on link "2" at bounding box center [413, 712] width 18 height 18
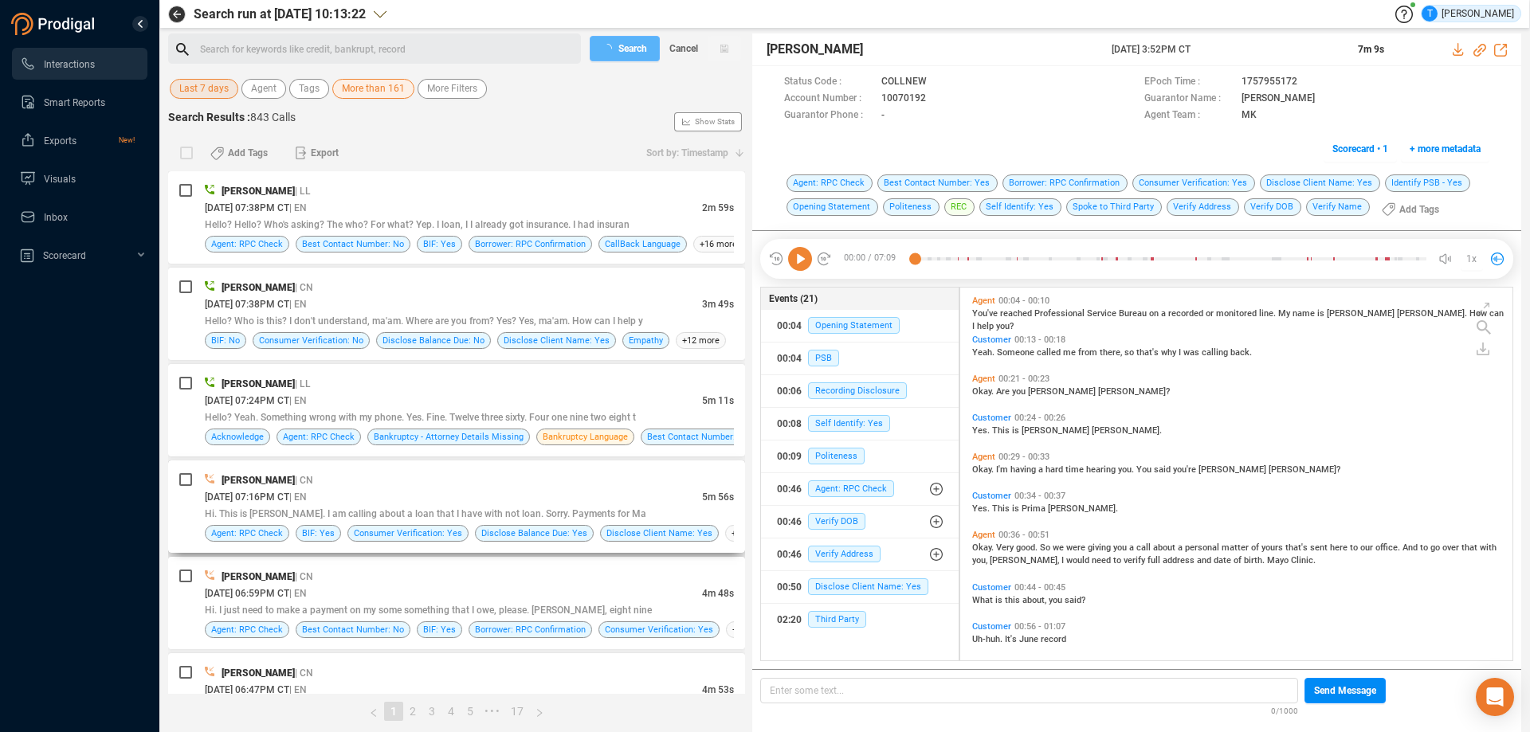
click at [440, 493] on div "[DATE] 07:16PM CT | EN" at bounding box center [453, 497] width 497 height 17
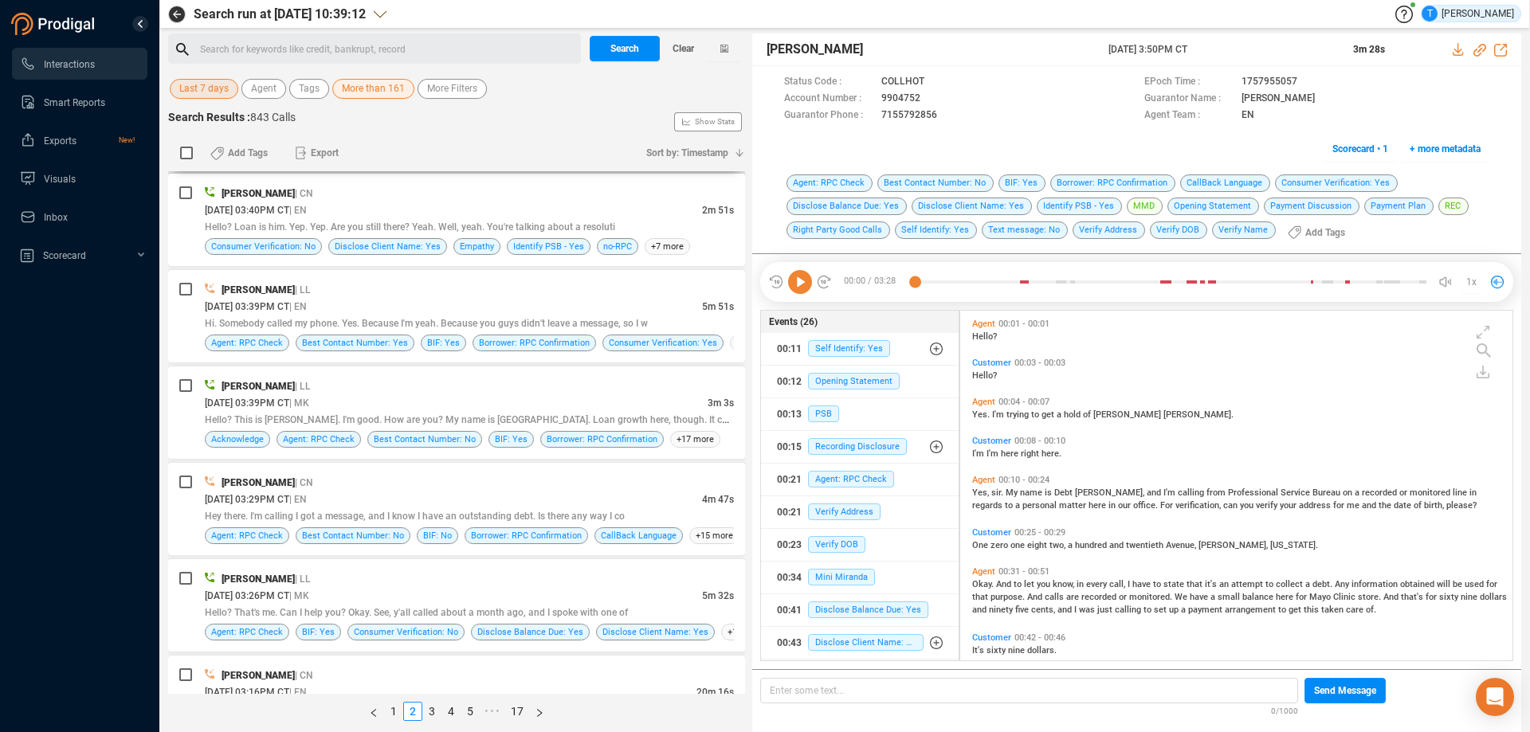
scroll to position [319, 0]
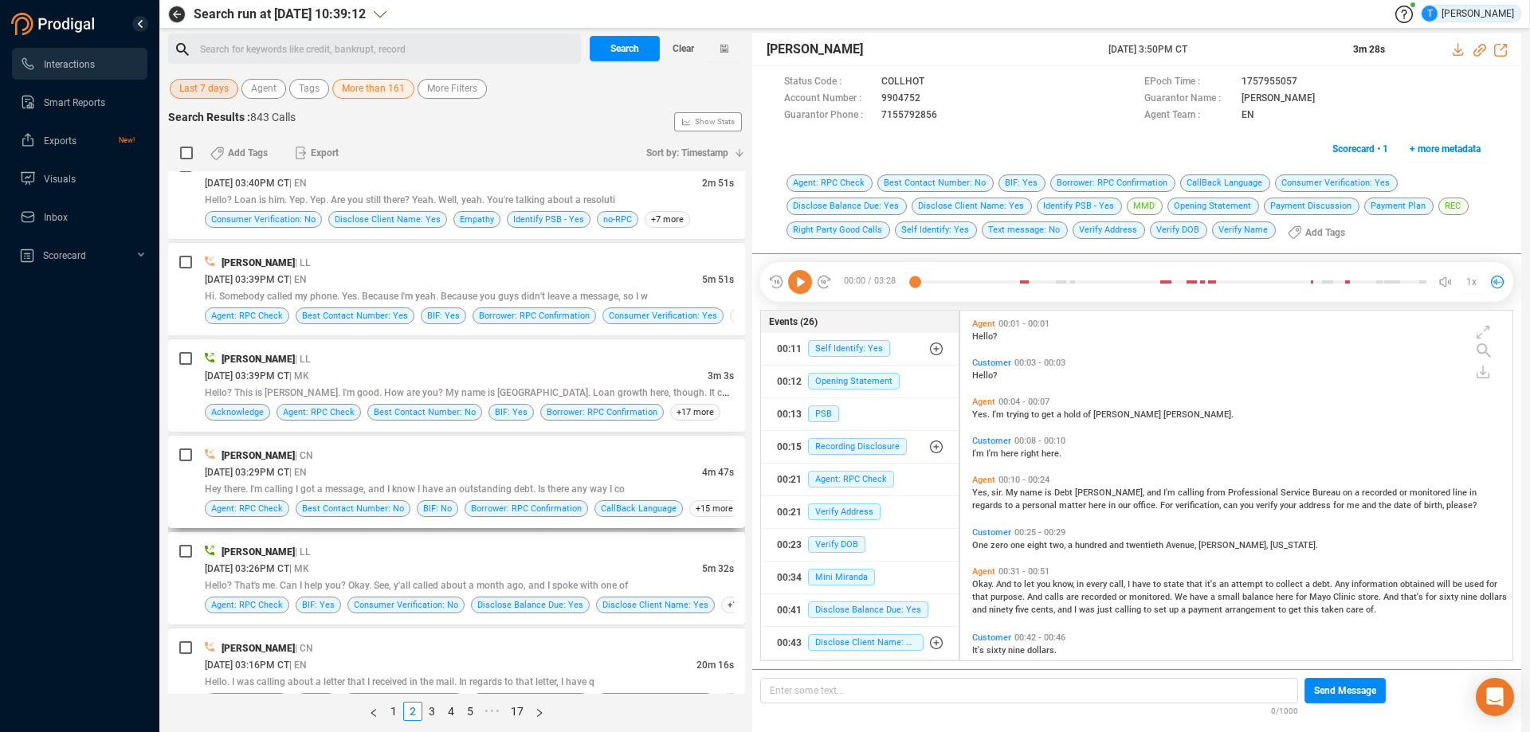
click at [527, 464] on div "[DATE] 03:29PM CT | EN" at bounding box center [453, 472] width 497 height 17
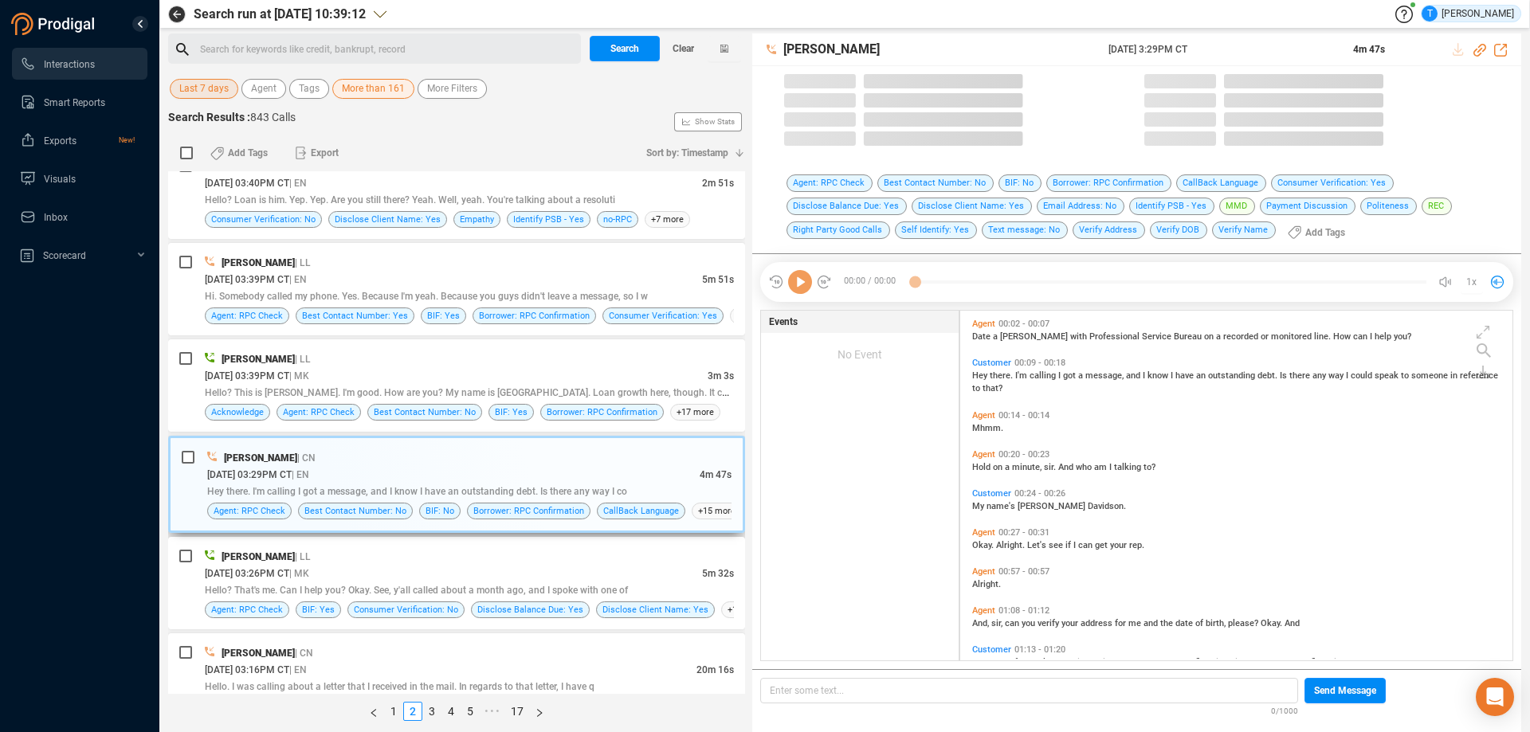
scroll to position [346, 544]
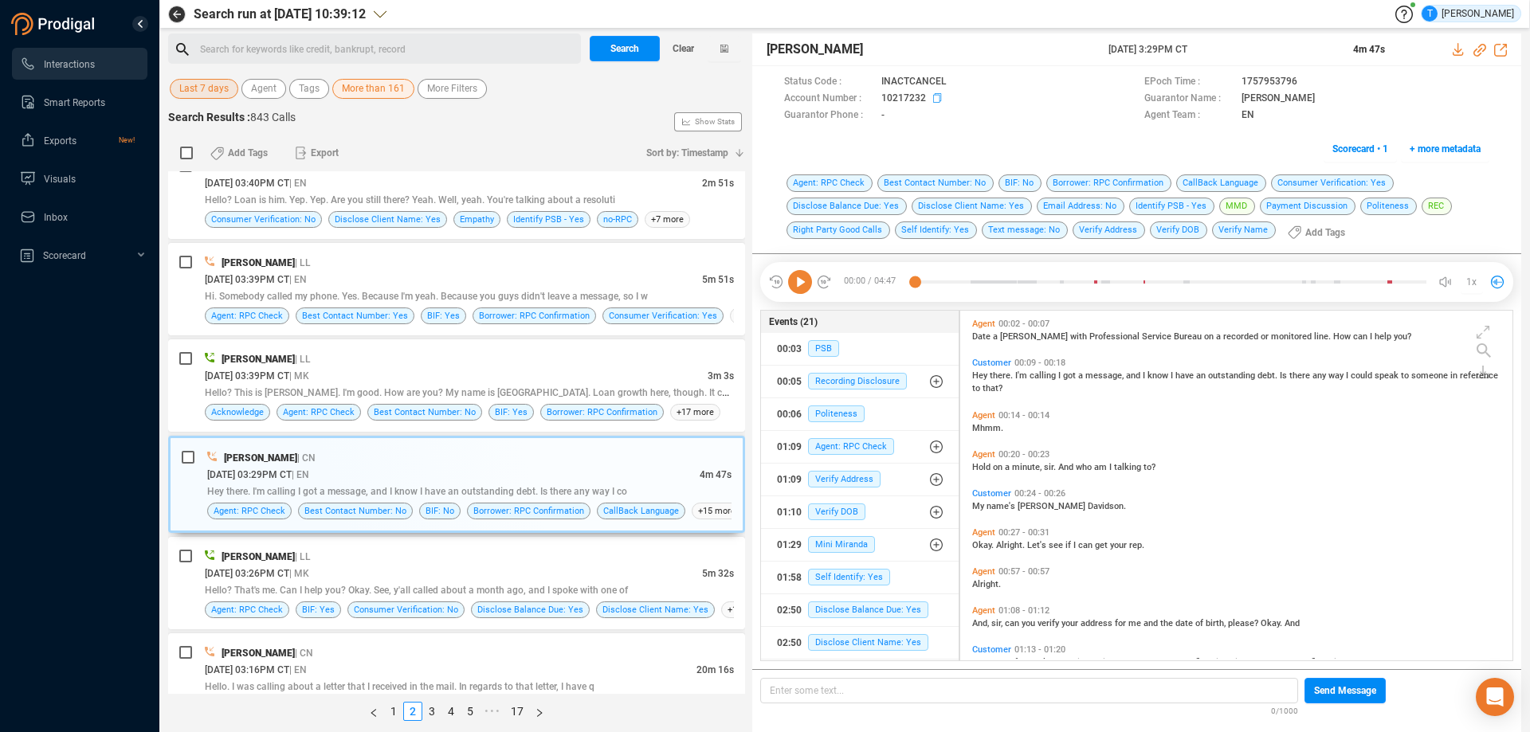
click at [936, 97] on icon at bounding box center [939, 99] width 13 height 13
click at [1342, 149] on span "Scorecard • 1" at bounding box center [1360, 149] width 56 height 26
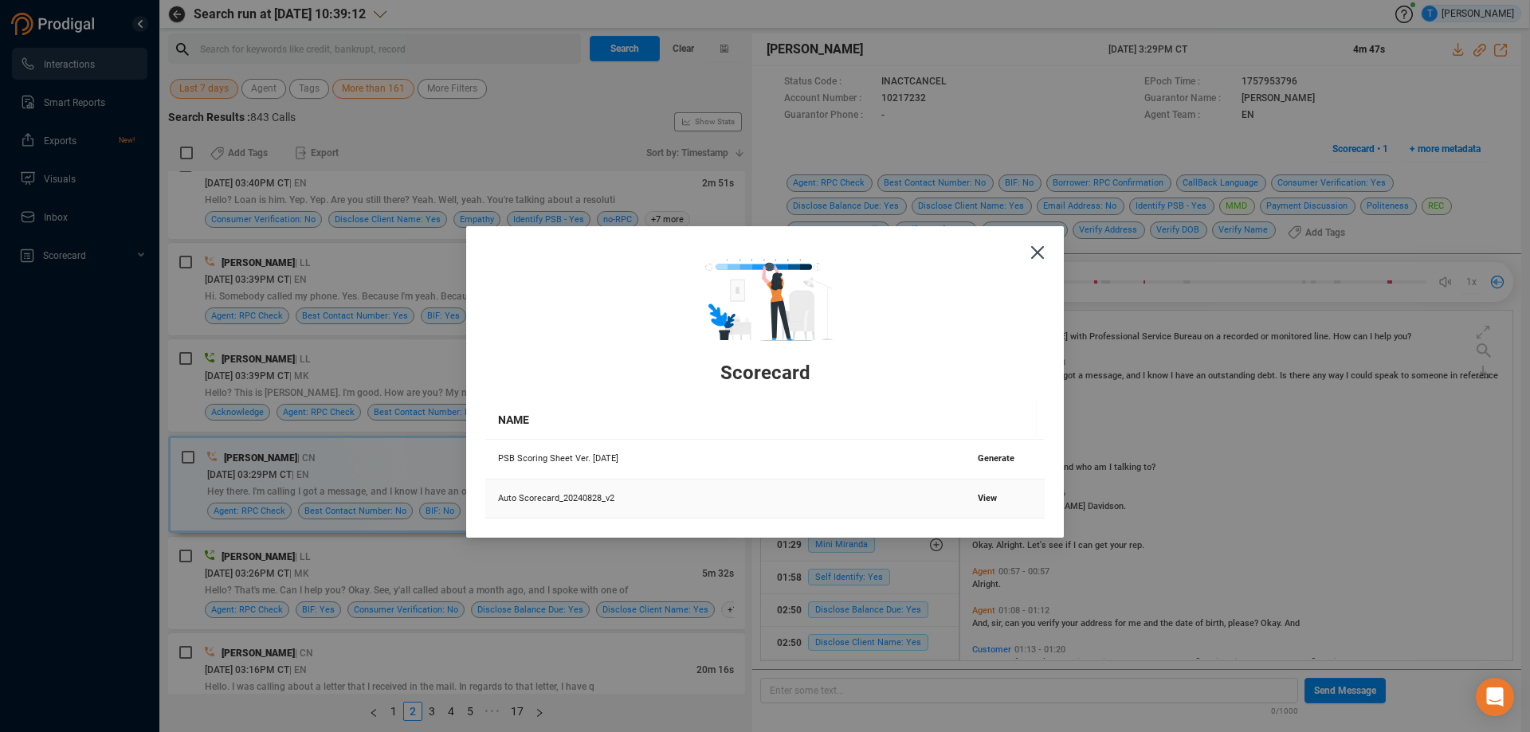
click at [981, 497] on span "View" at bounding box center [987, 498] width 19 height 10
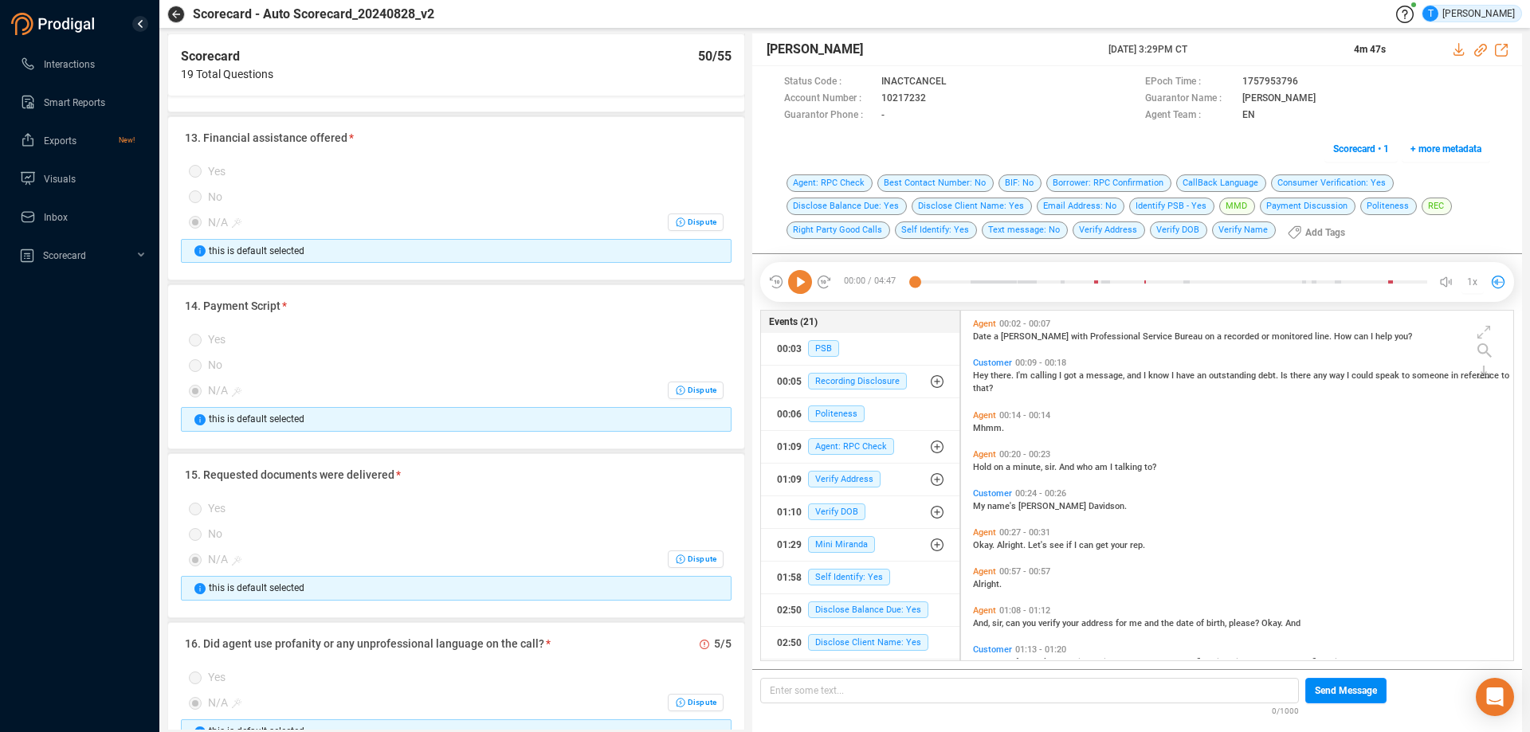
scroll to position [2072, 0]
click at [175, 14] on icon "button" at bounding box center [176, 14] width 8 height 8
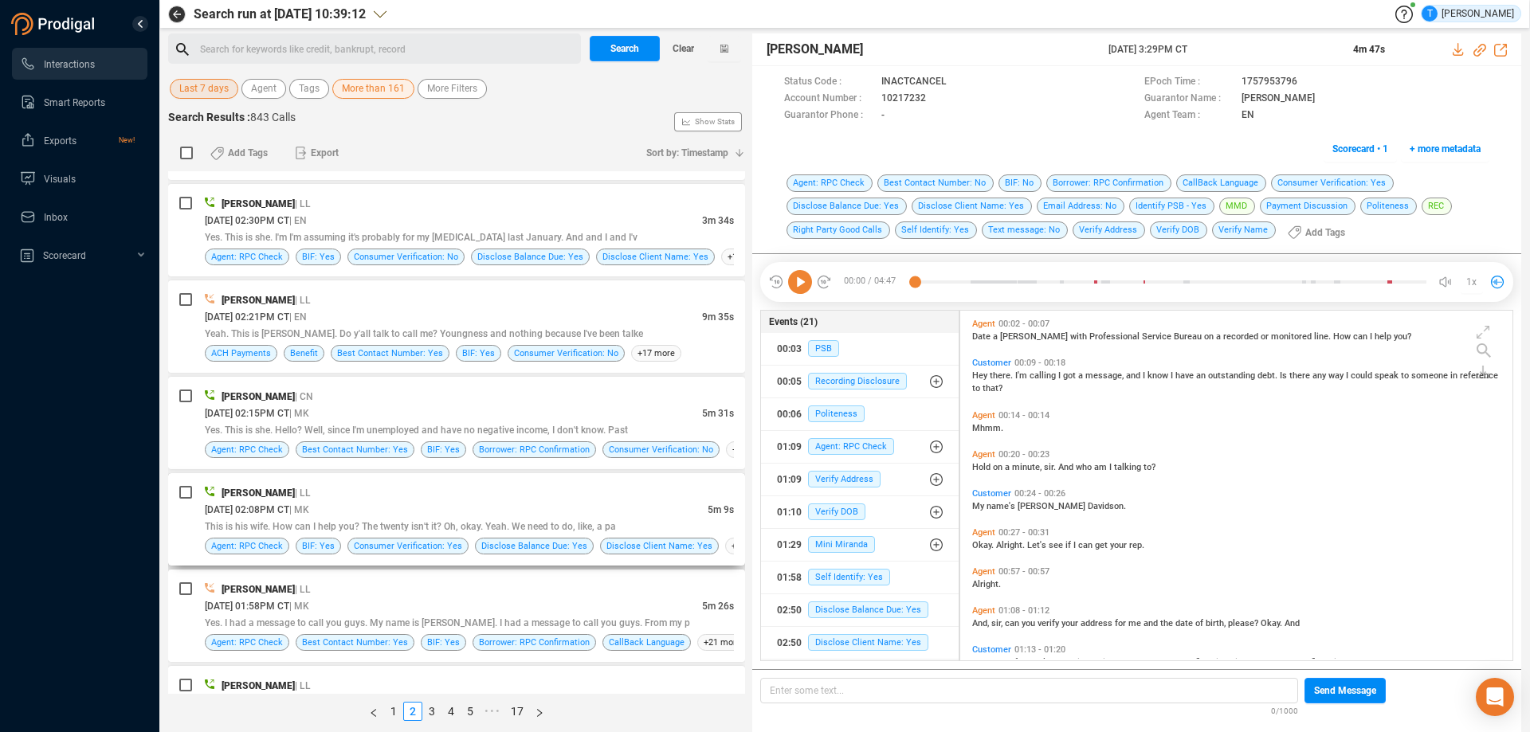
scroll to position [1833, 0]
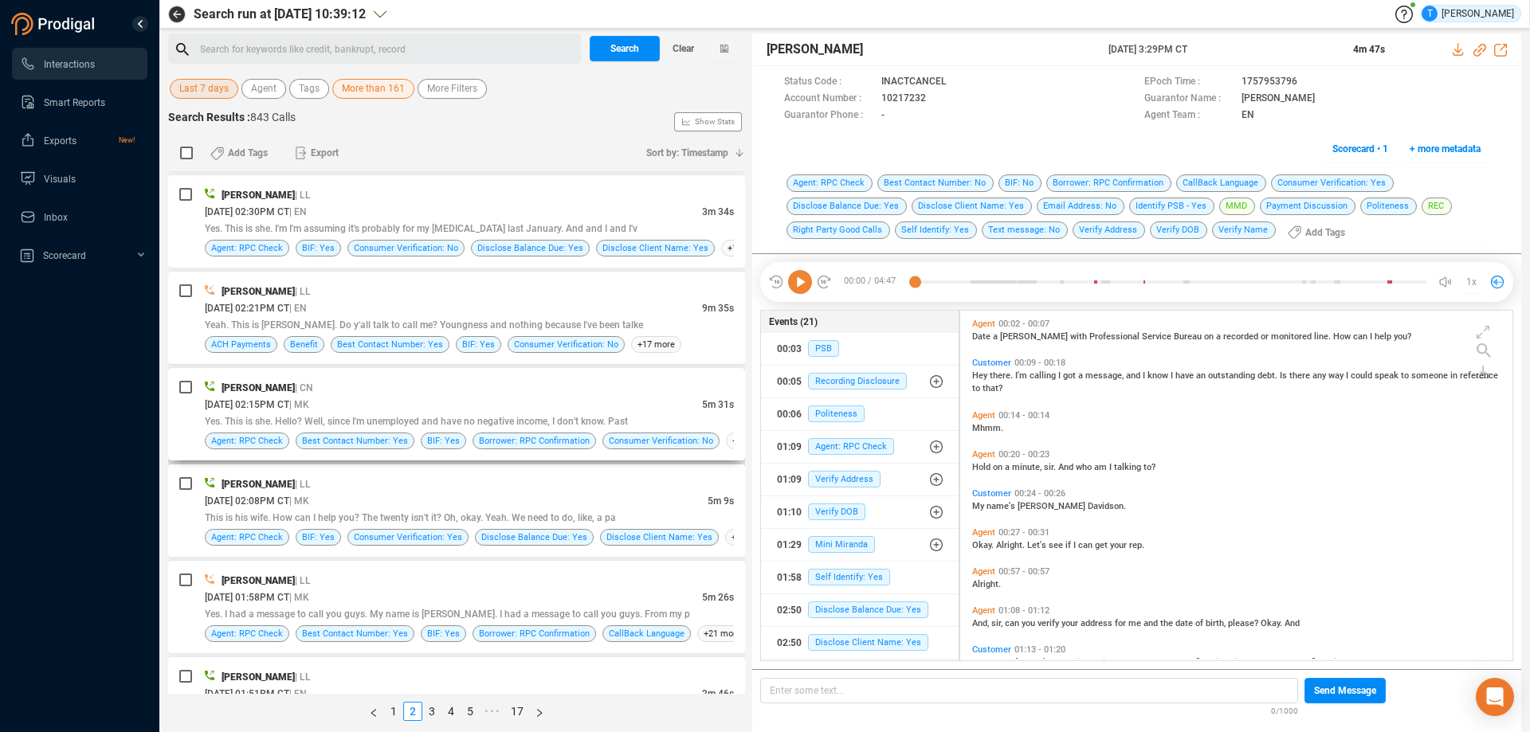
click at [517, 403] on div "[DATE] 02:15PM CT | MK" at bounding box center [453, 404] width 497 height 17
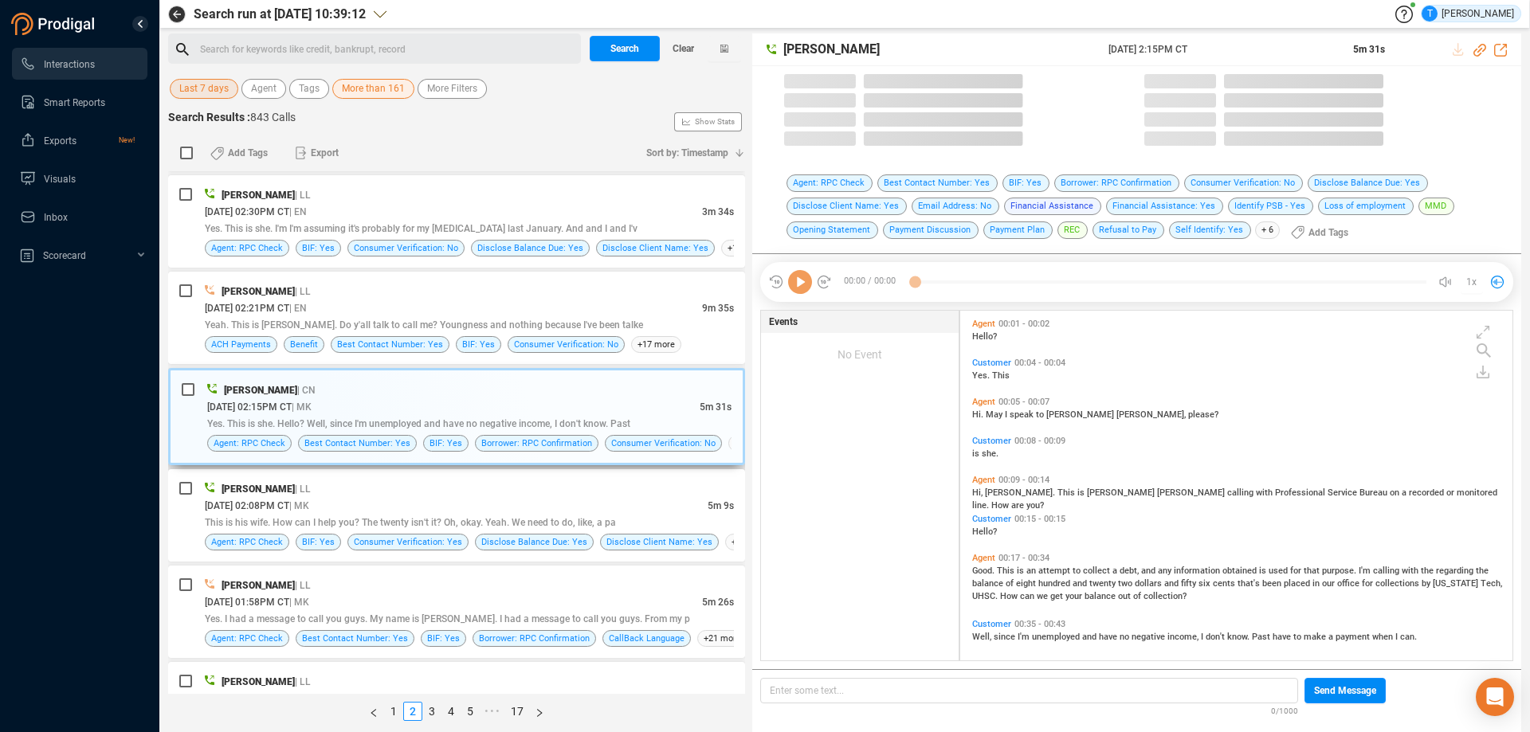
scroll to position [346, 544]
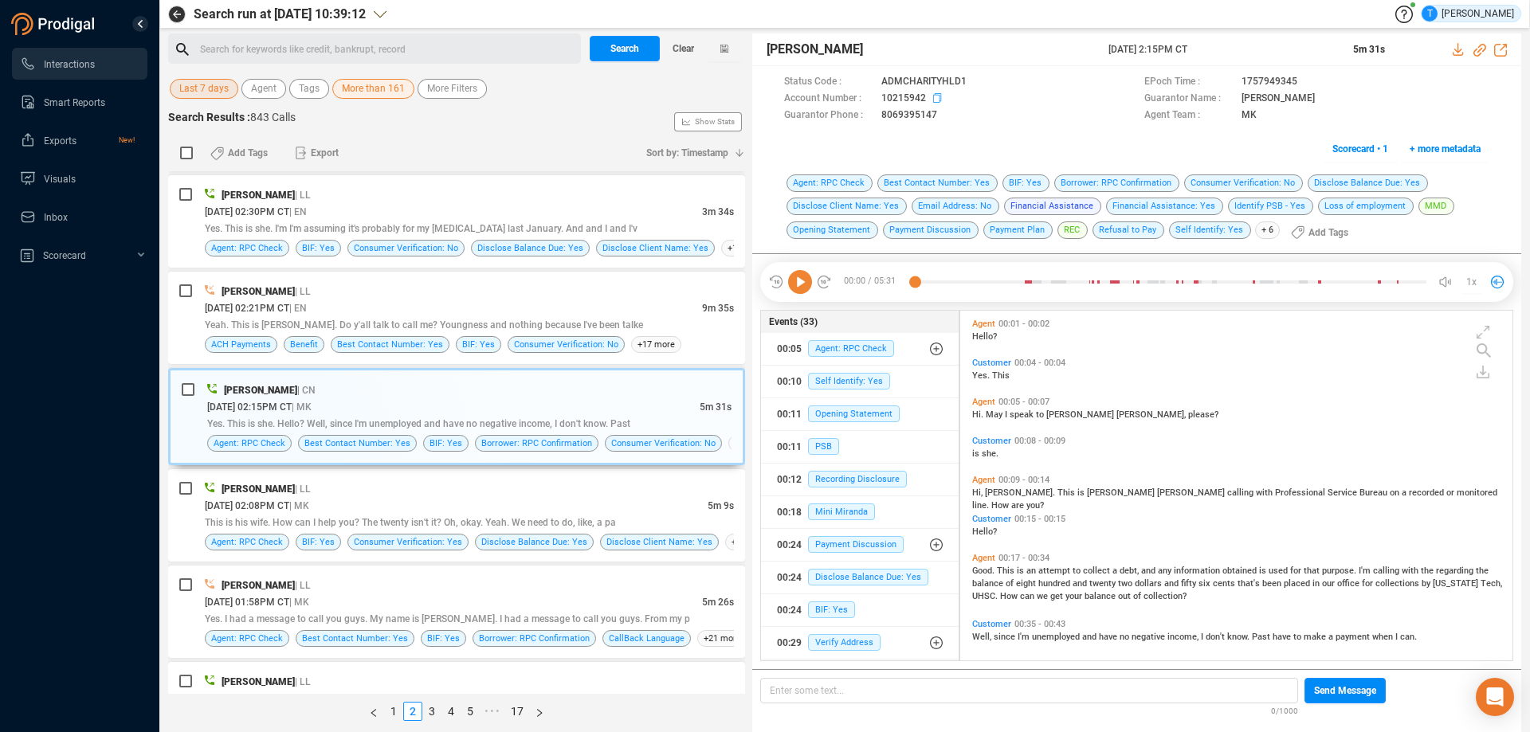
click at [936, 99] on icon at bounding box center [939, 99] width 13 height 13
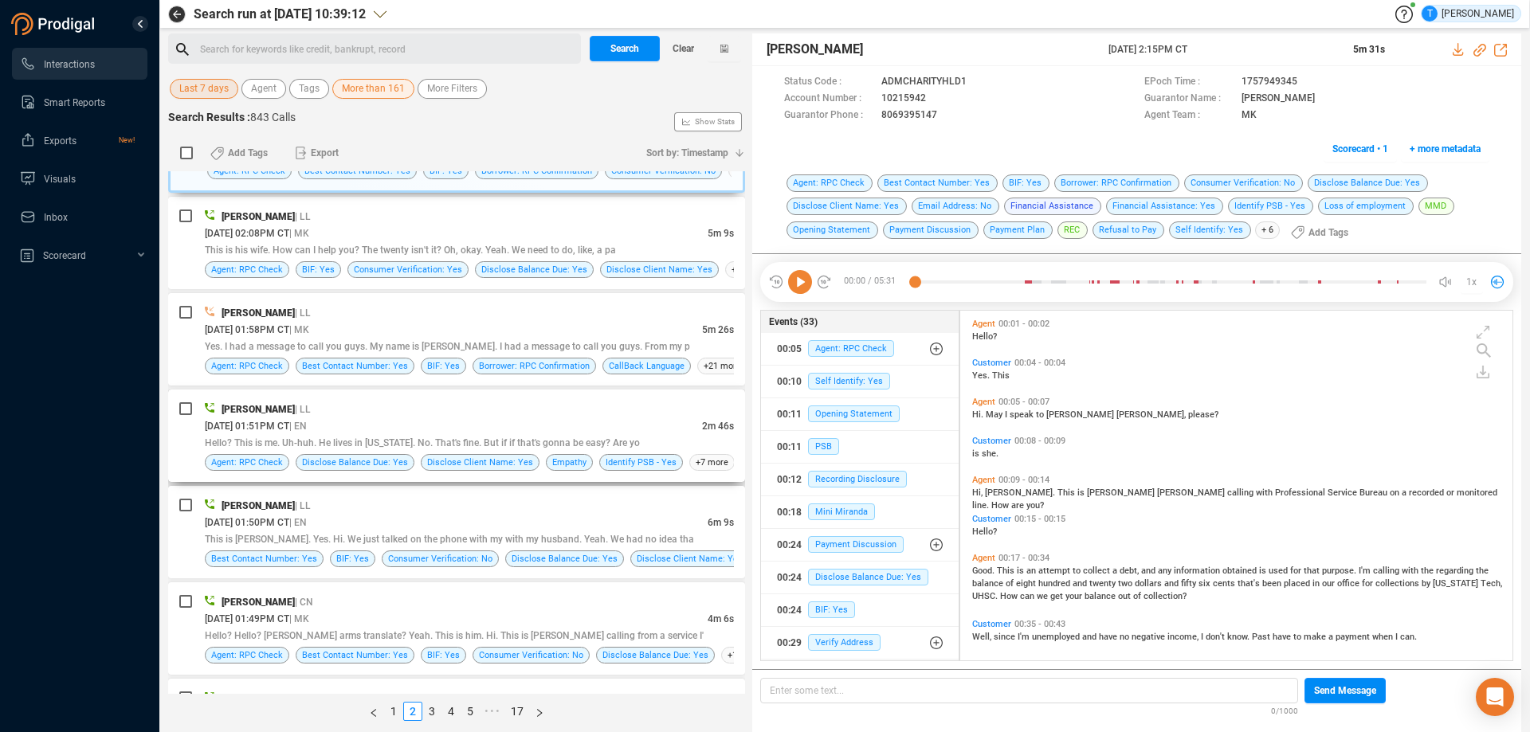
scroll to position [2147, 0]
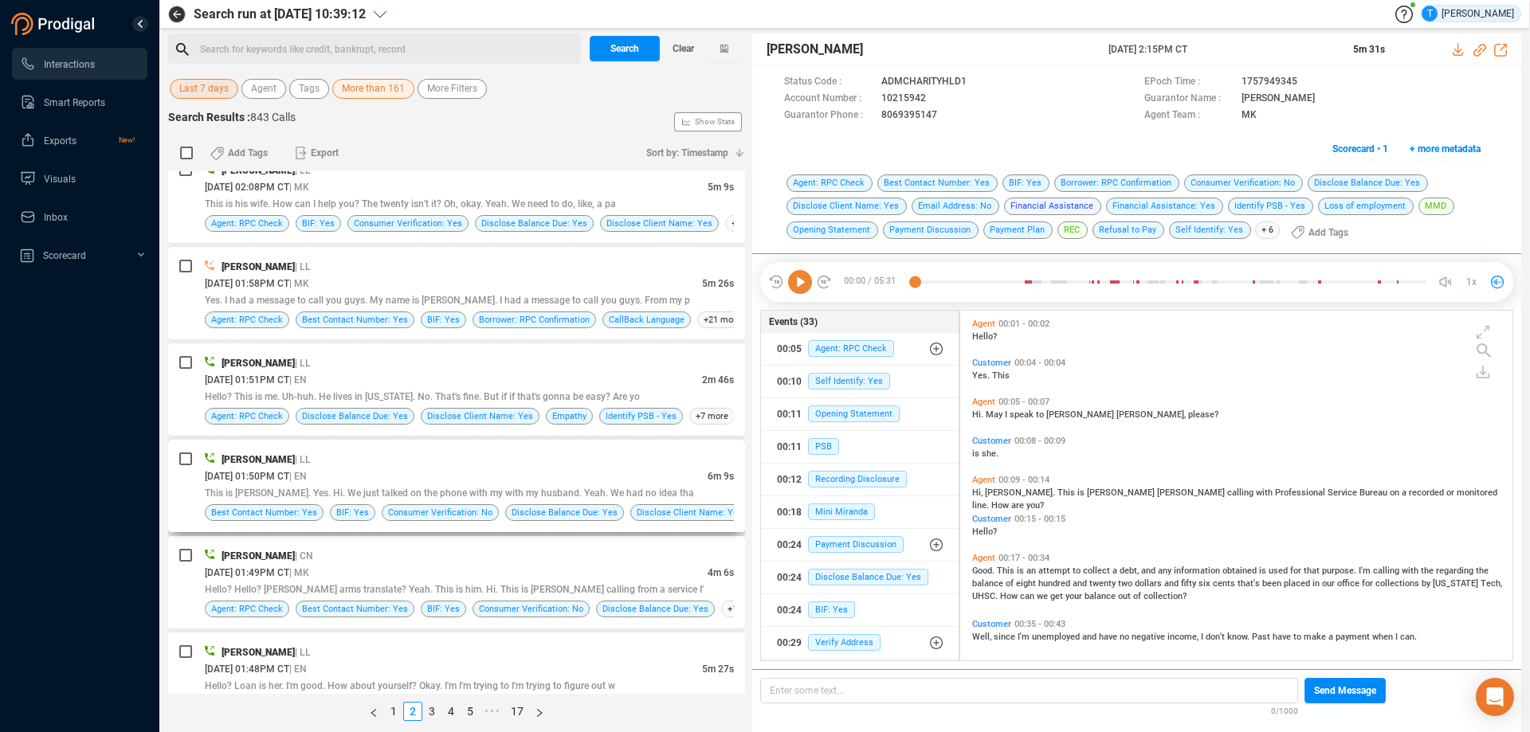
click at [485, 461] on div "[PERSON_NAME] | LL" at bounding box center [469, 459] width 529 height 17
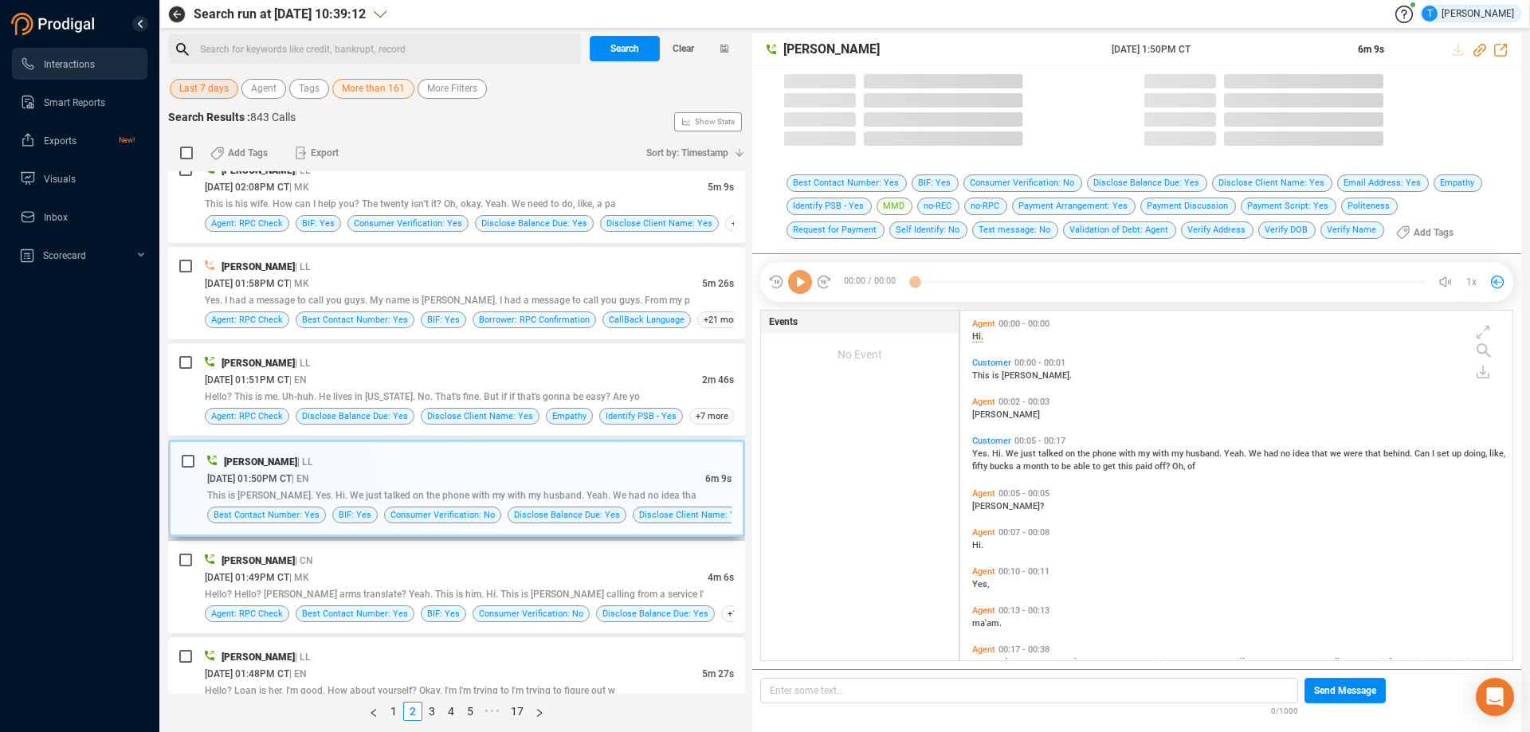
scroll to position [346, 544]
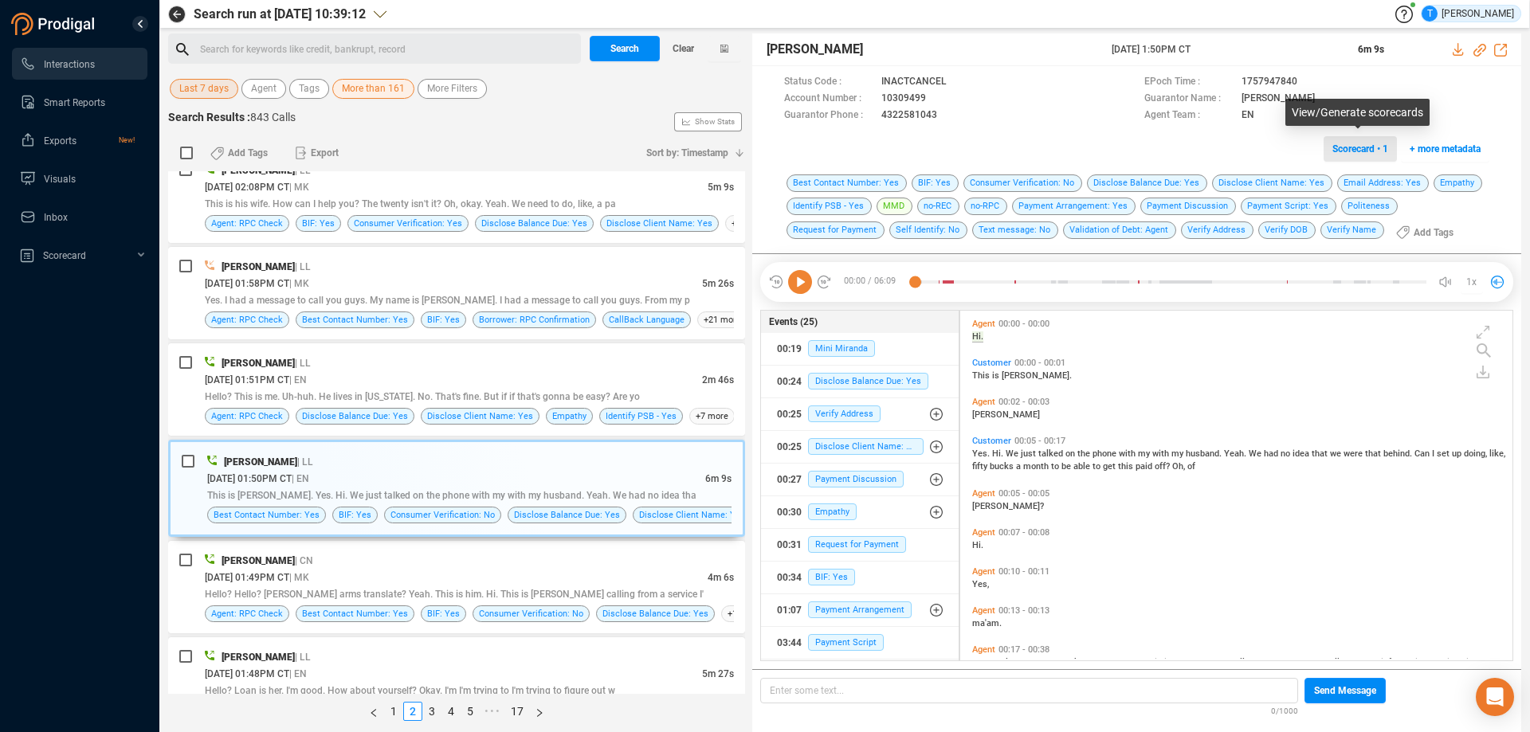
click at [1364, 151] on span "Scorecard • 1" at bounding box center [1360, 149] width 56 height 26
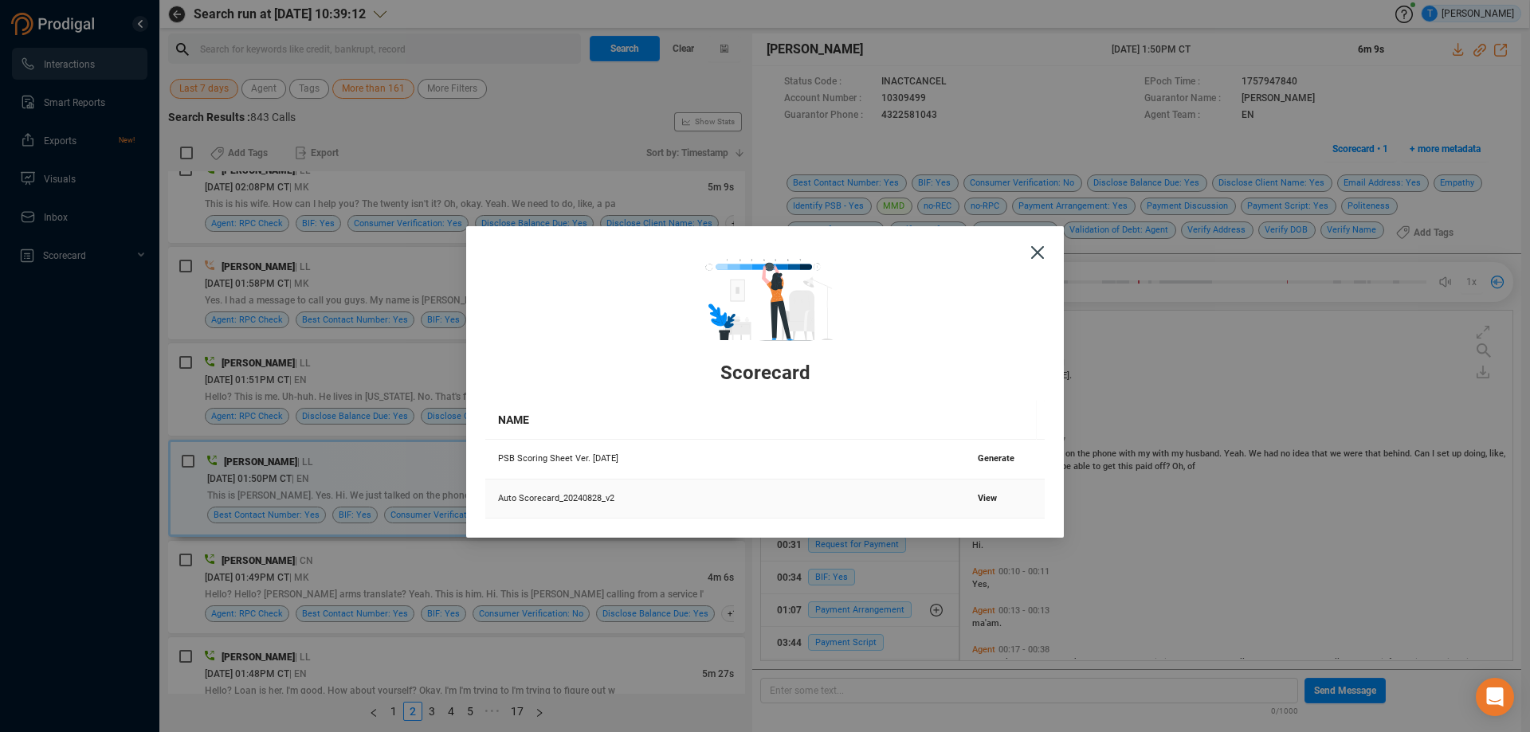
click at [978, 497] on span "View" at bounding box center [987, 498] width 19 height 10
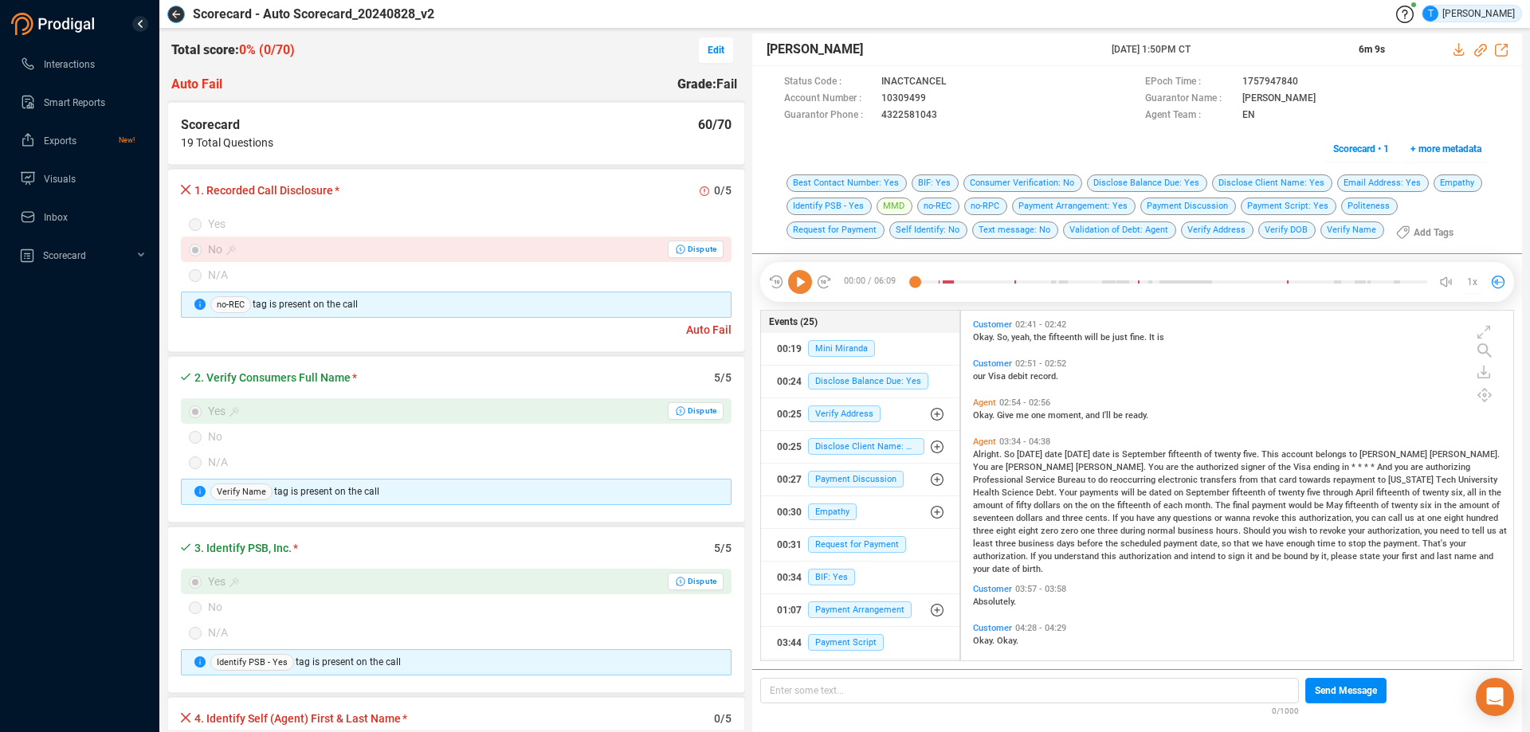
click at [175, 14] on icon "button" at bounding box center [176, 14] width 8 height 8
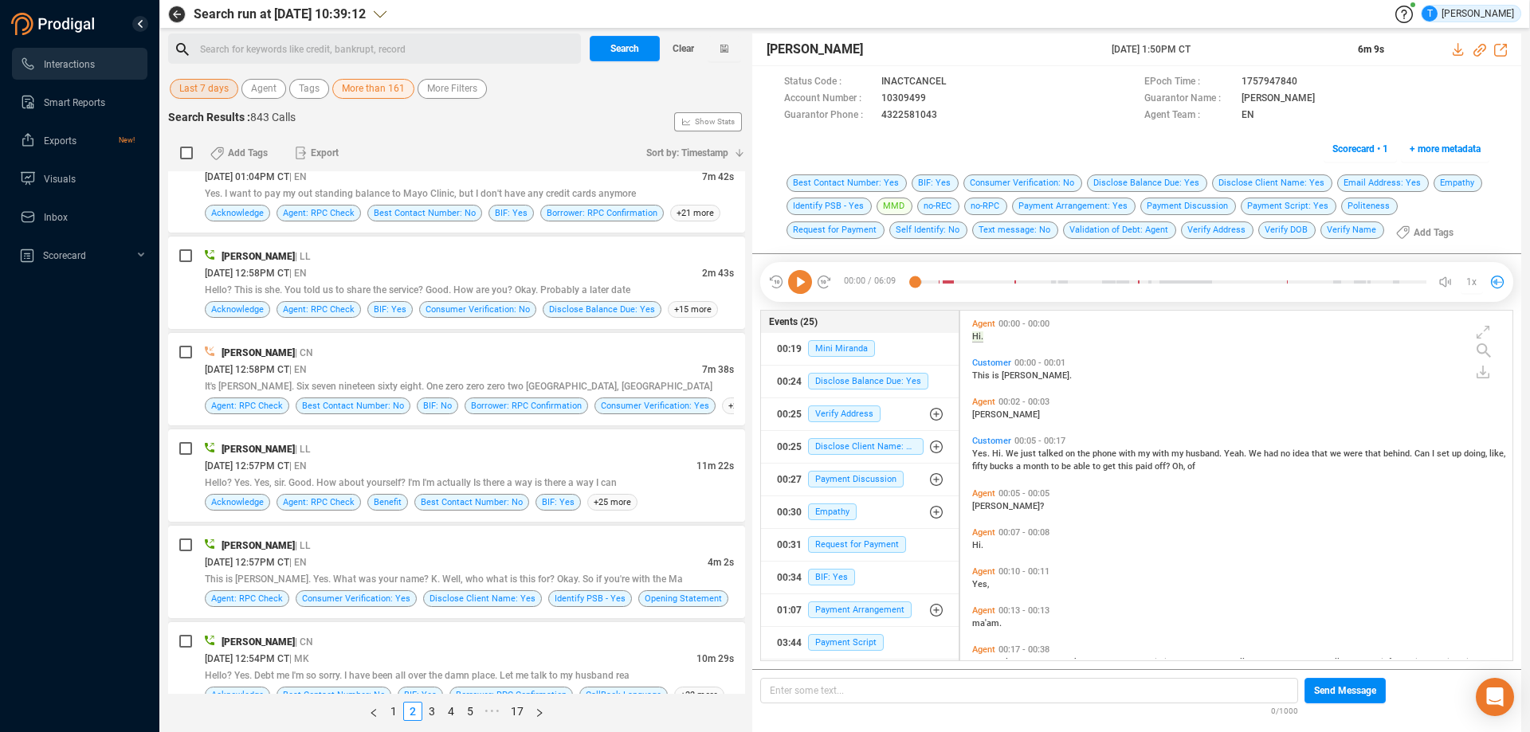
scroll to position [4303, 0]
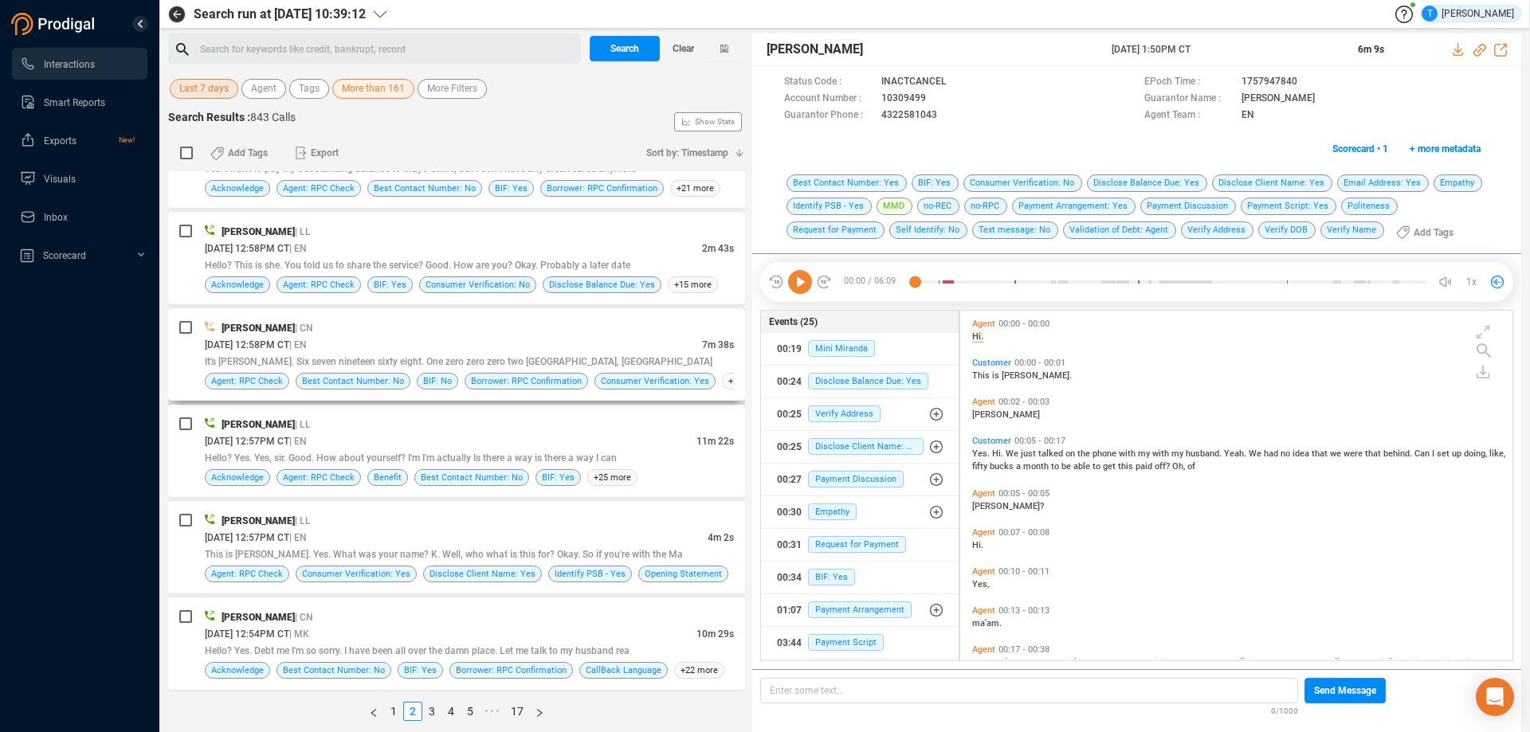
click at [576, 333] on div "[PERSON_NAME] | CN" at bounding box center [469, 328] width 529 height 17
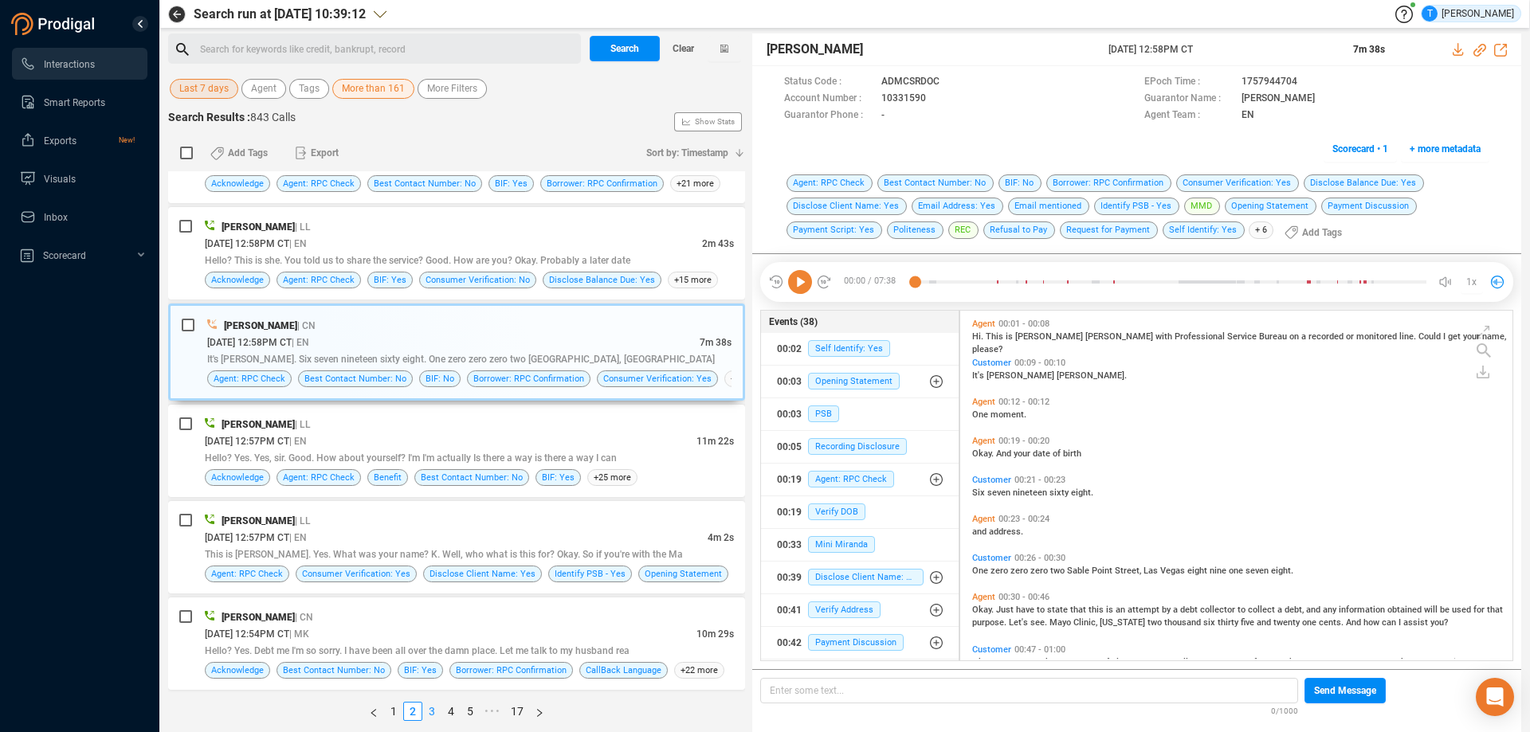
click at [435, 713] on link "3" at bounding box center [432, 712] width 18 height 18
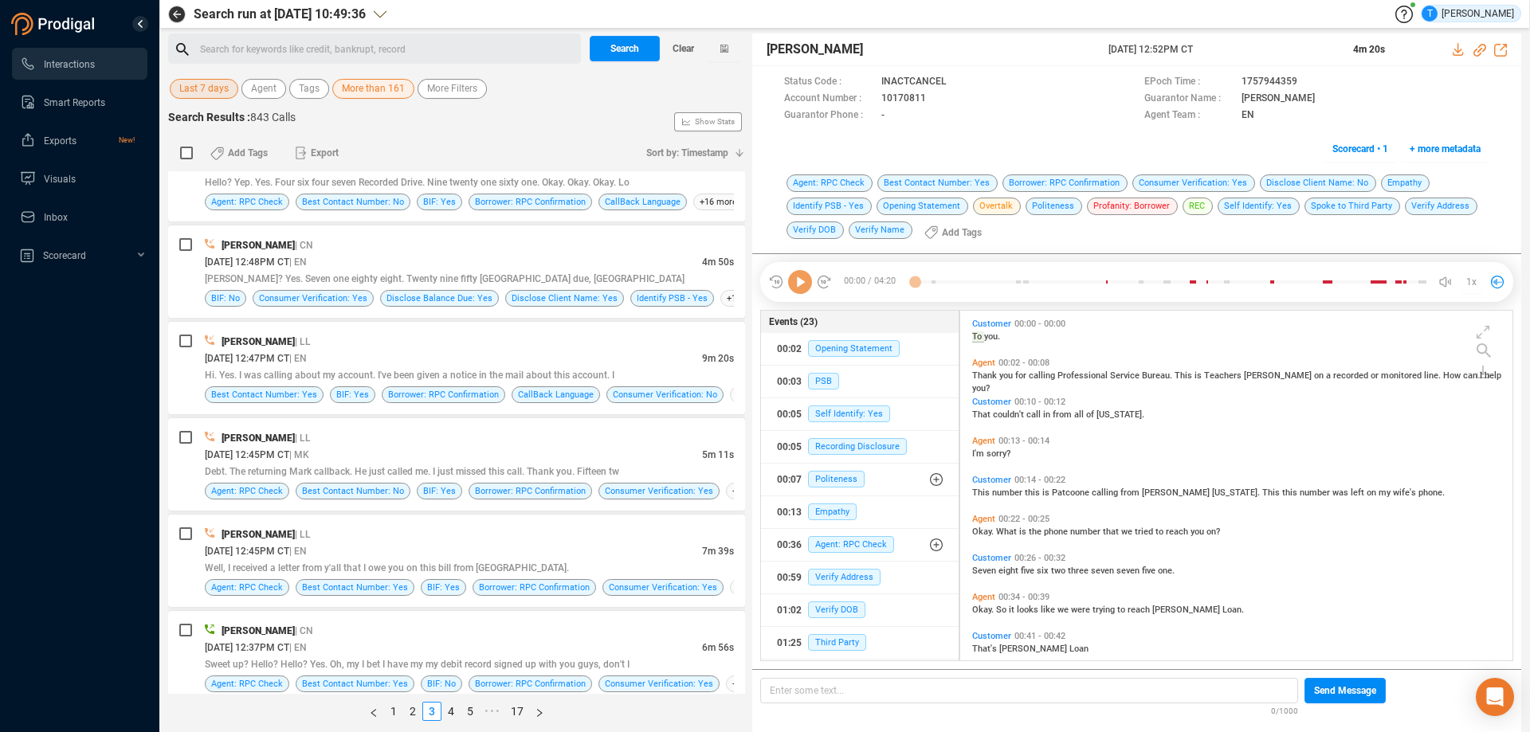
scroll to position [159, 0]
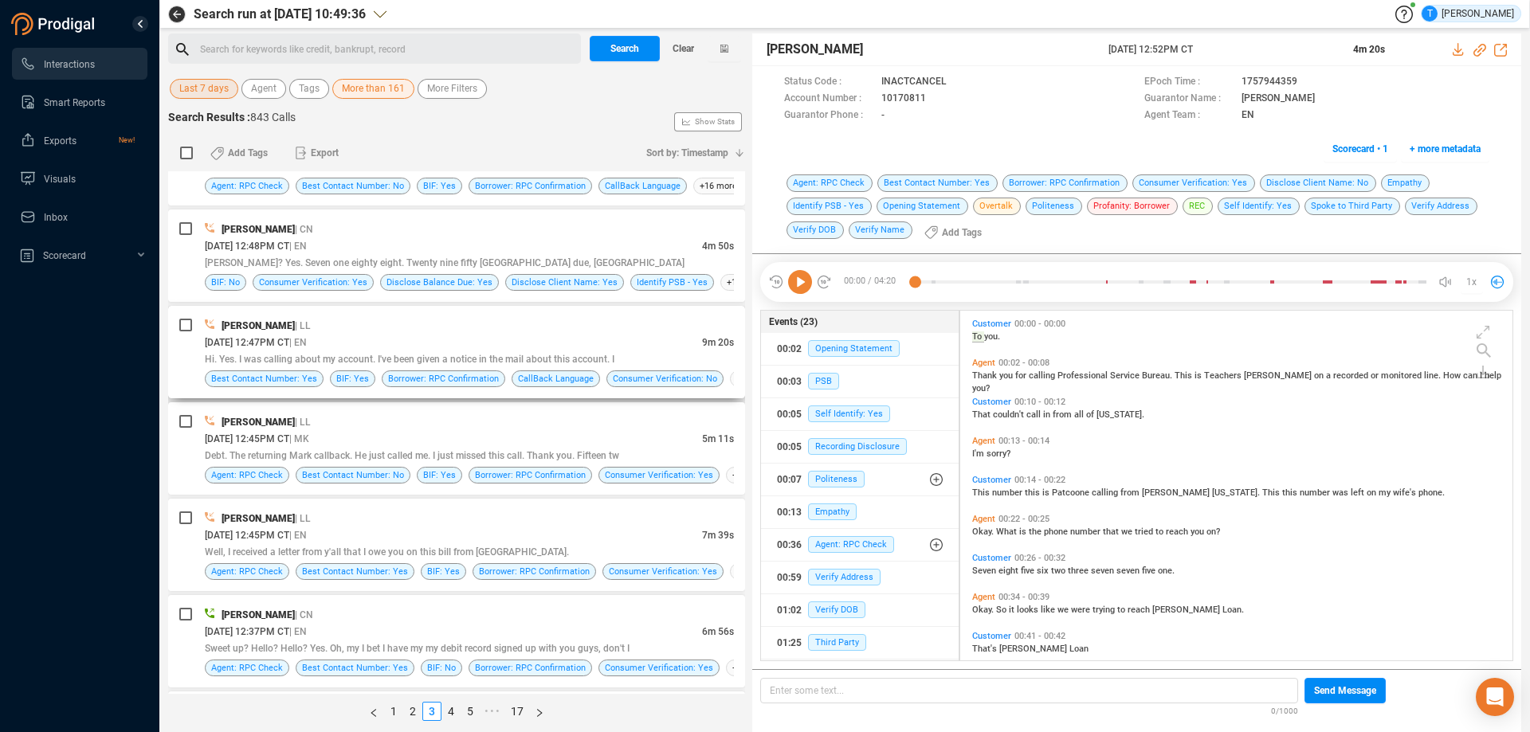
click at [545, 343] on div "[DATE] 12:47PM CT | EN" at bounding box center [453, 342] width 497 height 17
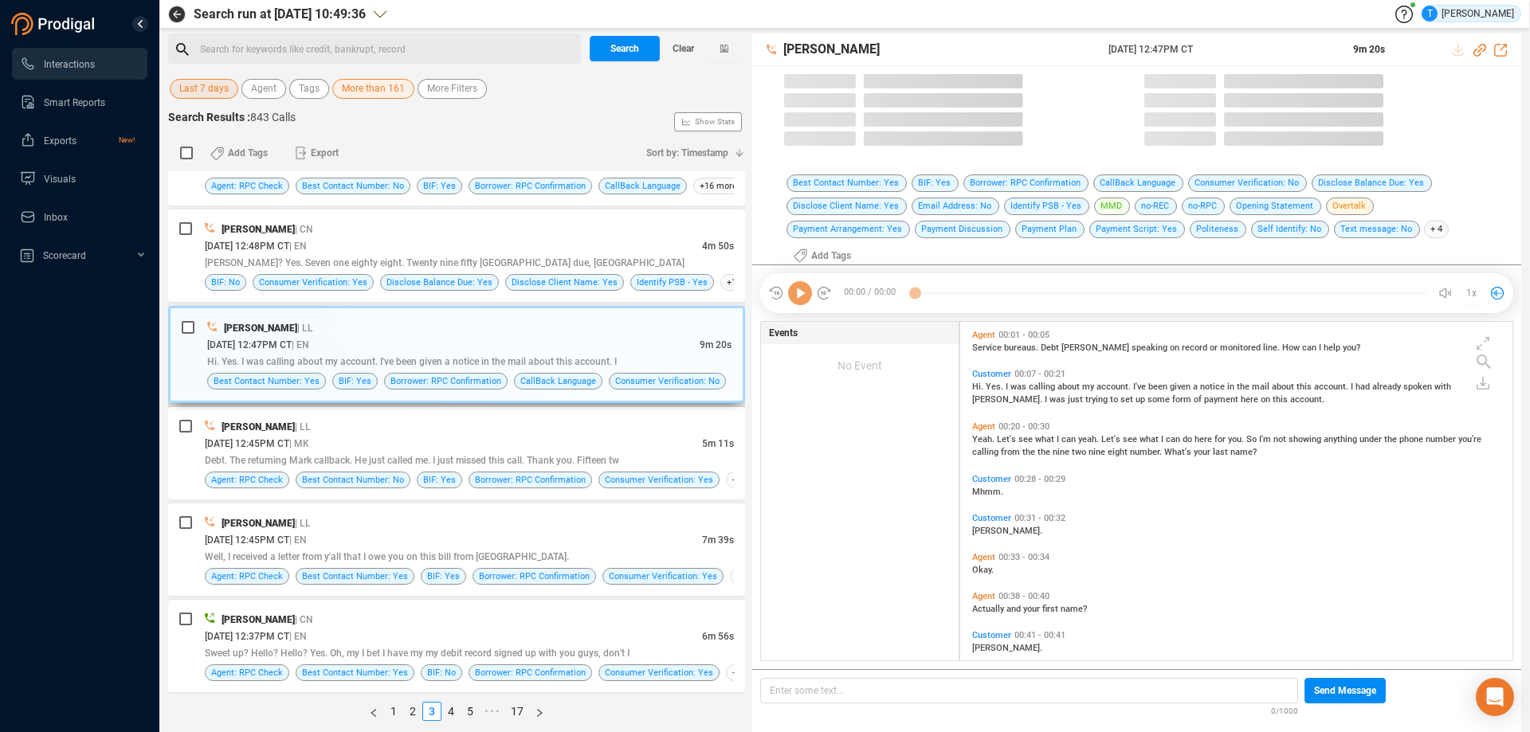
scroll to position [346, 544]
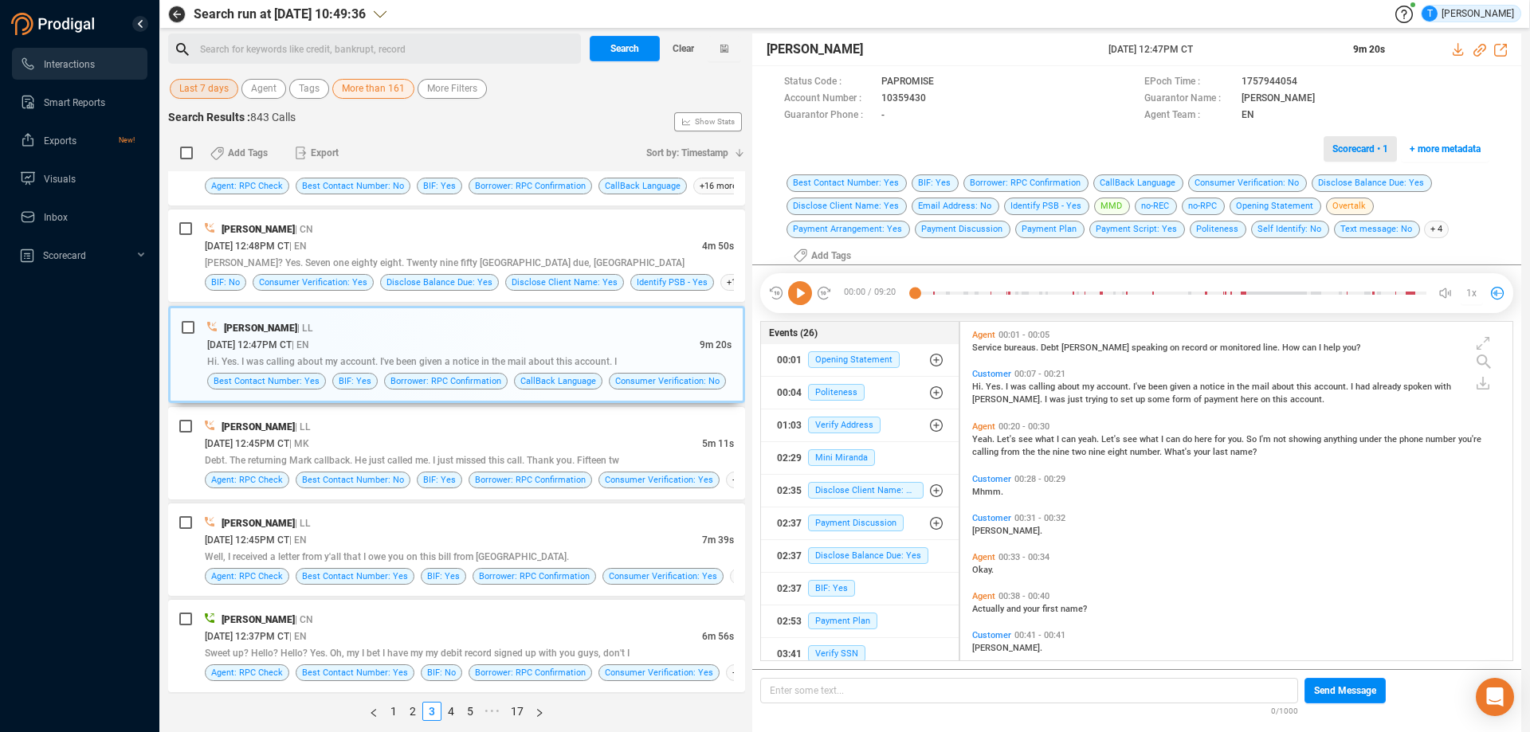
click at [1352, 147] on span "Scorecard • 1" at bounding box center [1360, 149] width 56 height 26
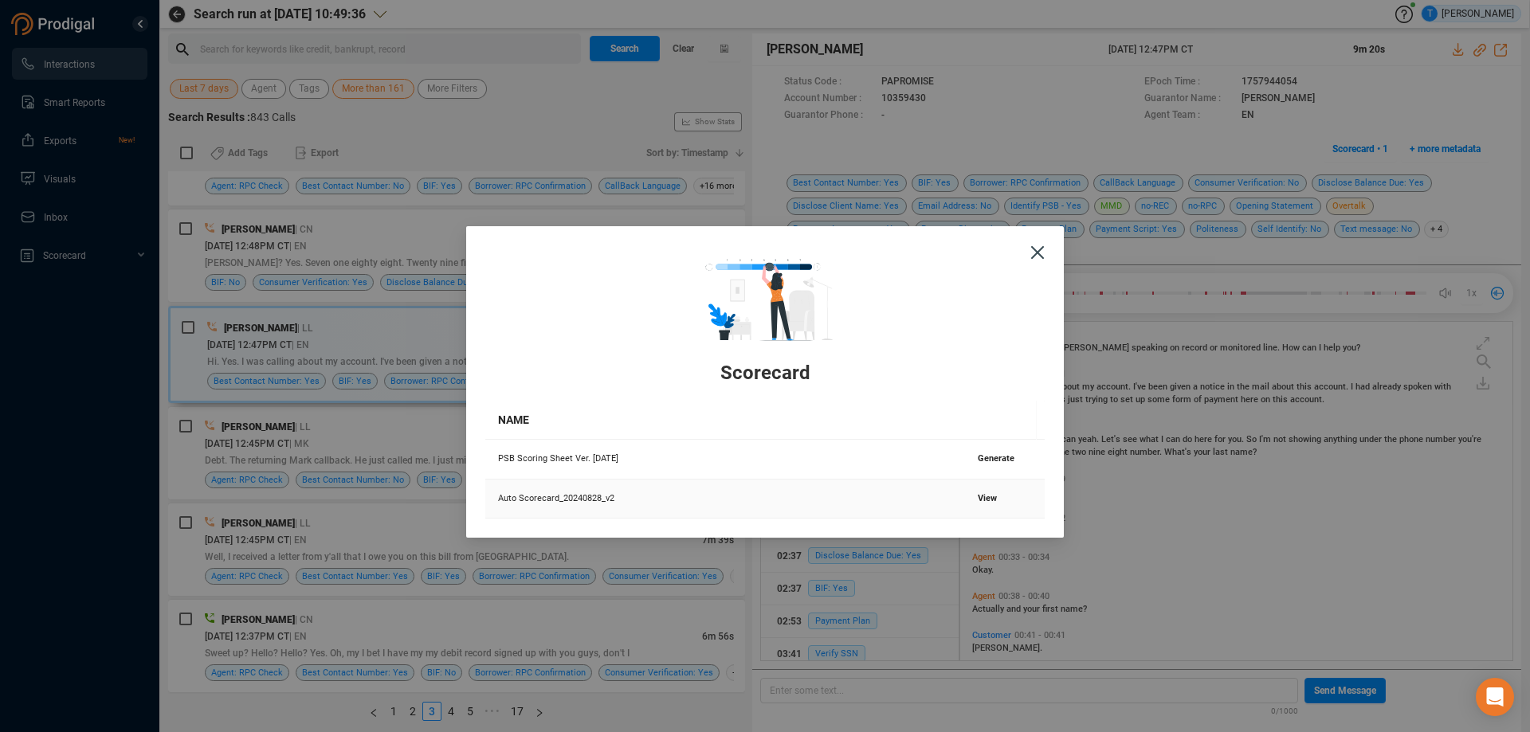
click at [982, 495] on span "View" at bounding box center [987, 498] width 19 height 10
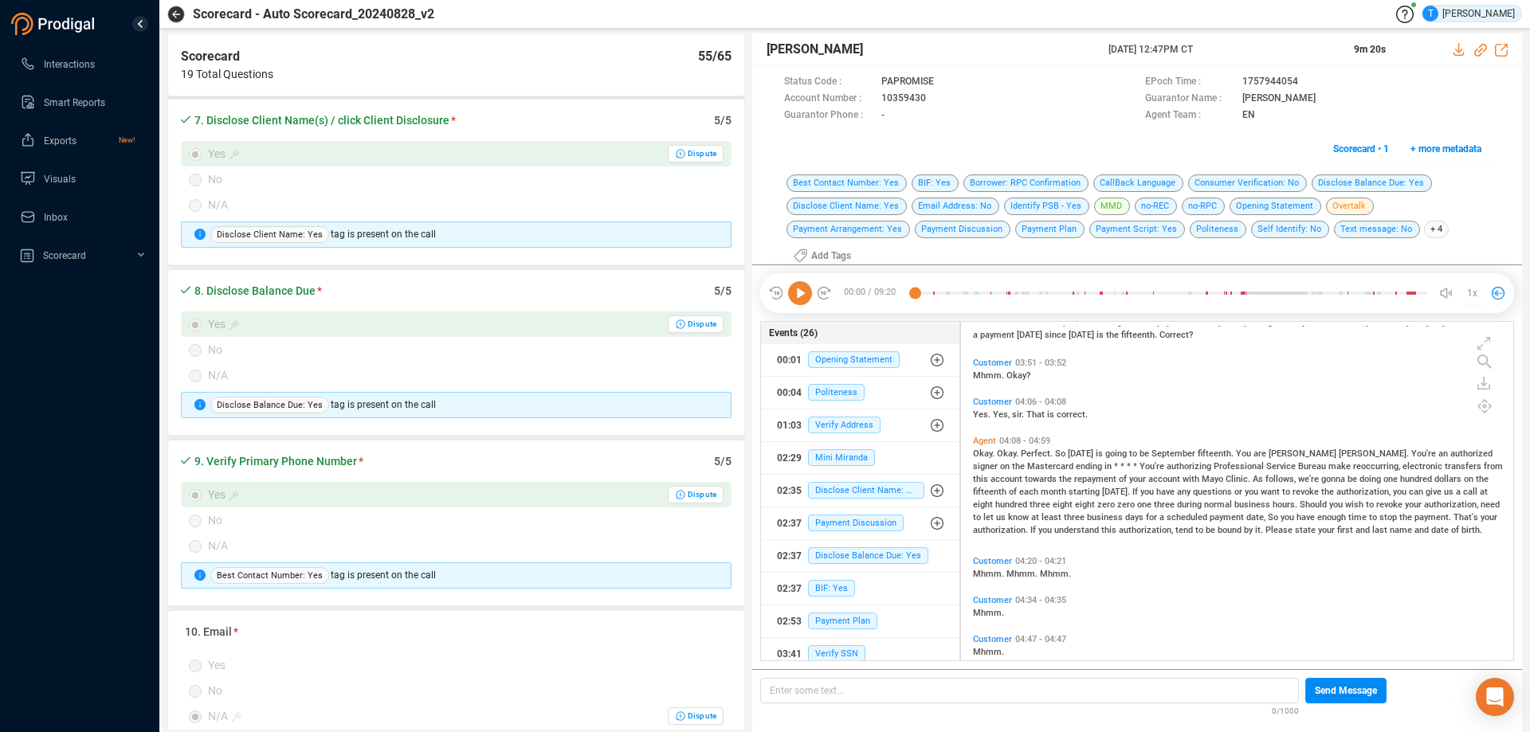
scroll to position [877, 0]
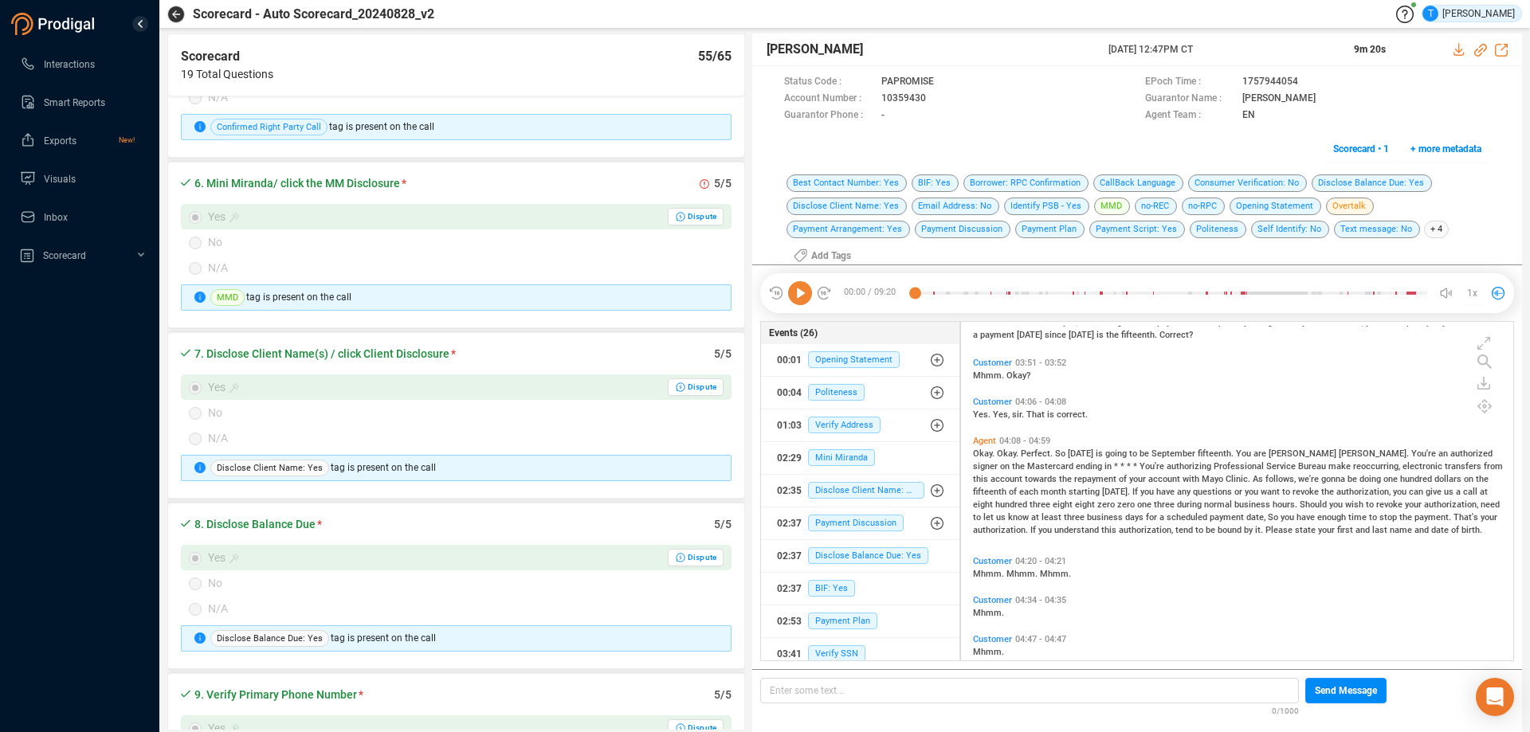
click at [799, 283] on icon at bounding box center [800, 293] width 24 height 24
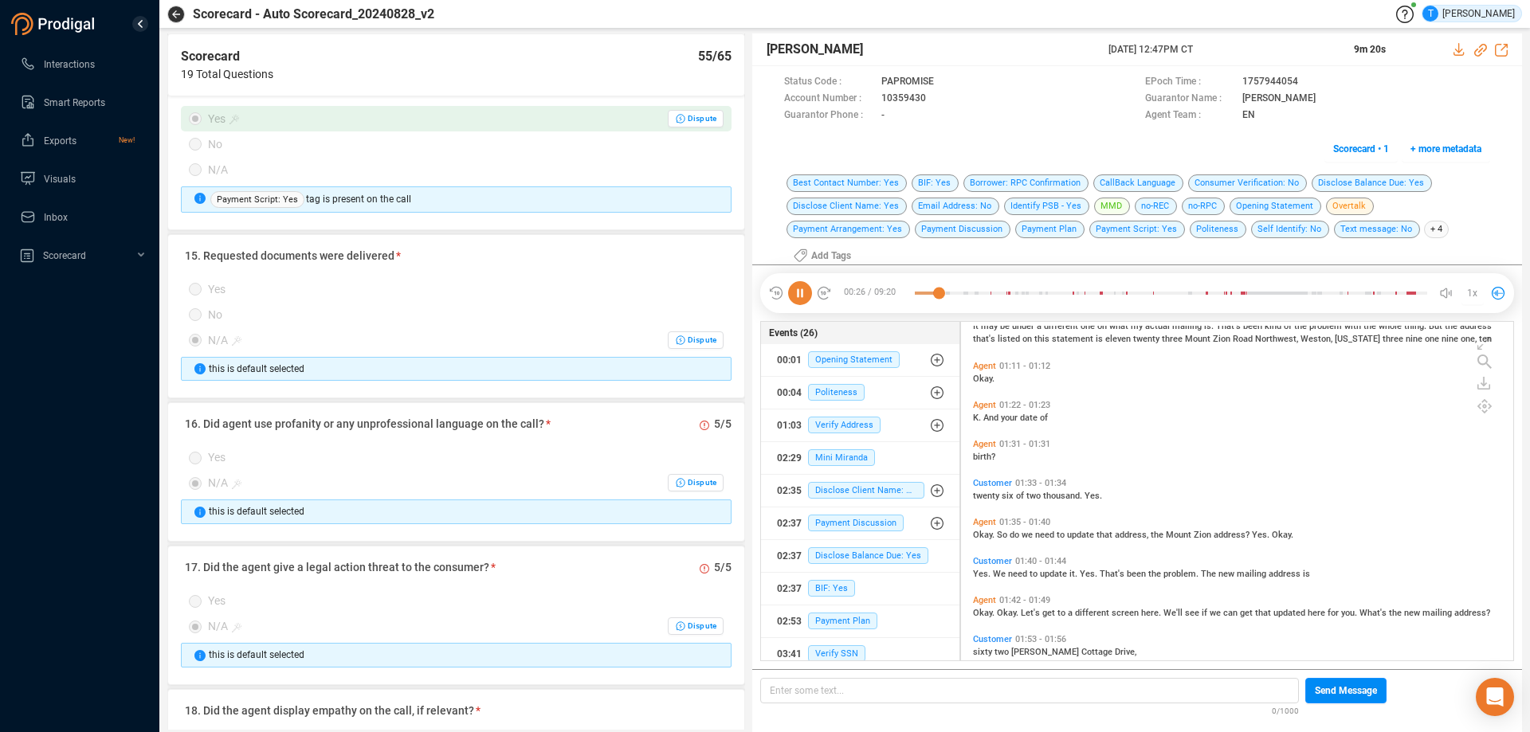
scroll to position [2311, 0]
click at [934, 99] on icon at bounding box center [939, 99] width 13 height 13
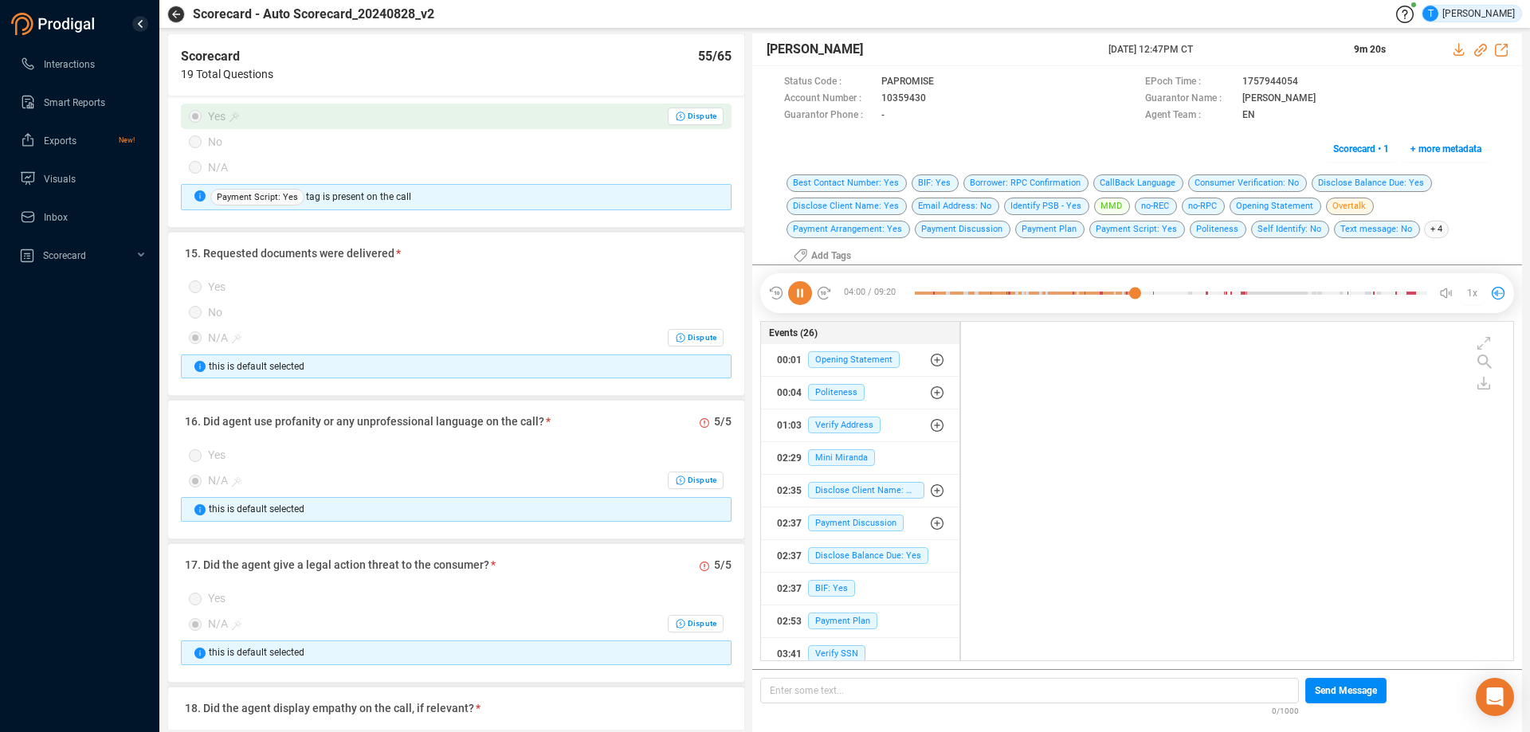
scroll to position [1895, 0]
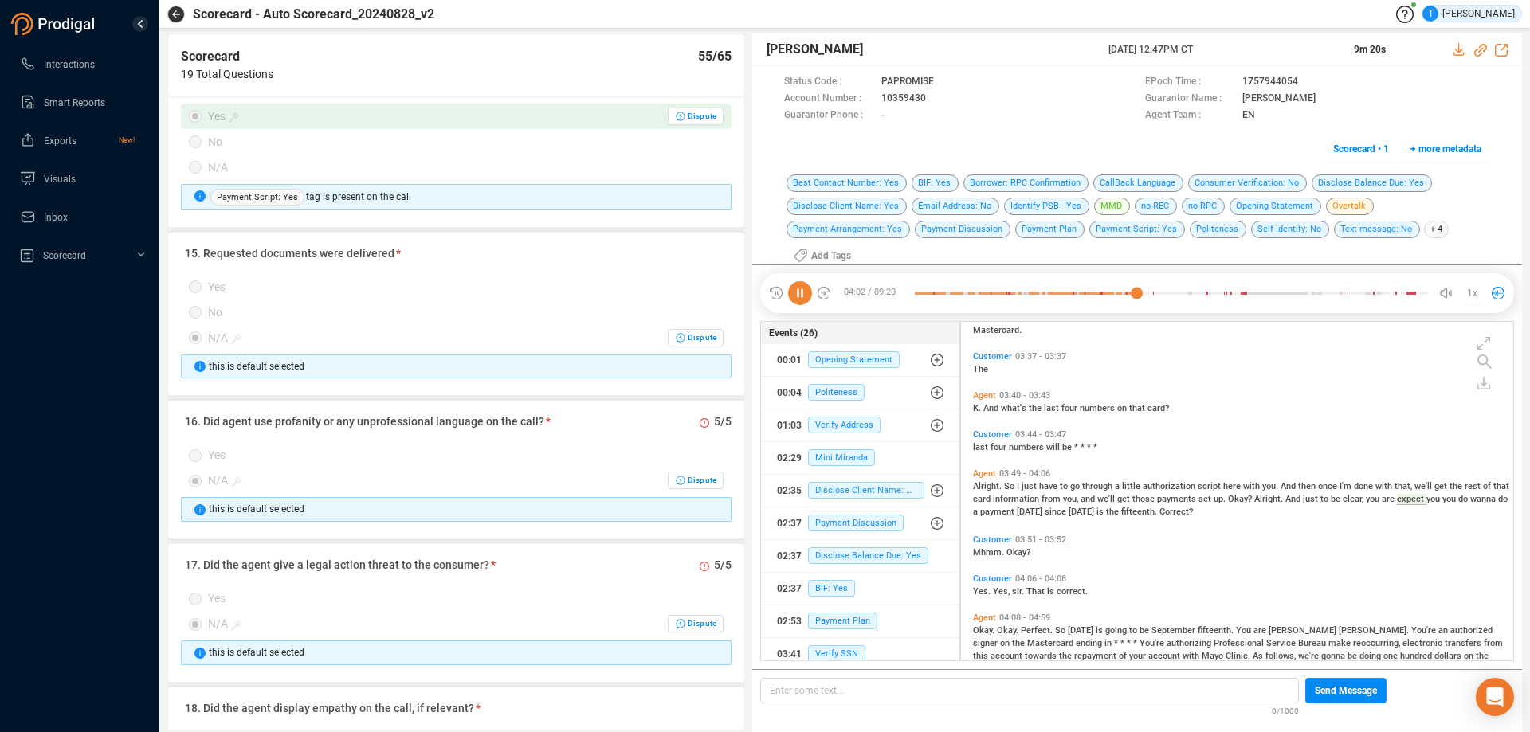
click at [800, 281] on icon at bounding box center [800, 293] width 24 height 24
click at [1483, 377] on icon at bounding box center [1484, 382] width 6 height 10
click at [1446, 385] on icon at bounding box center [1451, 381] width 10 height 13
click at [1459, 52] on icon at bounding box center [1459, 49] width 10 height 13
click at [934, 98] on icon at bounding box center [939, 99] width 13 height 13
